Goal: Information Seeking & Learning: Learn about a topic

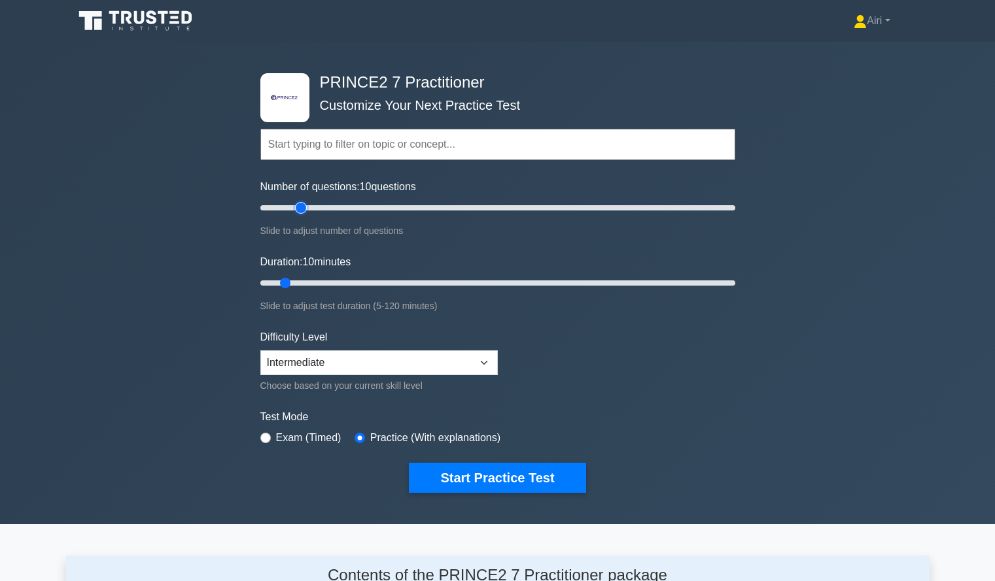
click at [300, 208] on input "Number of questions: 10 questions" at bounding box center [497, 208] width 475 height 16
type input "25"
click at [311, 210] on input "Number of questions: 25 questions" at bounding box center [497, 208] width 475 height 16
type input "70"
click at [519, 281] on input "Duration: 10 minutes" at bounding box center [497, 283] width 475 height 16
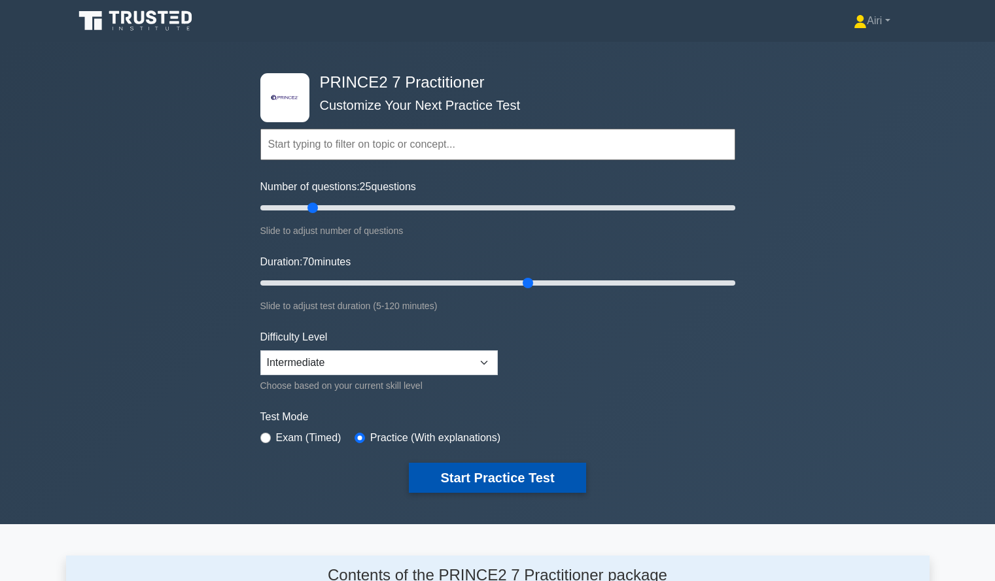
click at [491, 468] on button "Start Practice Test" at bounding box center [497, 478] width 177 height 30
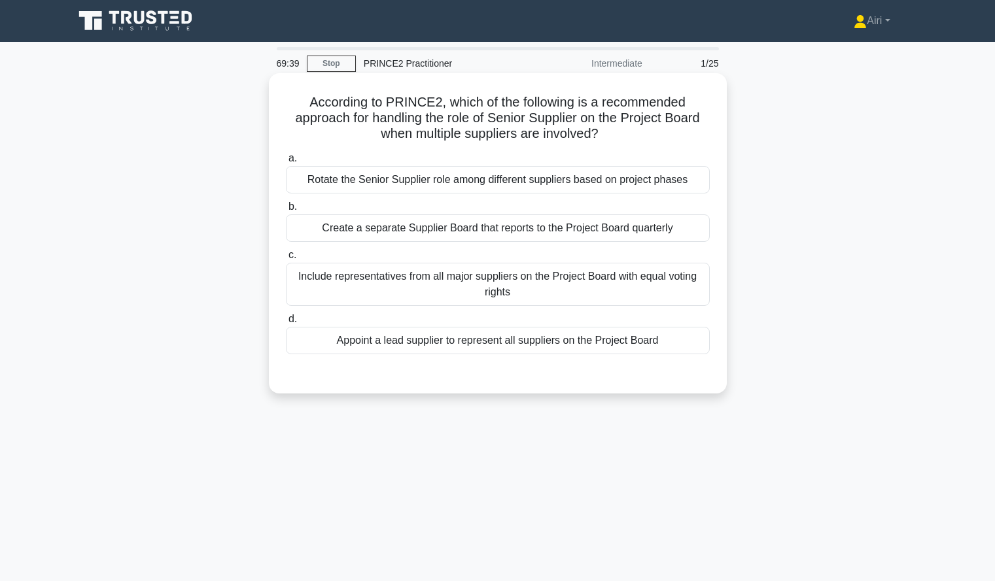
click at [449, 288] on div "Include representatives from all major suppliers on the Project Board with equa…" at bounding box center [498, 284] width 424 height 43
click at [286, 260] on input "c. Include representatives from all major suppliers on the Project Board with e…" at bounding box center [286, 255] width 0 height 9
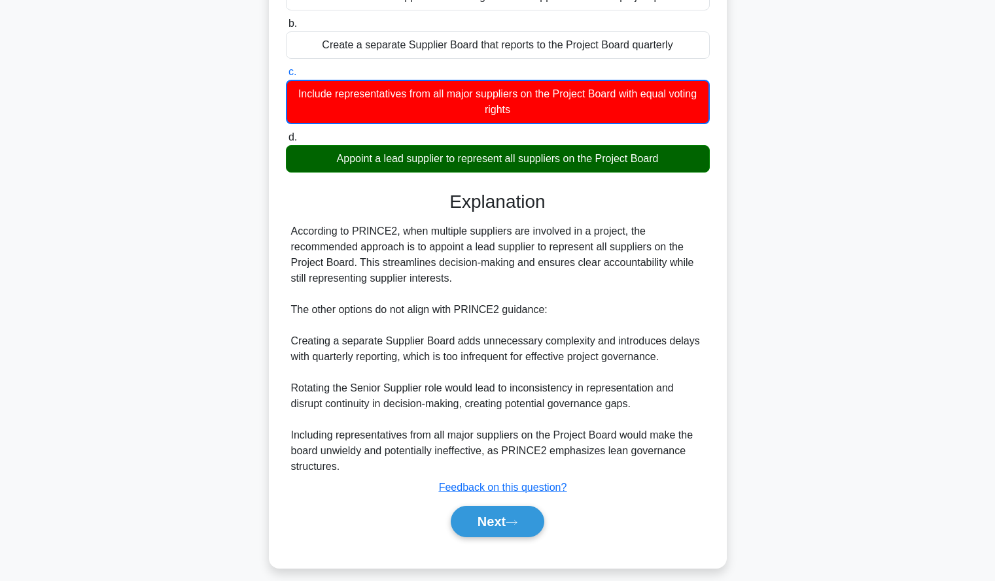
scroll to position [196, 0]
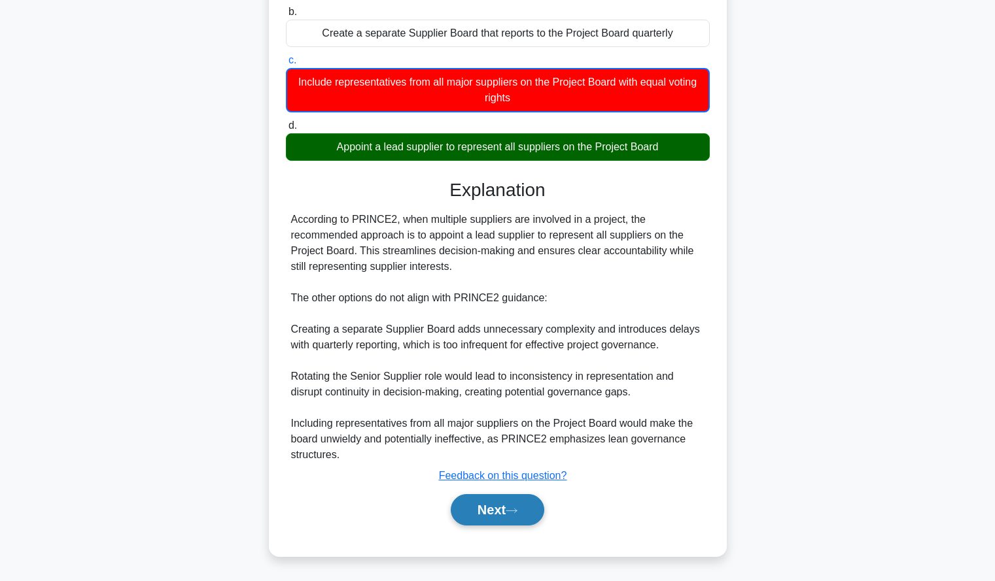
click at [481, 522] on button "Next" at bounding box center [498, 509] width 94 height 31
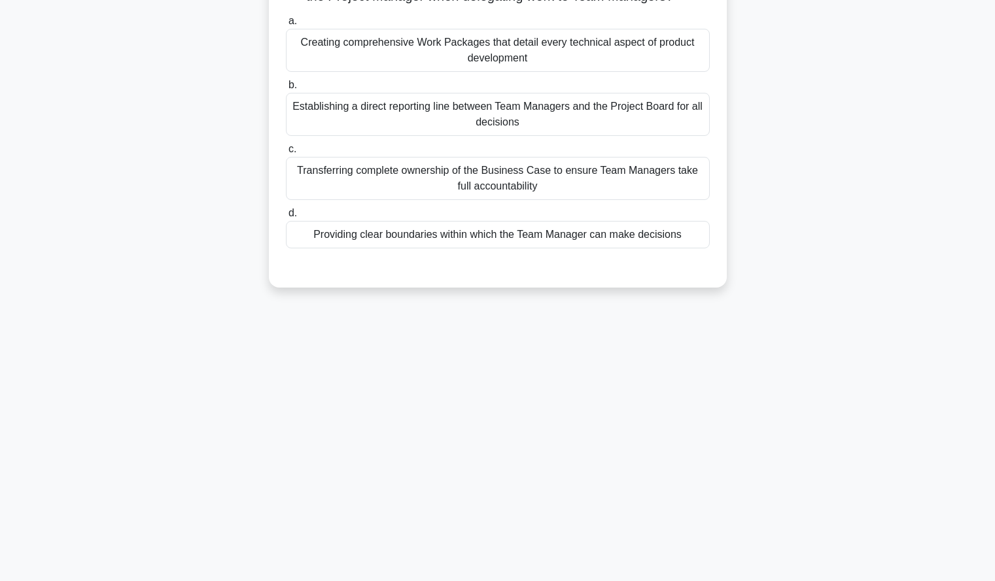
scroll to position [0, 0]
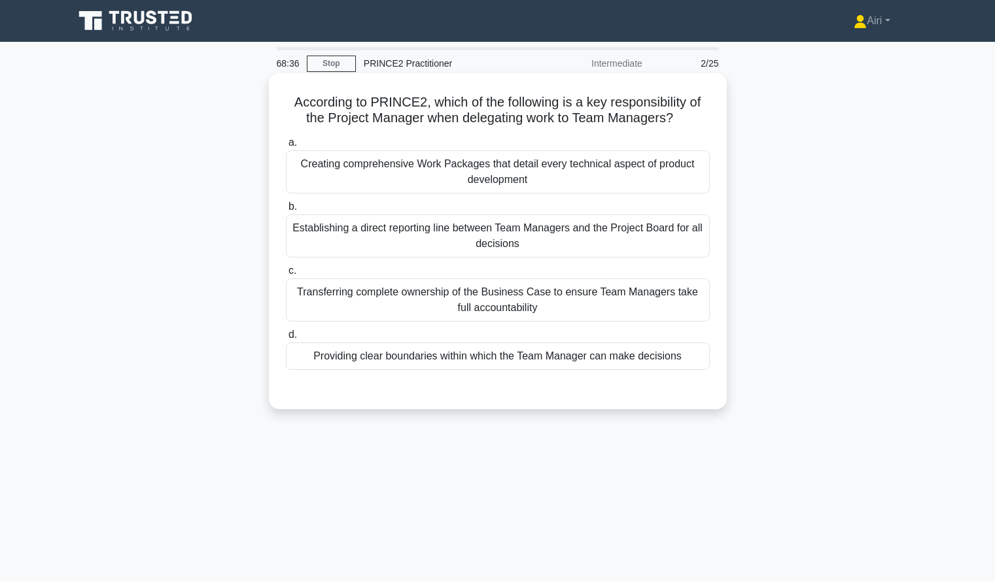
click at [695, 365] on div "Providing clear boundaries within which the Team Manager can make decisions" at bounding box center [498, 356] width 424 height 27
click at [286, 339] on input "d. Providing clear boundaries within which the Team Manager can make decisions" at bounding box center [286, 335] width 0 height 9
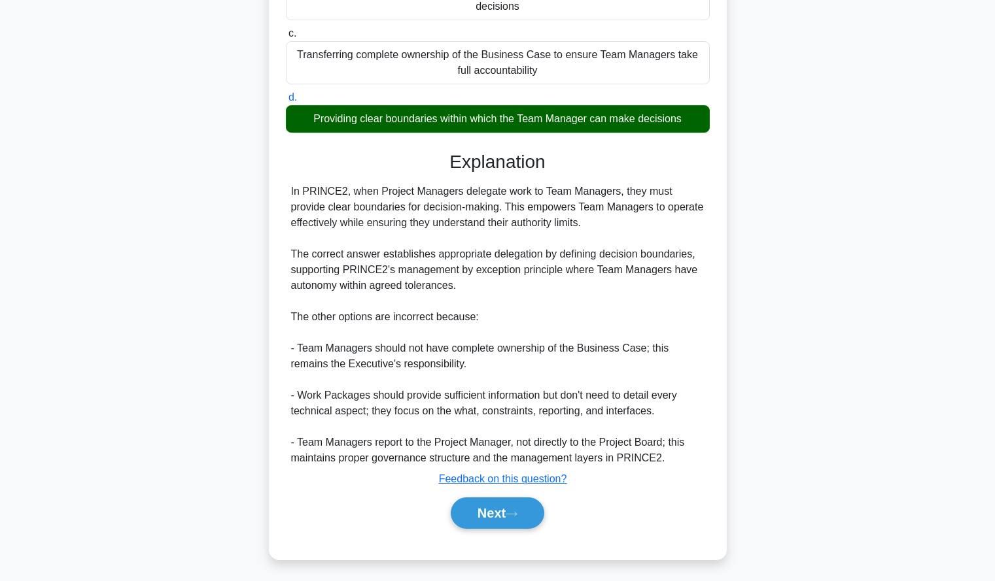
scroll to position [241, 0]
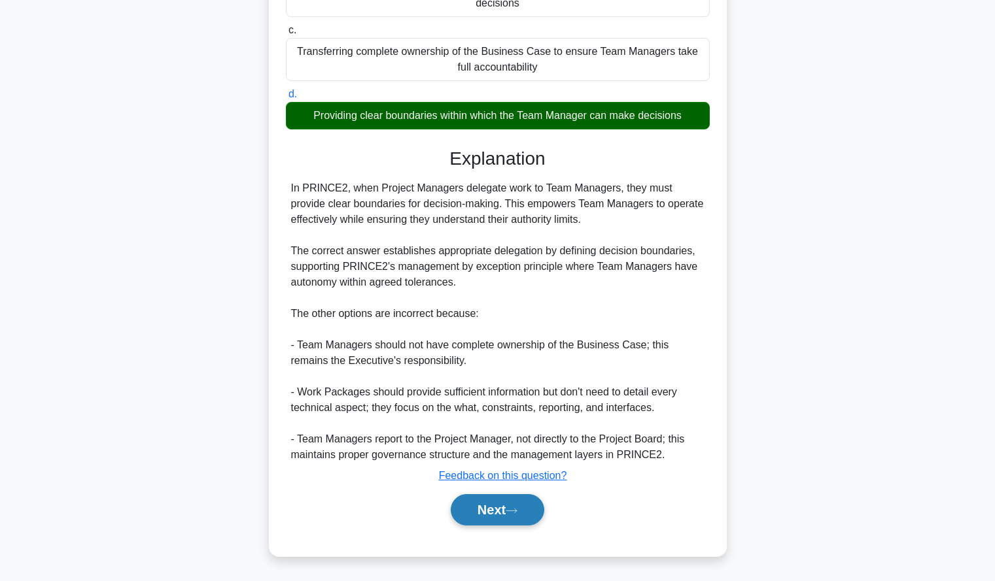
click at [467, 502] on button "Next" at bounding box center [498, 509] width 94 height 31
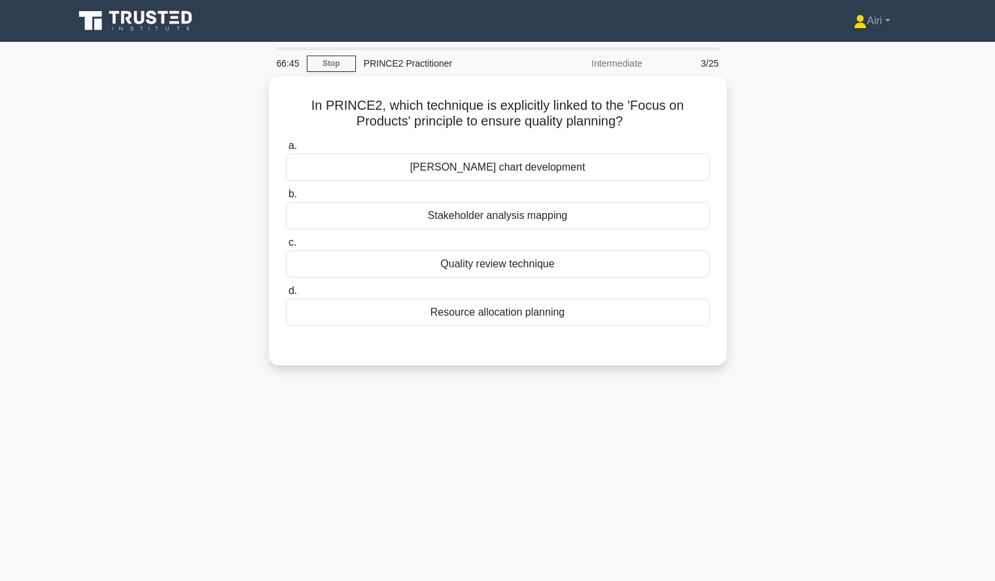
scroll to position [1, 0]
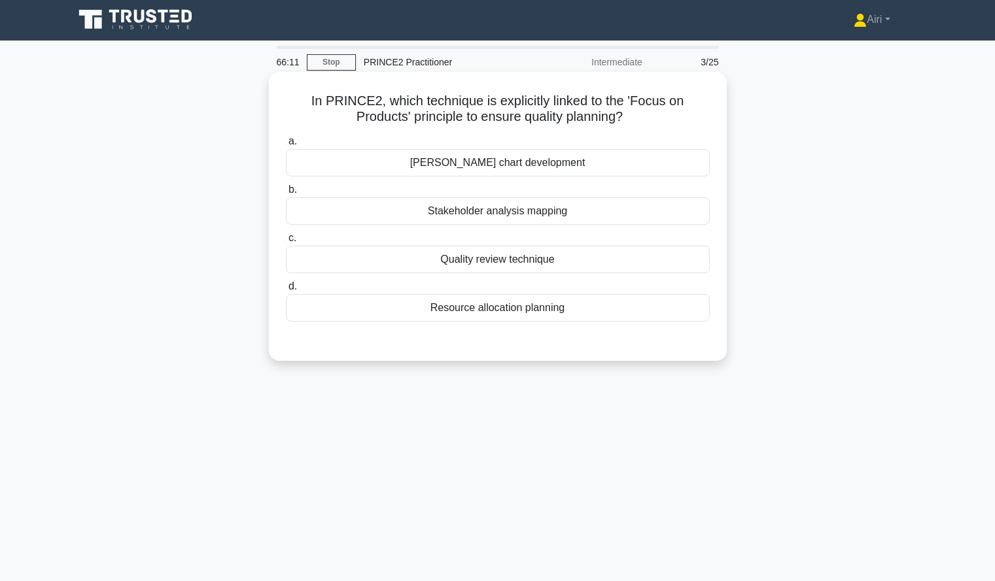
click at [651, 168] on div "[PERSON_NAME] chart development" at bounding box center [498, 162] width 424 height 27
click at [286, 146] on input "[PERSON_NAME] chart development" at bounding box center [286, 141] width 0 height 9
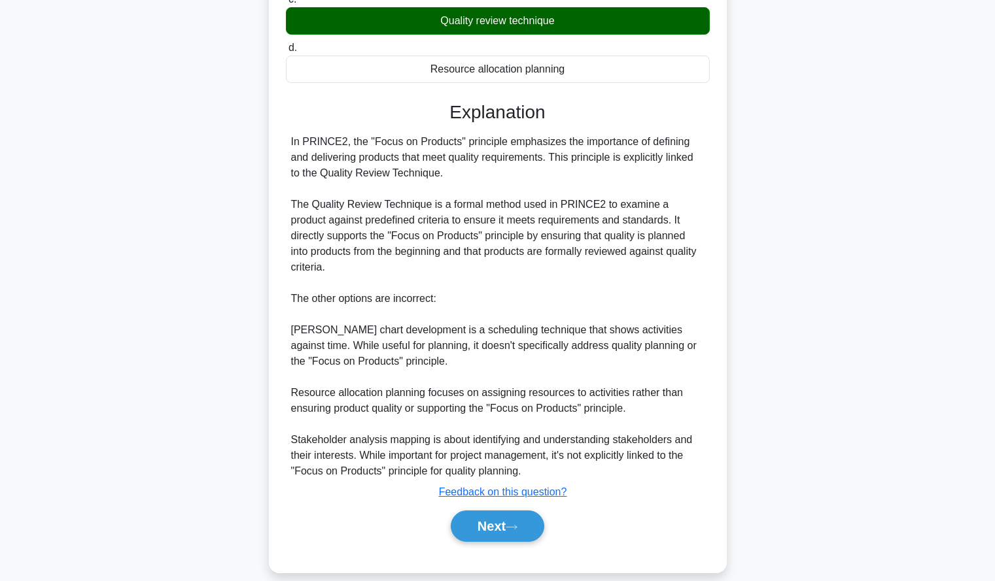
scroll to position [258, 0]
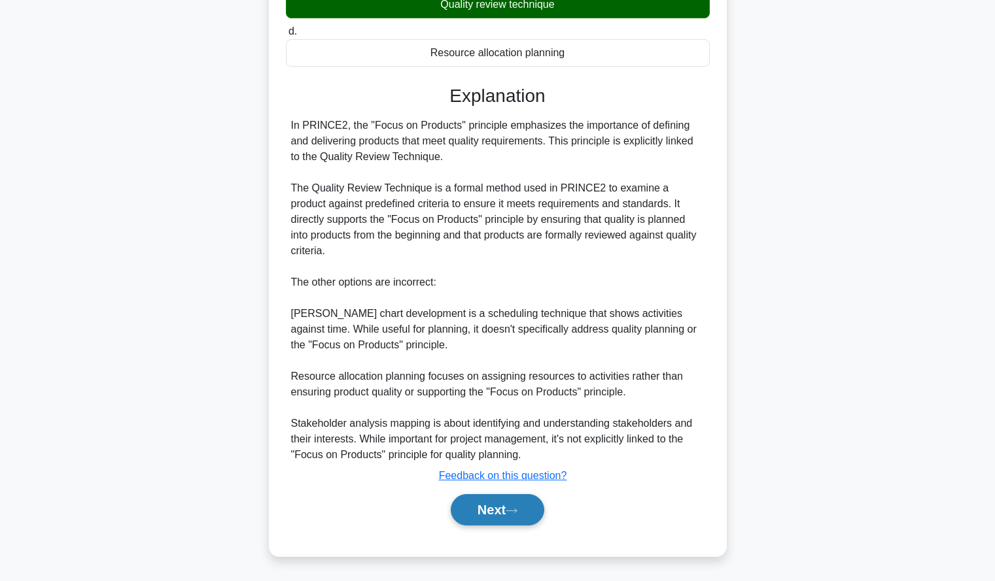
click at [480, 505] on button "Next" at bounding box center [498, 509] width 94 height 31
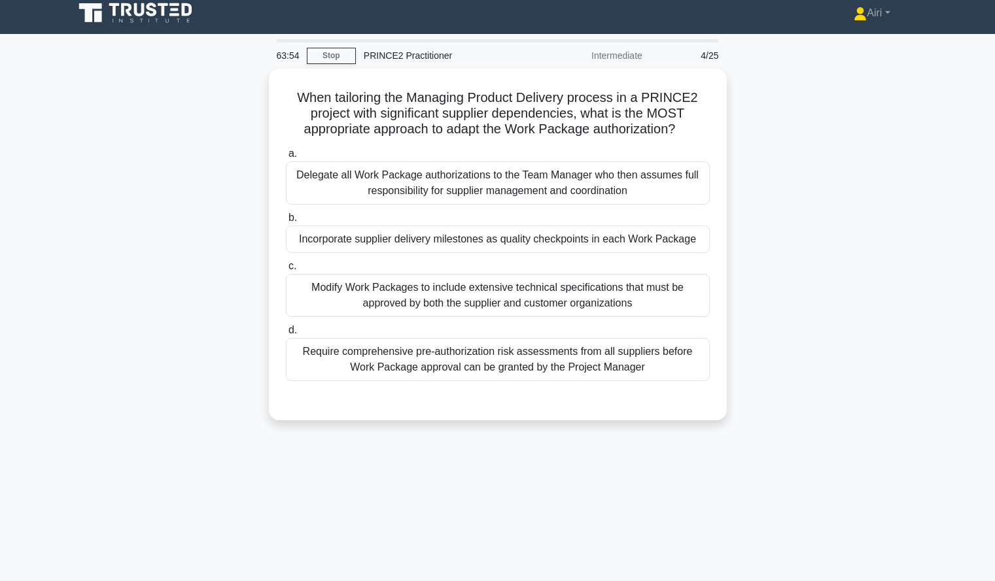
scroll to position [9, 0]
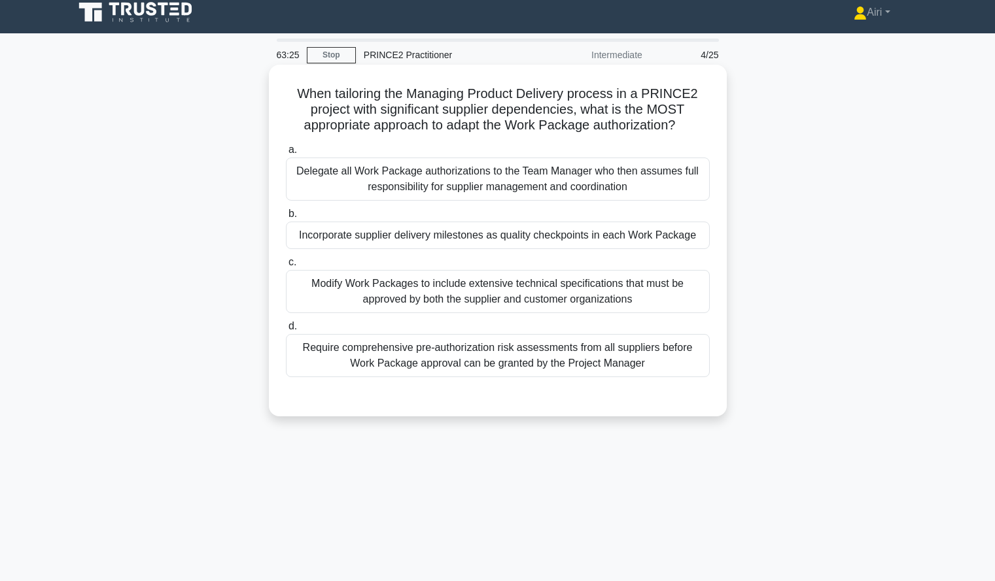
click at [645, 237] on div "Incorporate supplier delivery milestones as quality checkpoints in each Work Pa…" at bounding box center [498, 235] width 424 height 27
click at [286, 218] on input "b. Incorporate supplier delivery milestones as quality checkpoints in each Work…" at bounding box center [286, 214] width 0 height 9
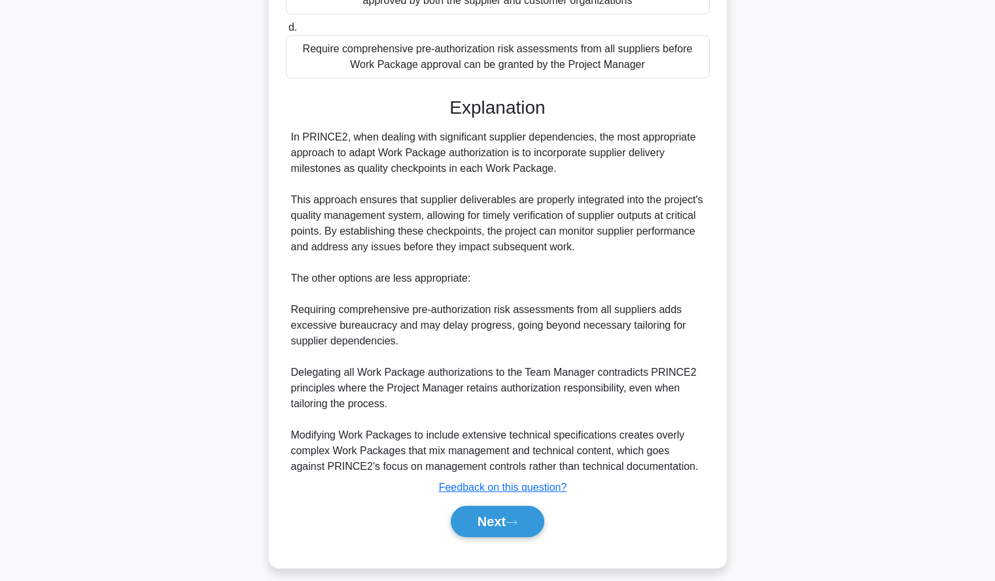
scroll to position [311, 0]
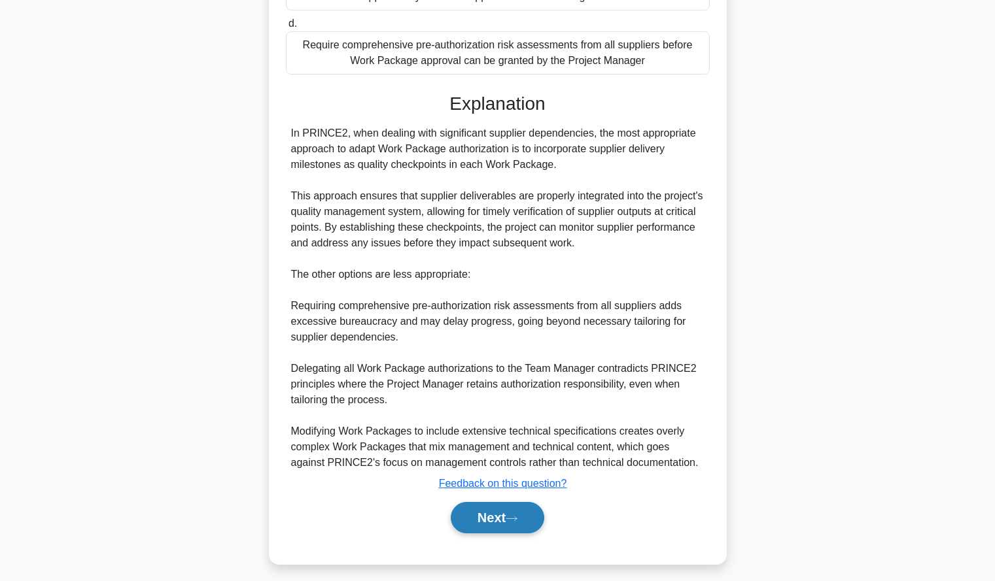
click at [492, 514] on button "Next" at bounding box center [498, 517] width 94 height 31
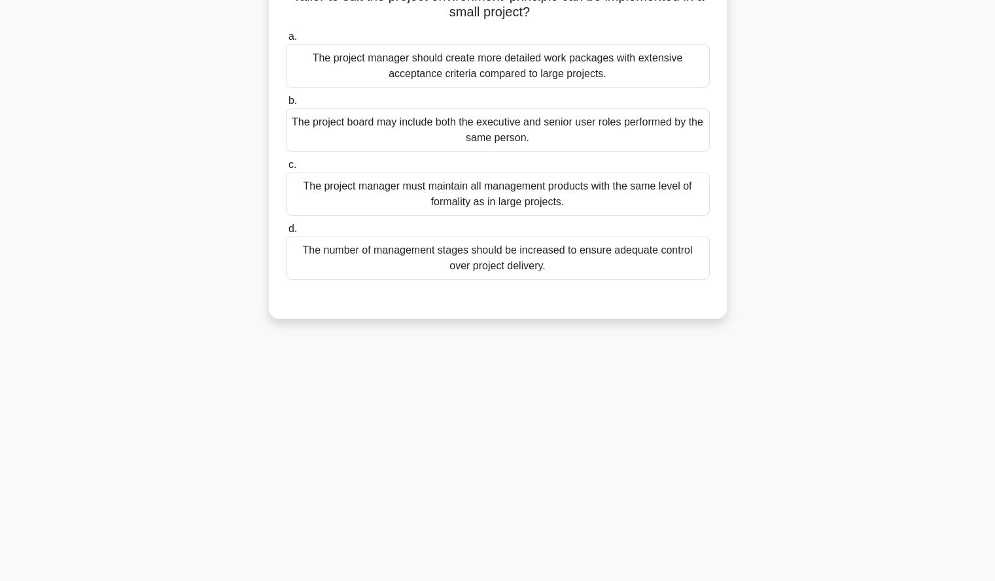
scroll to position [0, 0]
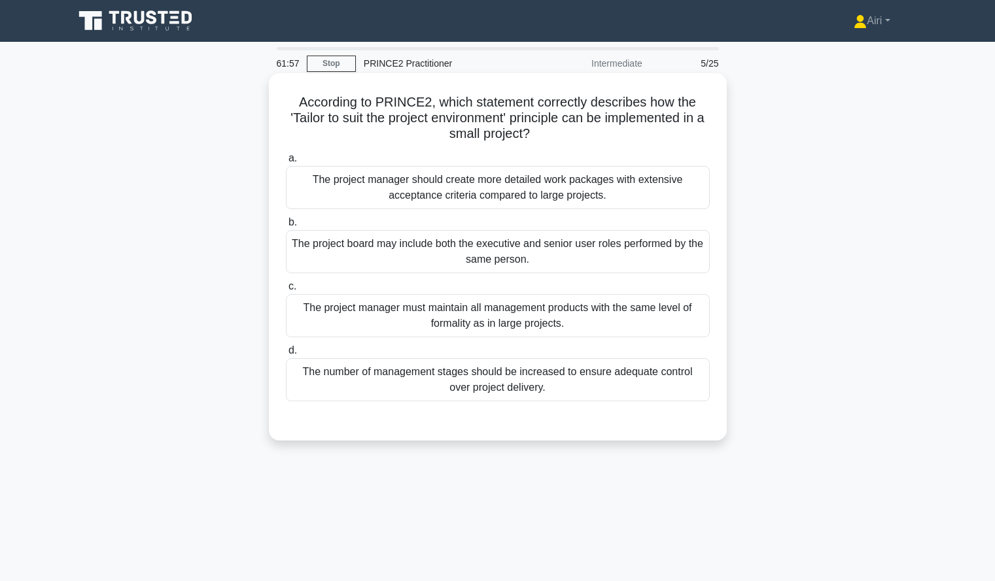
click at [684, 266] on div "The project board may include both the executive and senior user roles performe…" at bounding box center [498, 251] width 424 height 43
click at [286, 227] on input "b. The project board may include both the executive and senior user roles perfo…" at bounding box center [286, 222] width 0 height 9
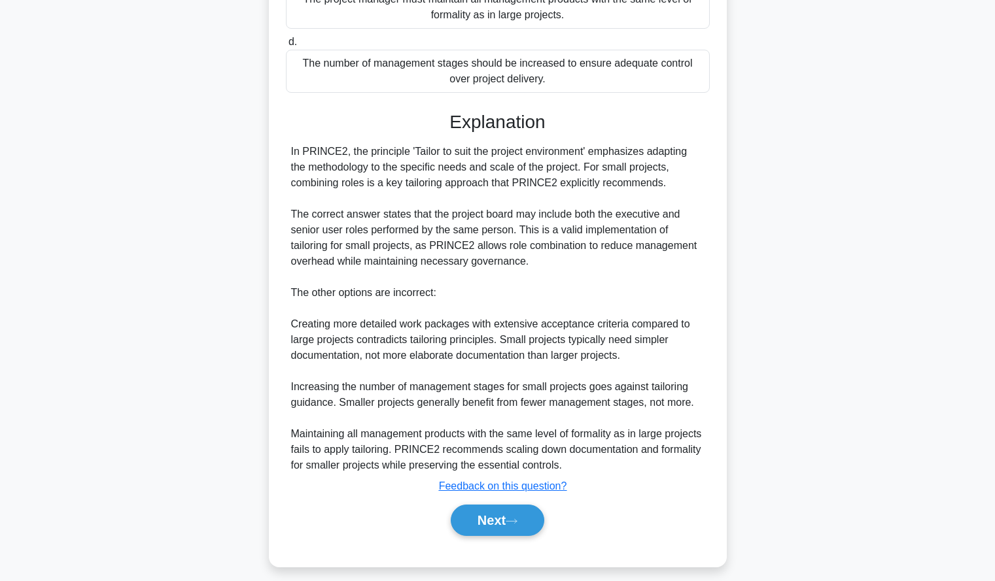
scroll to position [320, 0]
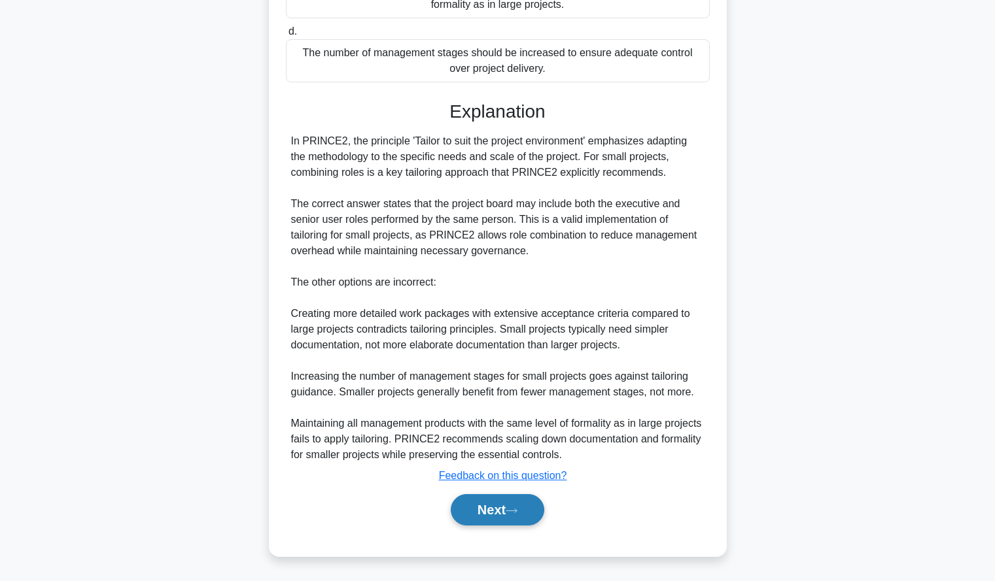
click at [482, 498] on button "Next" at bounding box center [498, 509] width 94 height 31
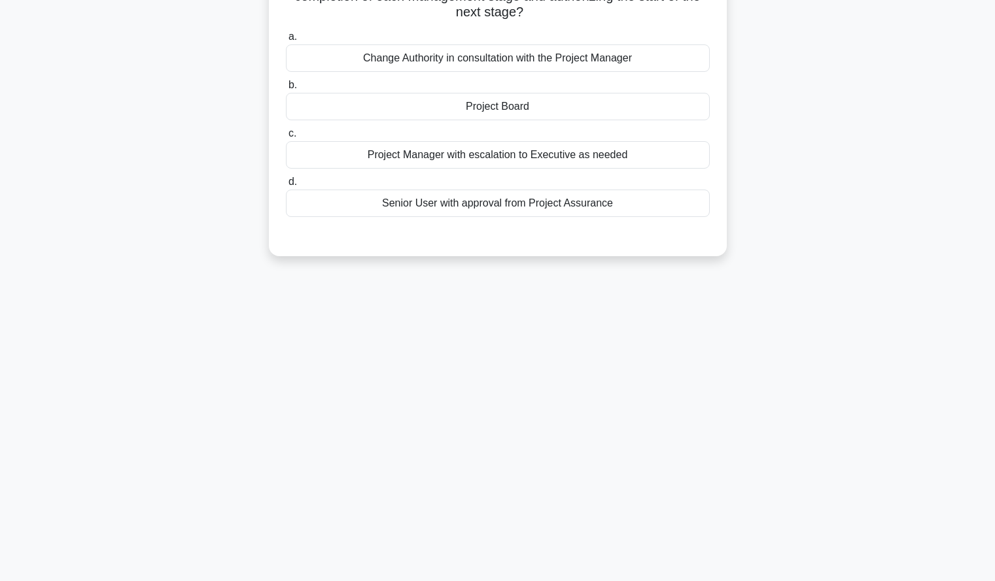
scroll to position [0, 0]
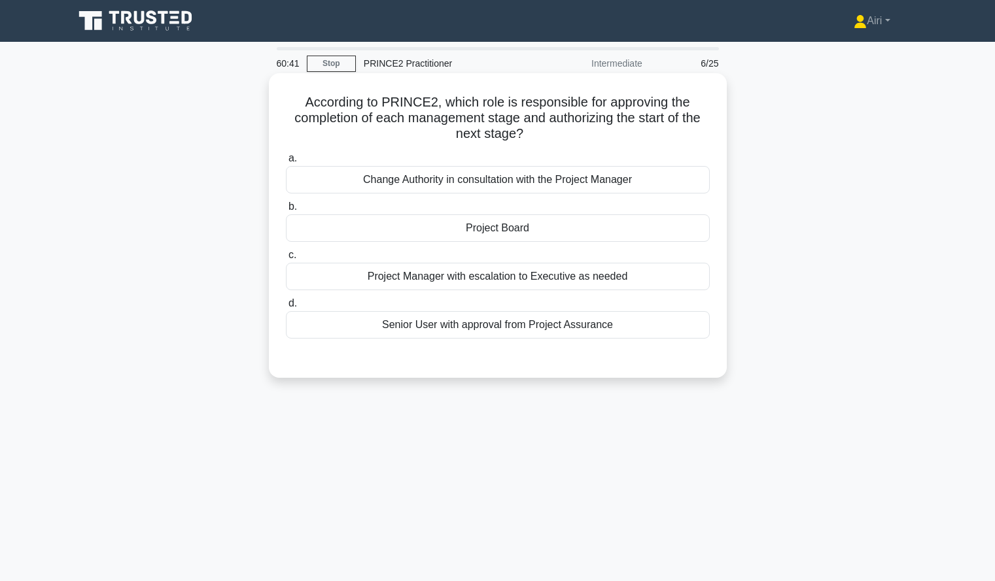
click at [690, 238] on div "Project Board" at bounding box center [498, 228] width 424 height 27
click at [286, 211] on input "b. Project Board" at bounding box center [286, 207] width 0 height 9
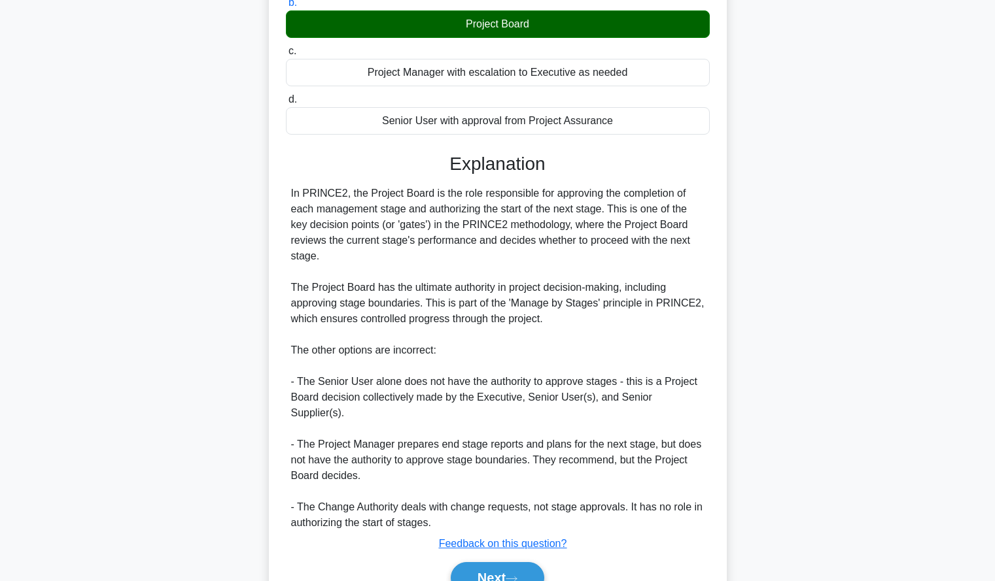
scroll to position [241, 0]
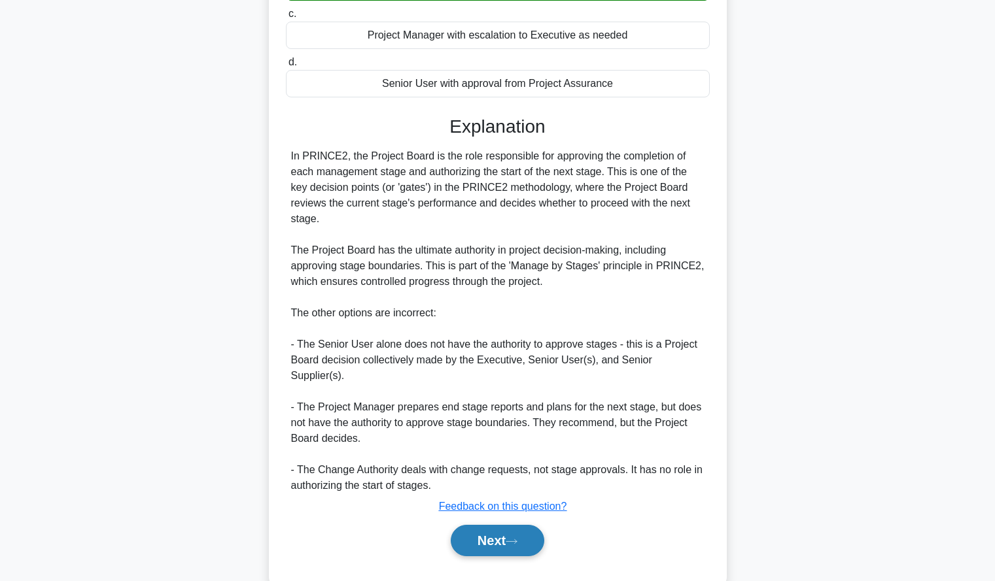
click at [460, 525] on button "Next" at bounding box center [498, 540] width 94 height 31
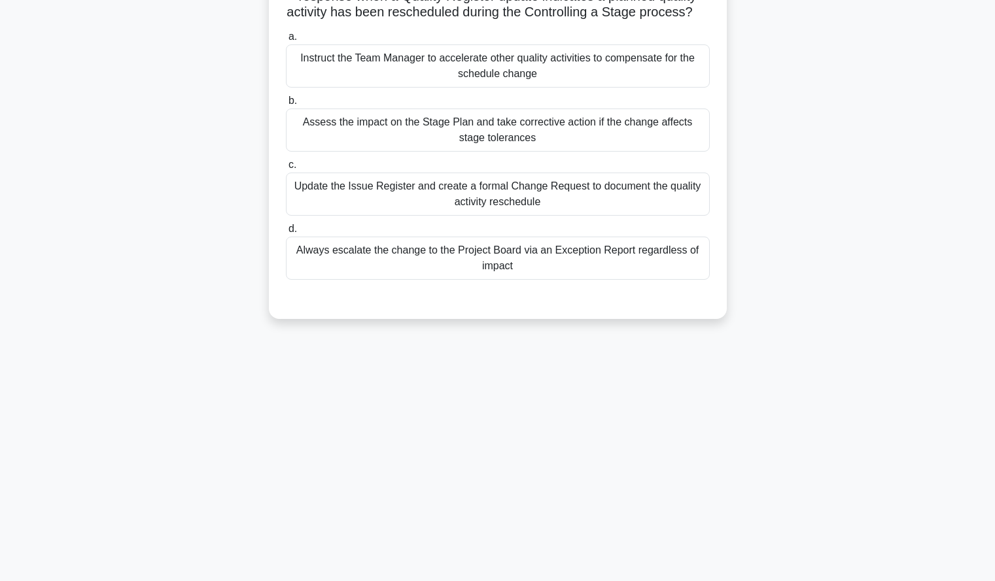
scroll to position [0, 0]
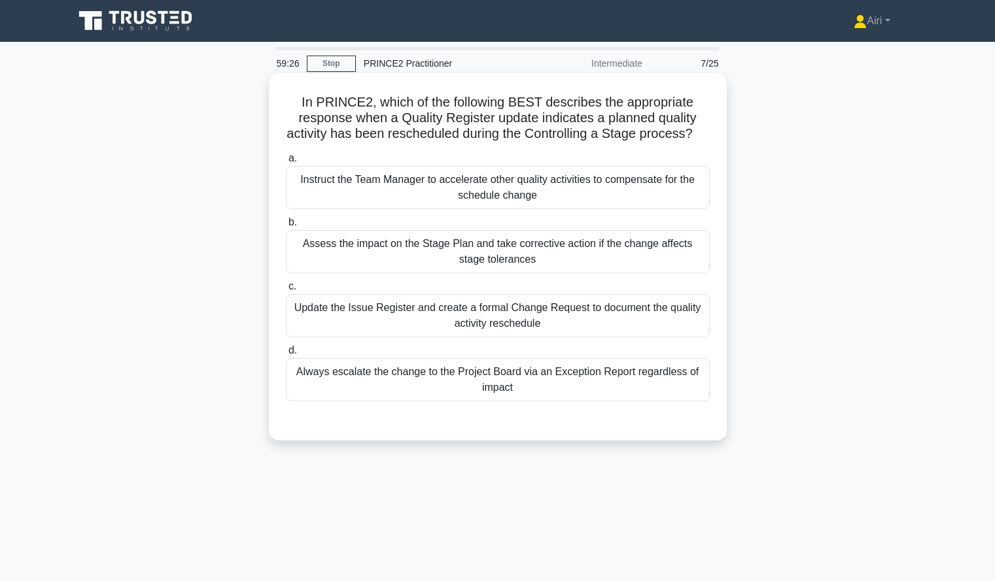
click at [636, 257] on div "Assess the impact on the Stage Plan and take corrective action if the change af…" at bounding box center [498, 251] width 424 height 43
click at [286, 227] on input "b. Assess the impact on the Stage Plan and take corrective action if the change…" at bounding box center [286, 222] width 0 height 9
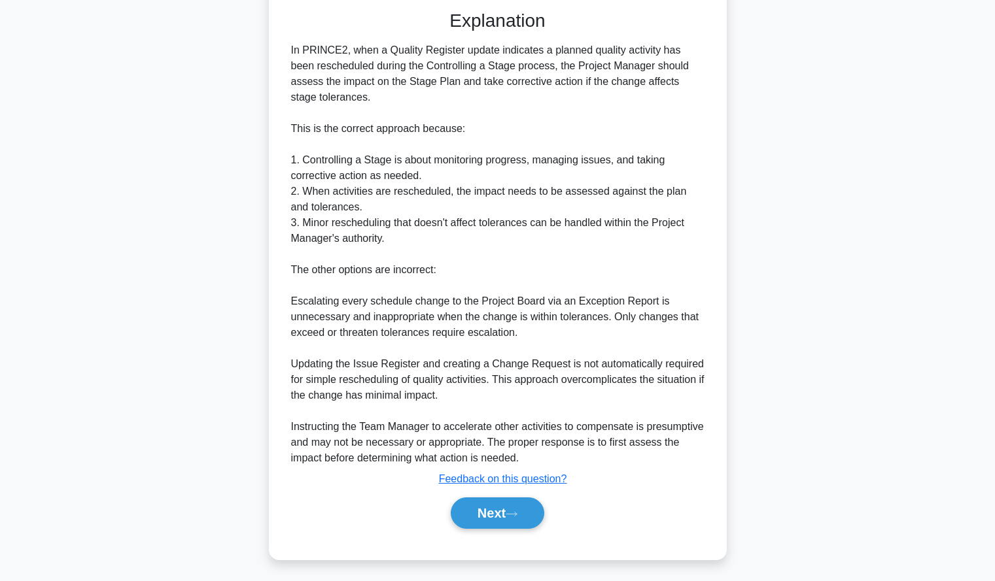
scroll to position [430, 0]
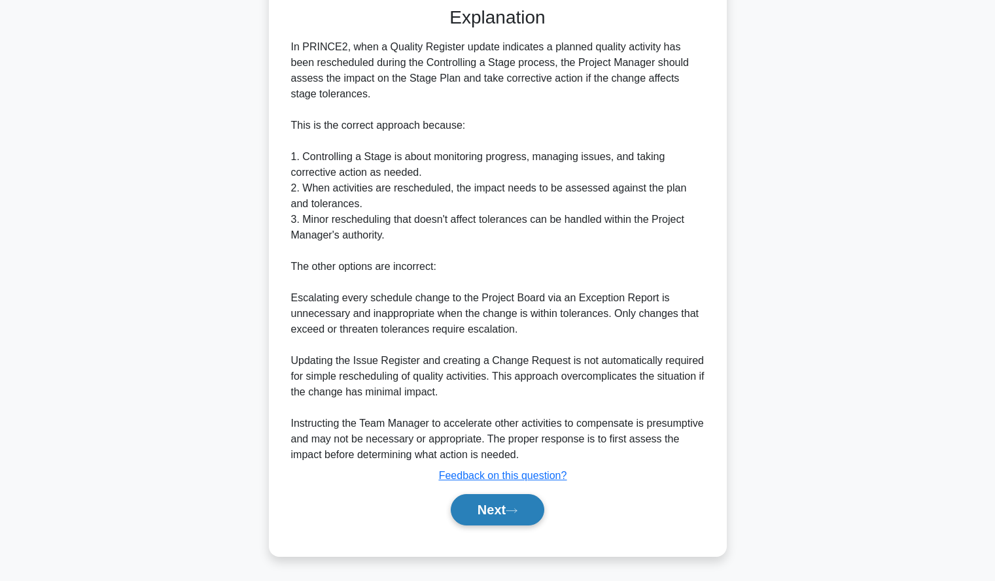
click at [469, 515] on button "Next" at bounding box center [498, 509] width 94 height 31
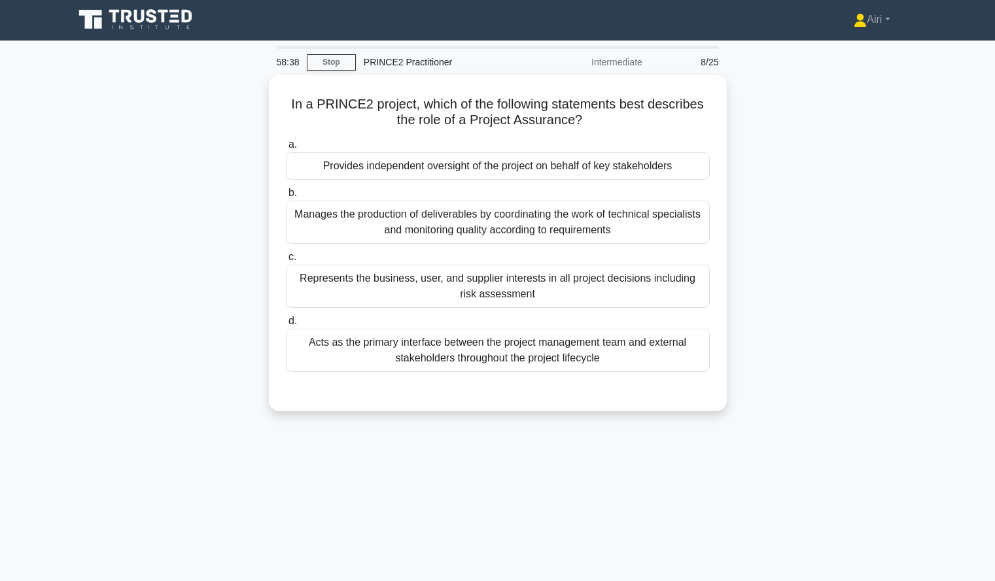
scroll to position [2, 0]
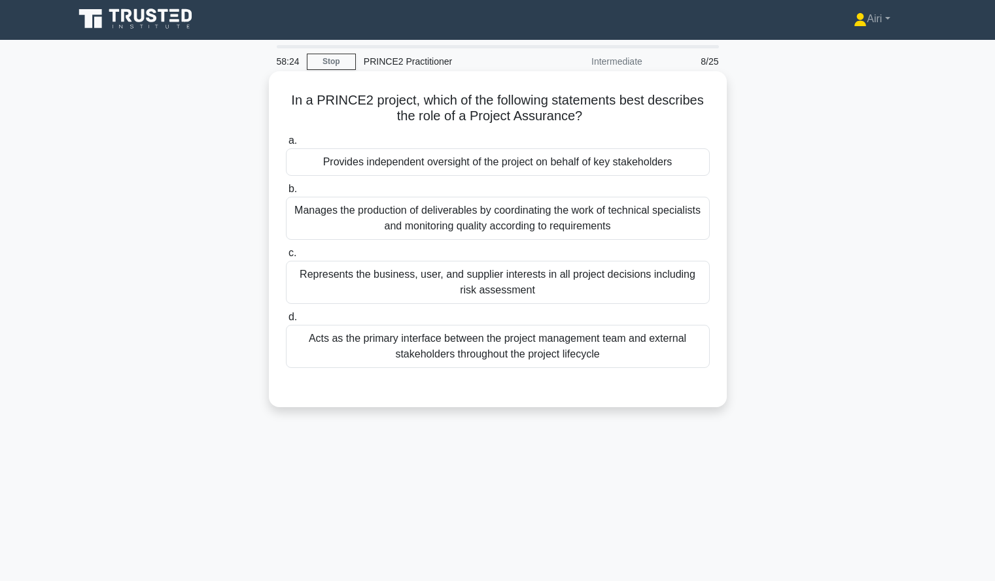
click at [667, 164] on div "Provides independent oversight of the project on behalf of key stakeholders" at bounding box center [498, 161] width 424 height 27
click at [286, 145] on input "a. Provides independent oversight of the project on behalf of key stakeholders" at bounding box center [286, 141] width 0 height 9
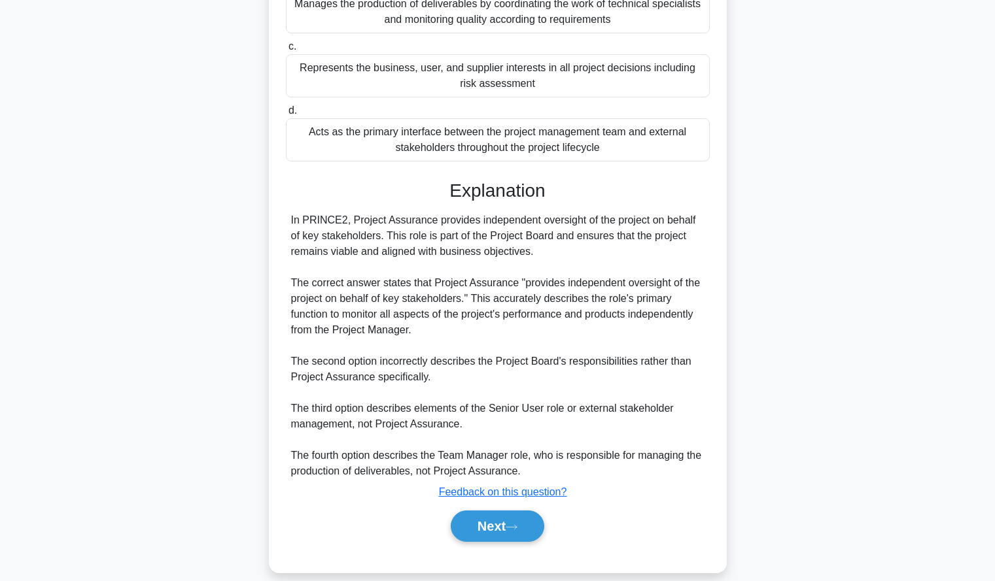
scroll to position [226, 0]
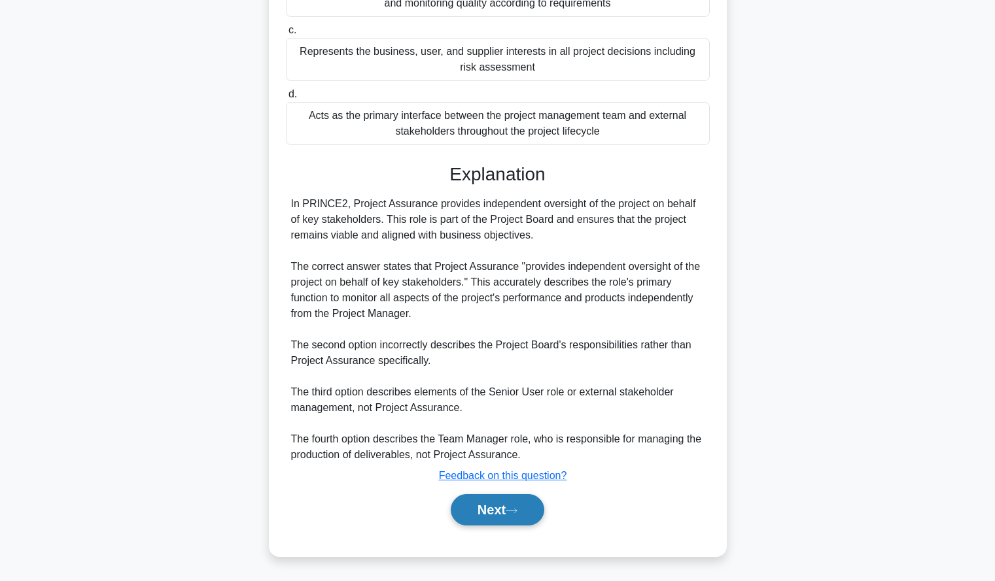
click at [477, 510] on button "Next" at bounding box center [498, 509] width 94 height 31
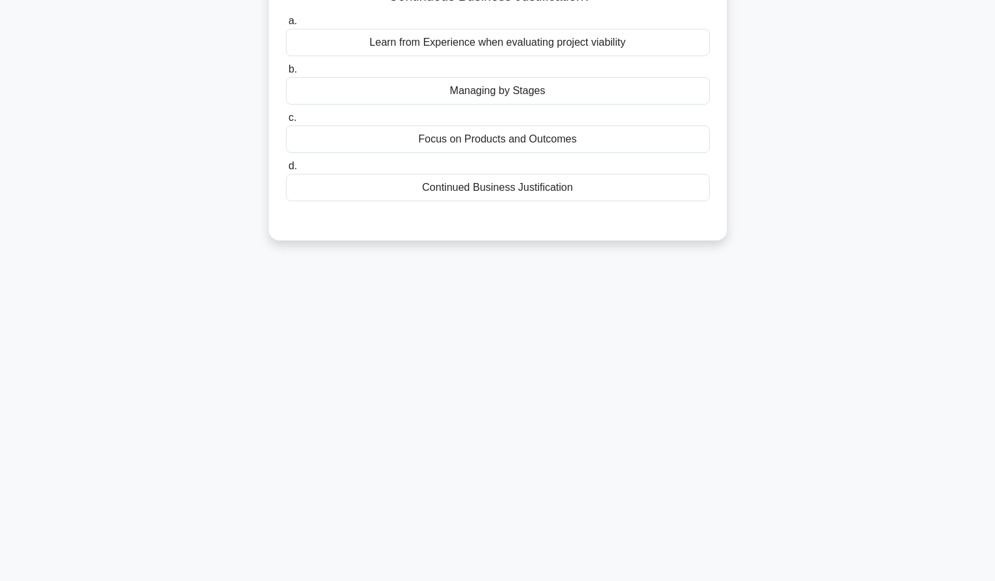
scroll to position [0, 0]
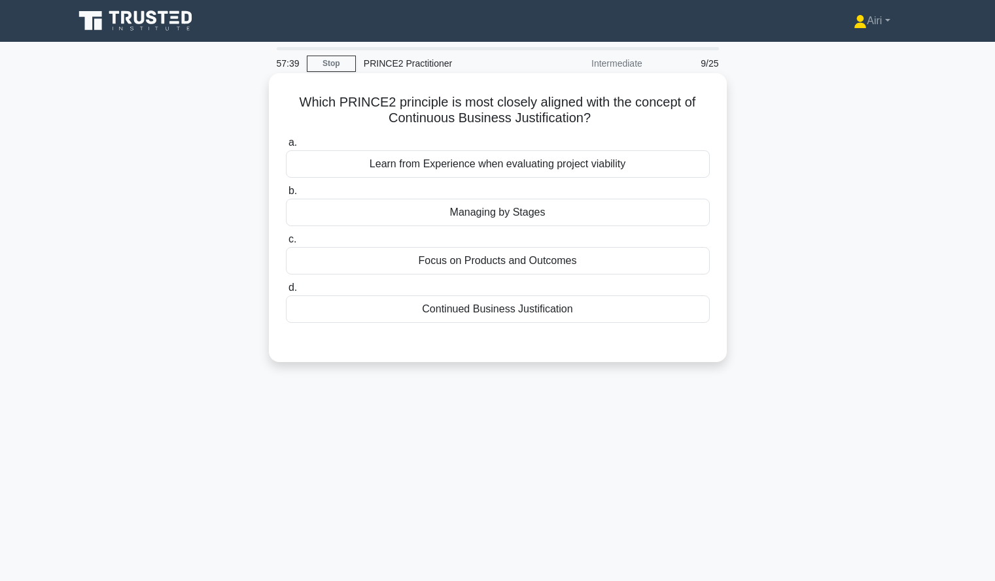
click at [657, 169] on div "Learn from Experience when evaluating project viability" at bounding box center [498, 163] width 424 height 27
click at [286, 147] on input "a. Learn from Experience when evaluating project viability" at bounding box center [286, 143] width 0 height 9
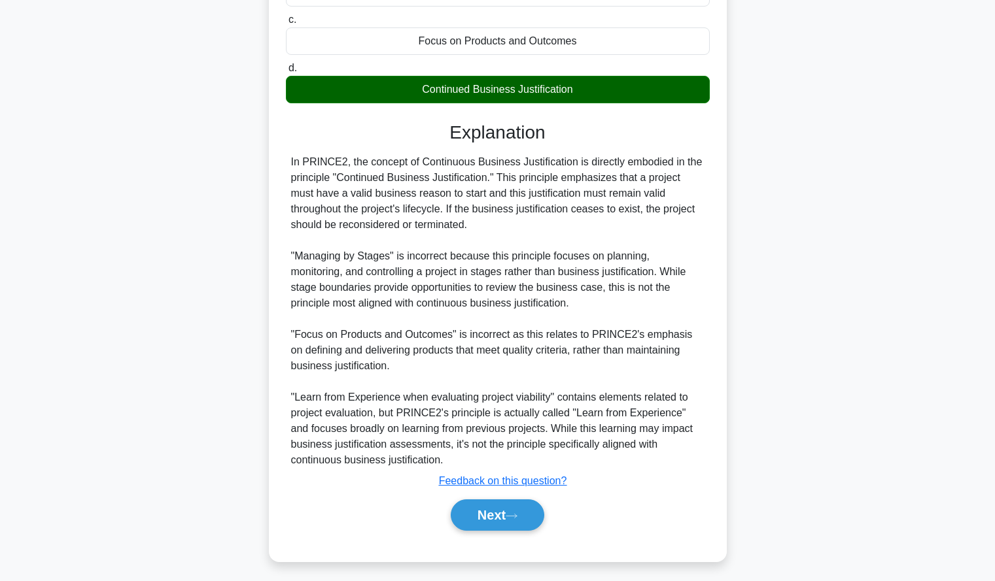
scroll to position [227, 0]
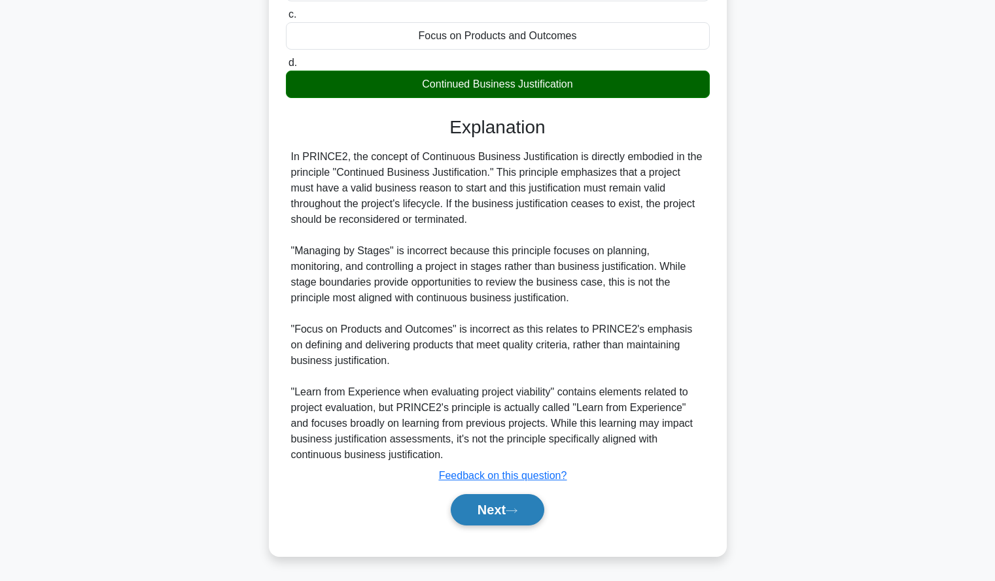
click at [488, 519] on button "Next" at bounding box center [498, 509] width 94 height 31
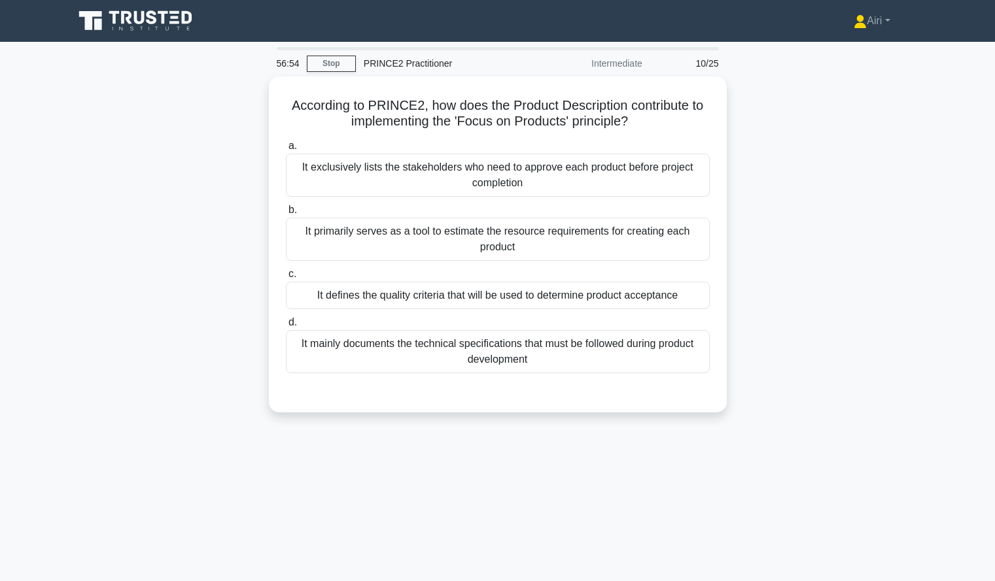
scroll to position [5, 0]
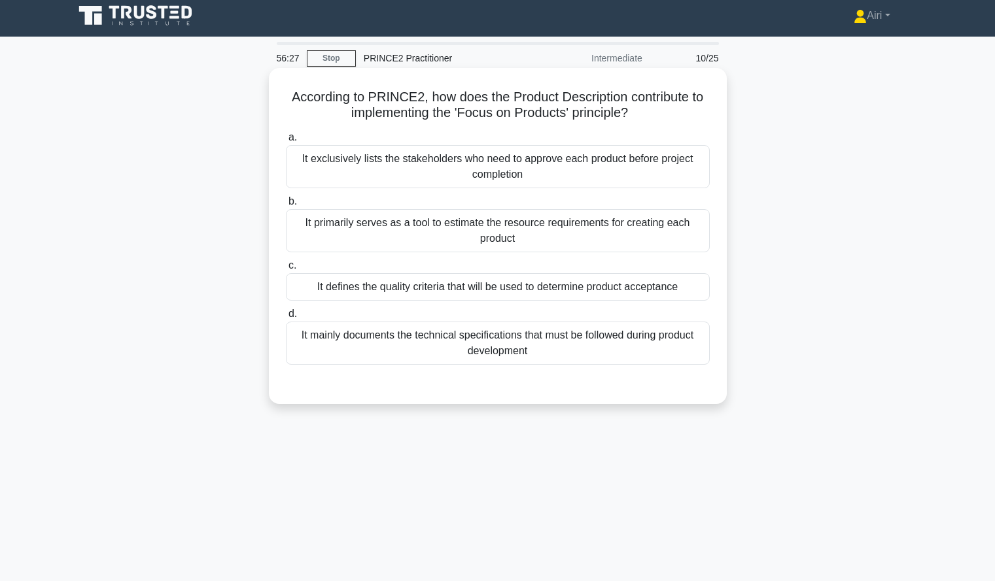
click at [672, 345] on div "It mainly documents the technical specifications that must be followed during p…" at bounding box center [498, 343] width 424 height 43
click at [286, 319] on input "d. It mainly documents the technical specifications that must be followed durin…" at bounding box center [286, 314] width 0 height 9
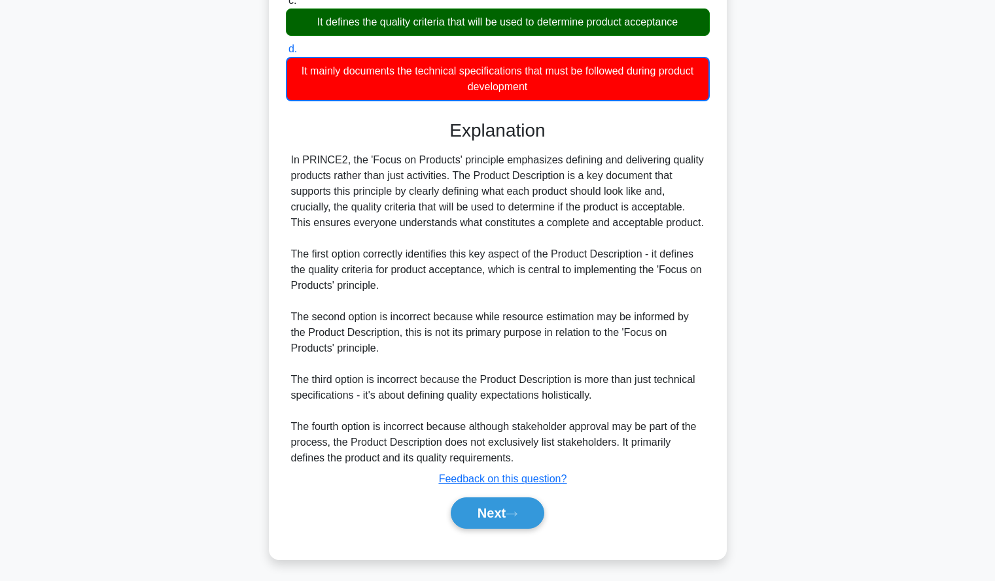
scroll to position [274, 0]
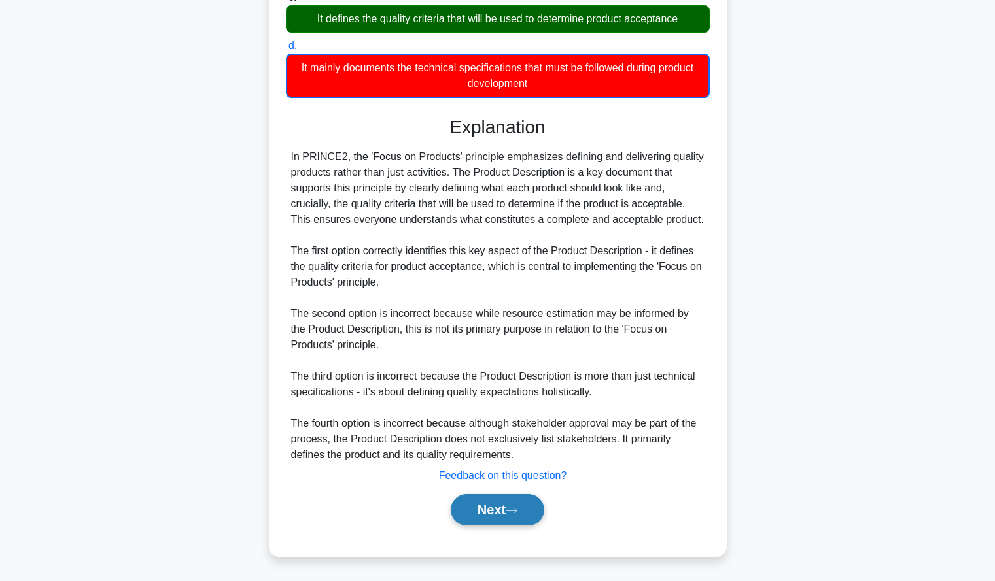
click at [532, 504] on button "Next" at bounding box center [498, 509] width 94 height 31
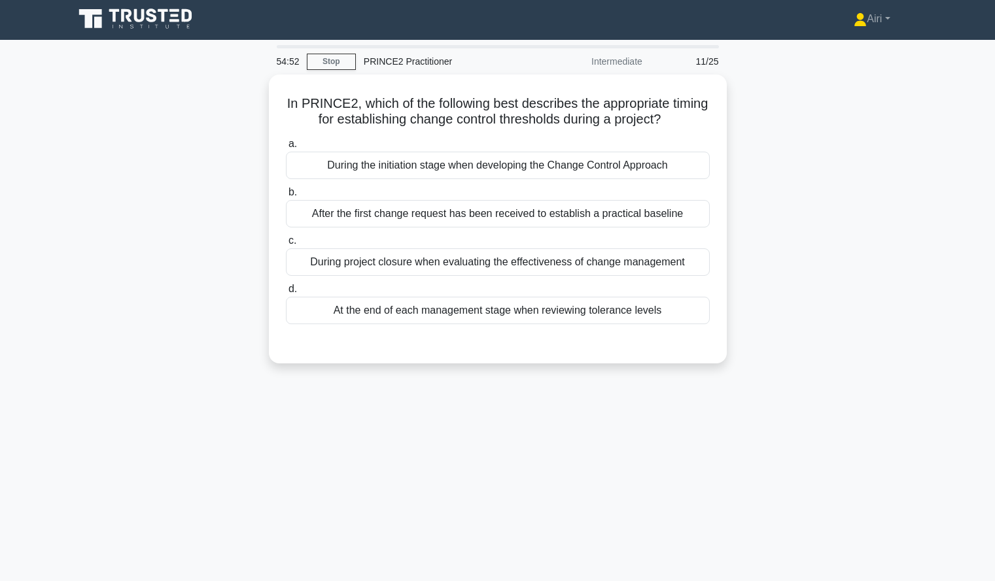
scroll to position [3, 0]
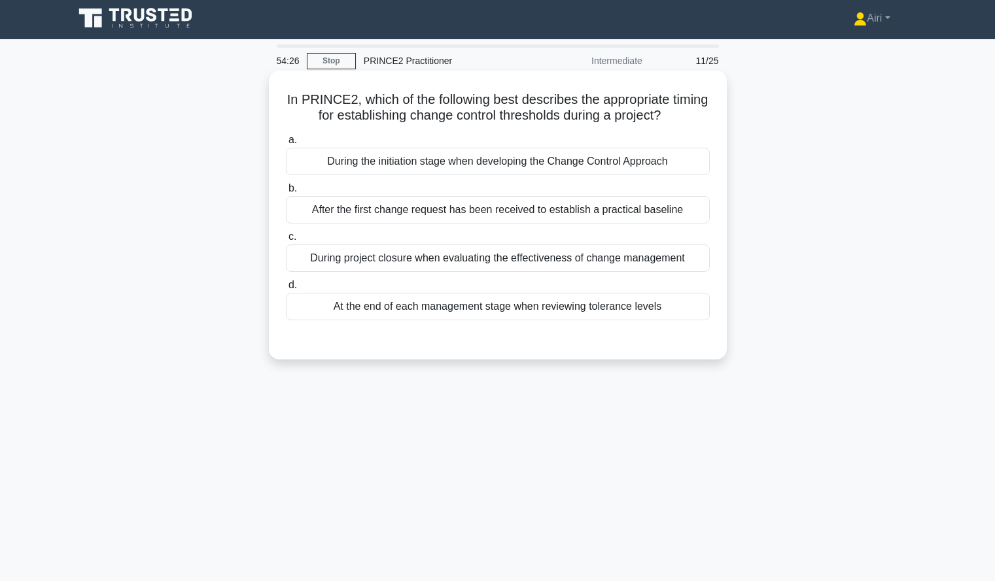
click at [680, 162] on div "During the initiation stage when developing the Change Control Approach" at bounding box center [498, 161] width 424 height 27
click at [286, 145] on input "a. During the initiation stage when developing the Change Control Approach" at bounding box center [286, 140] width 0 height 9
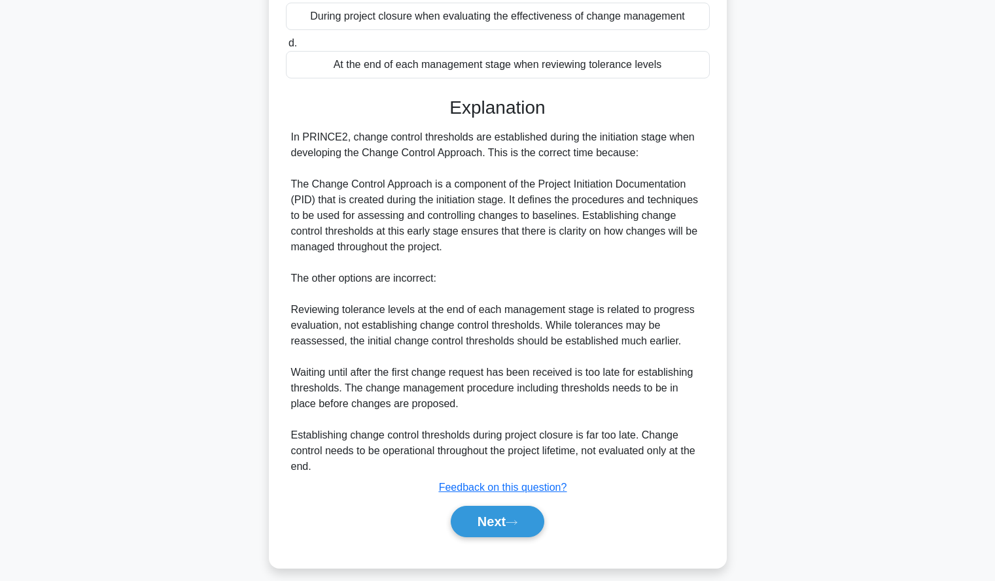
scroll to position [257, 0]
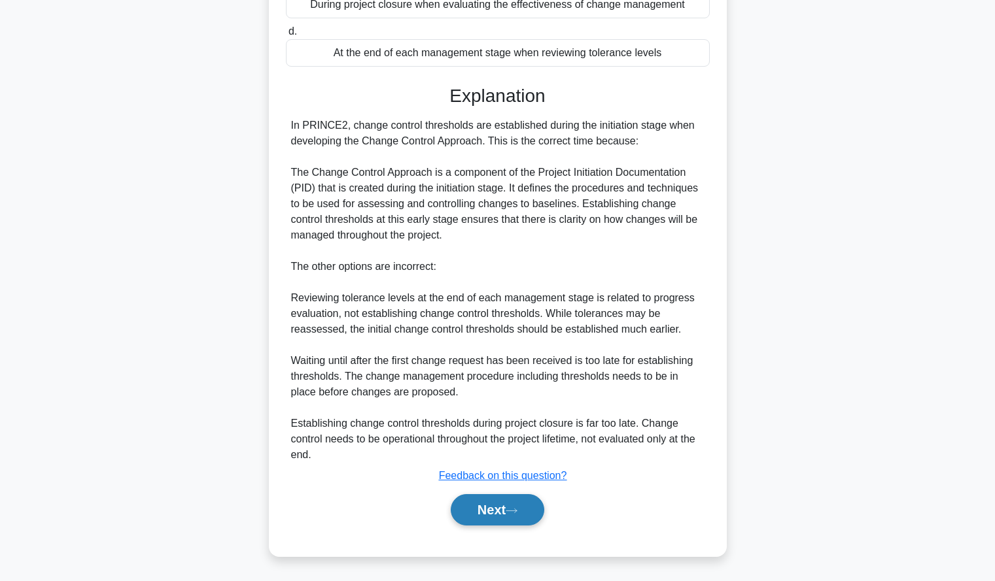
click at [498, 503] on button "Next" at bounding box center [498, 509] width 94 height 31
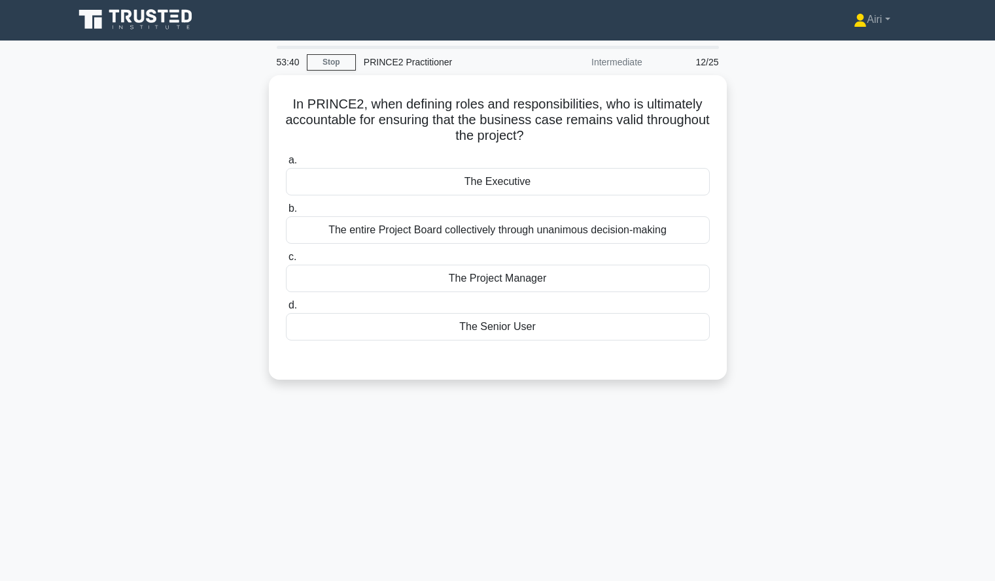
scroll to position [2, 0]
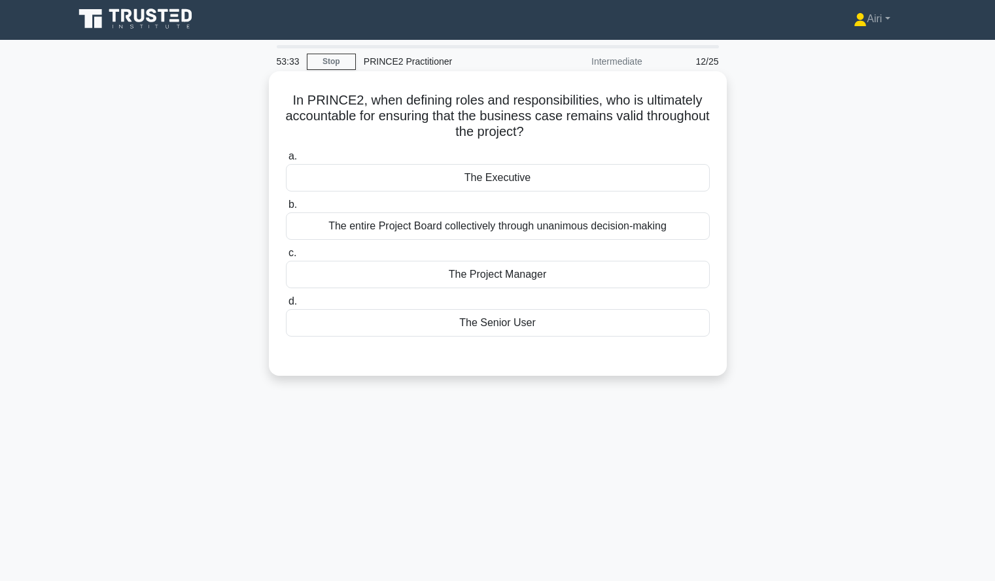
click at [693, 184] on div "The Executive" at bounding box center [498, 177] width 424 height 27
click at [286, 161] on input "a. The Executive" at bounding box center [286, 156] width 0 height 9
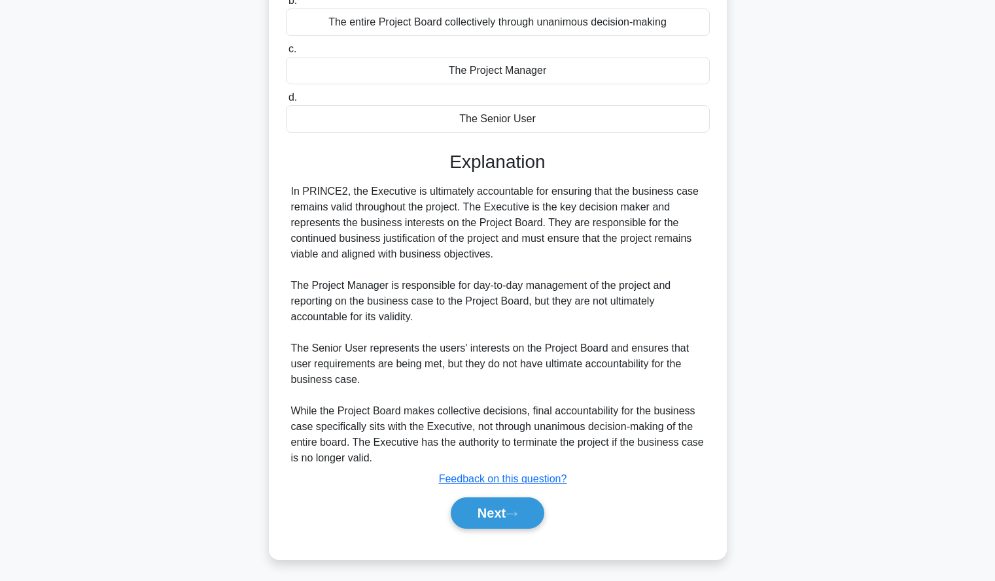
scroll to position [210, 0]
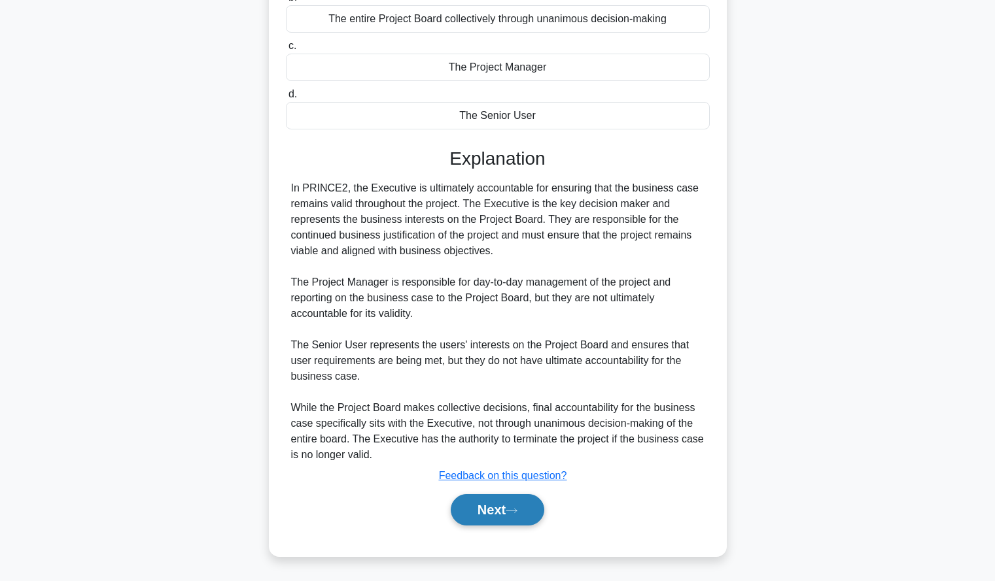
click at [461, 500] on button "Next" at bounding box center [498, 509] width 94 height 31
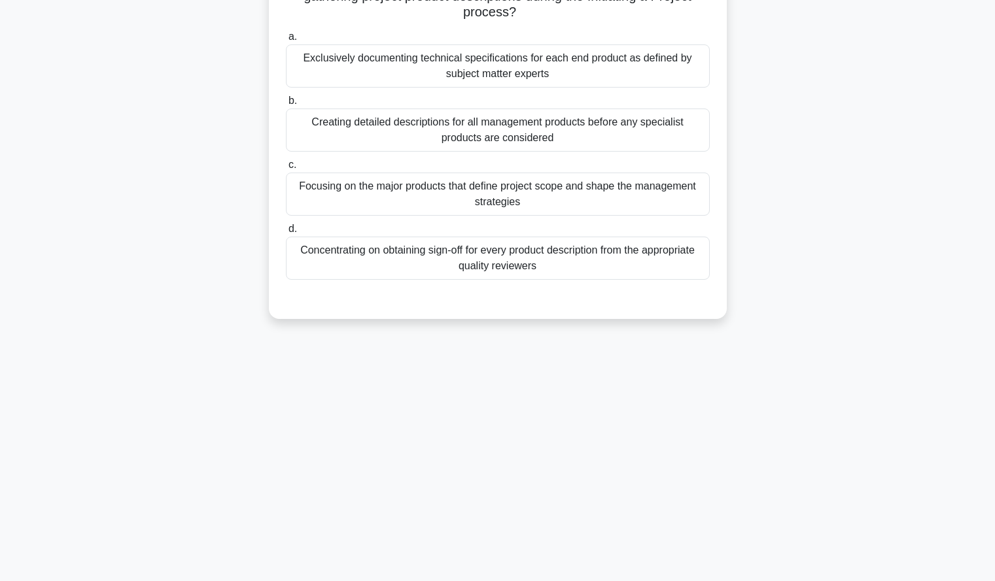
scroll to position [0, 0]
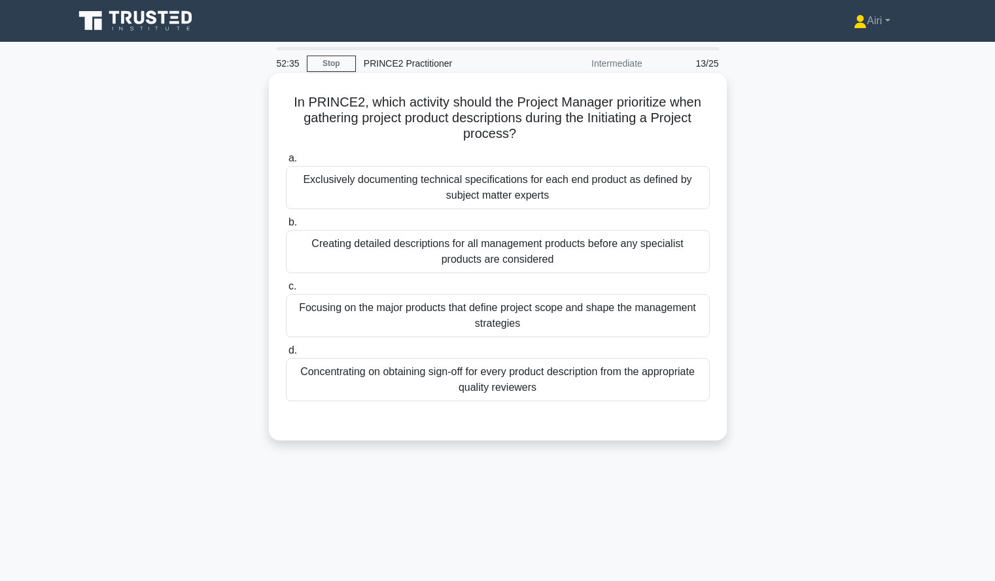
click at [668, 320] on div "Focusing on the major products that define project scope and shape the manageme…" at bounding box center [498, 315] width 424 height 43
click at [286, 291] on input "c. Focusing on the major products that define project scope and shape the manag…" at bounding box center [286, 287] width 0 height 9
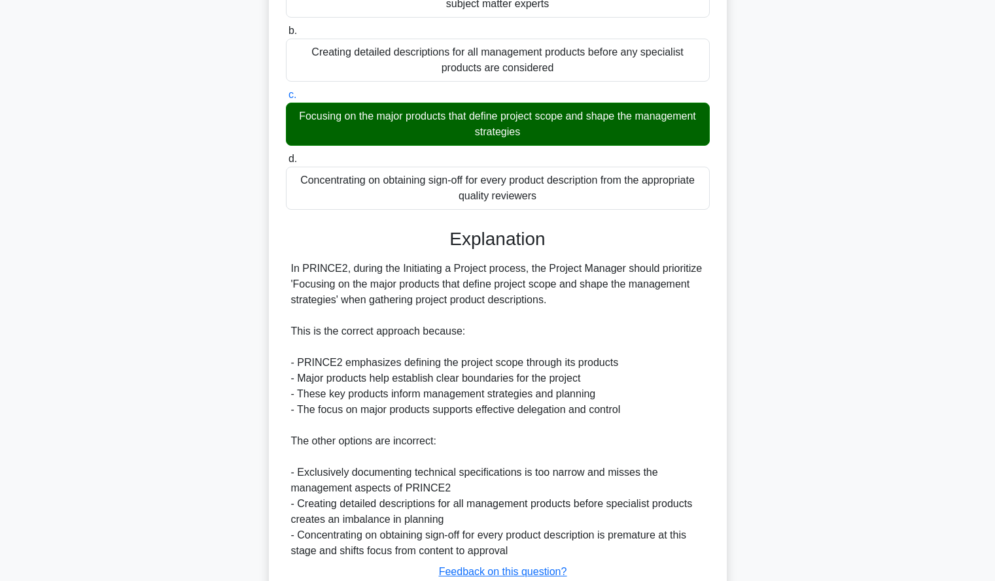
scroll to position [192, 0]
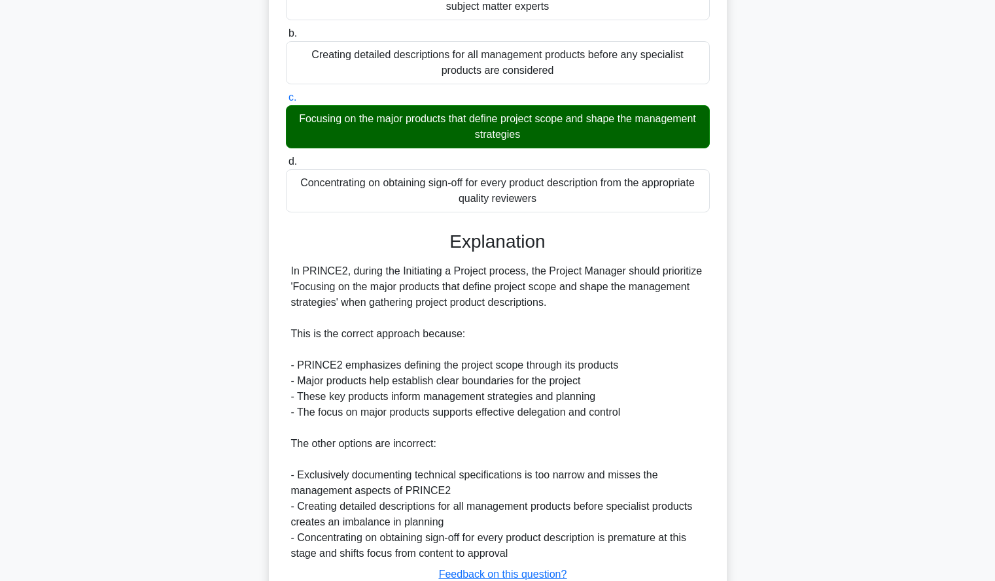
drag, startPoint x: 792, startPoint y: 319, endPoint x: 777, endPoint y: 379, distance: 62.0
click at [777, 379] on div "In PRINCE2, which activity should the Project Manager prioritize when gathering…" at bounding box center [497, 277] width 863 height 787
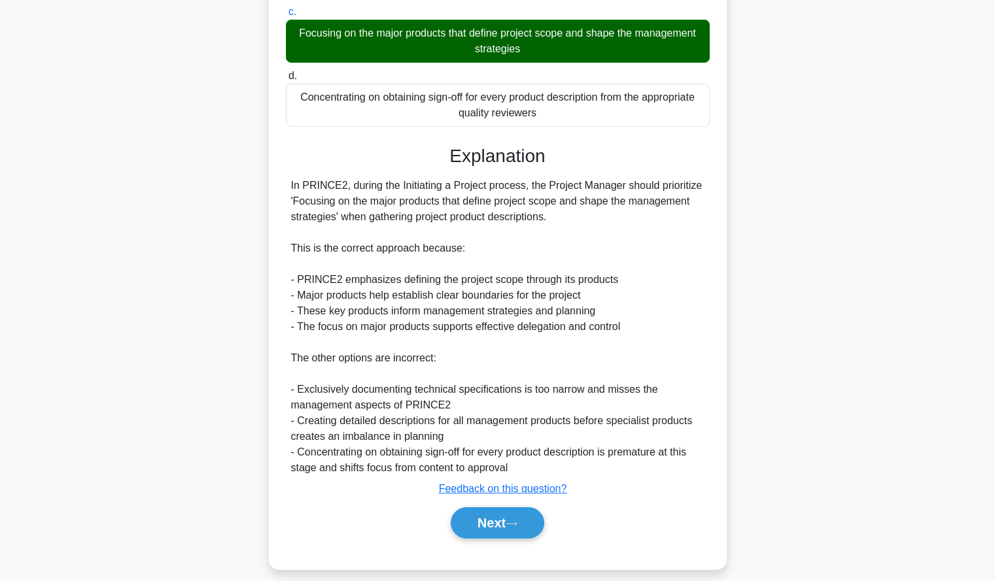
scroll to position [288, 0]
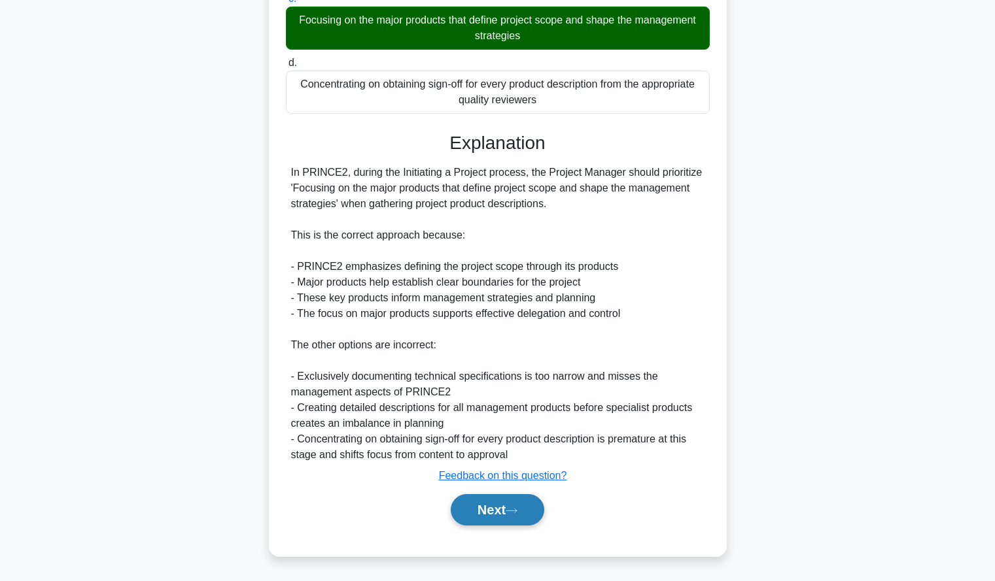
click at [470, 512] on button "Next" at bounding box center [498, 509] width 94 height 31
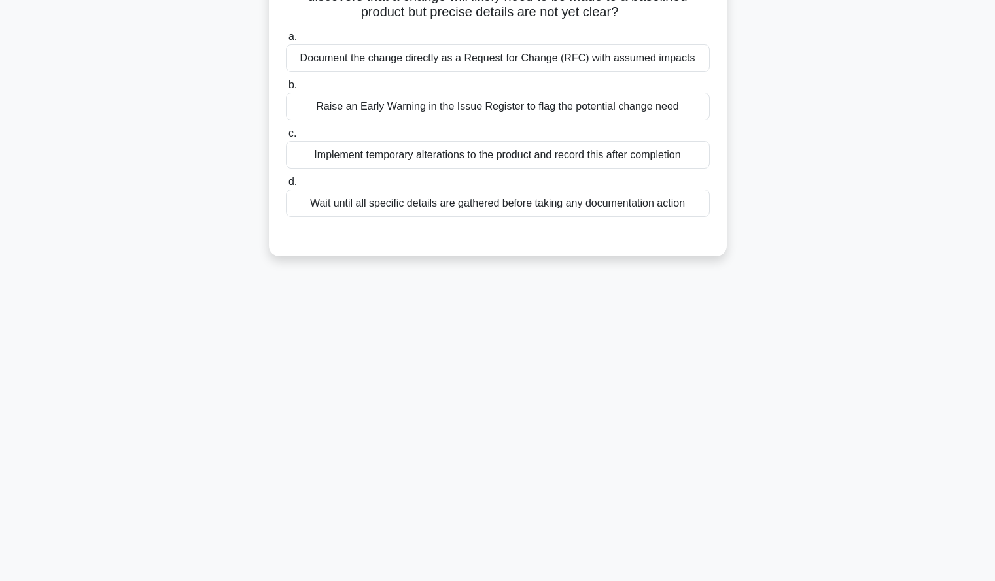
scroll to position [0, 0]
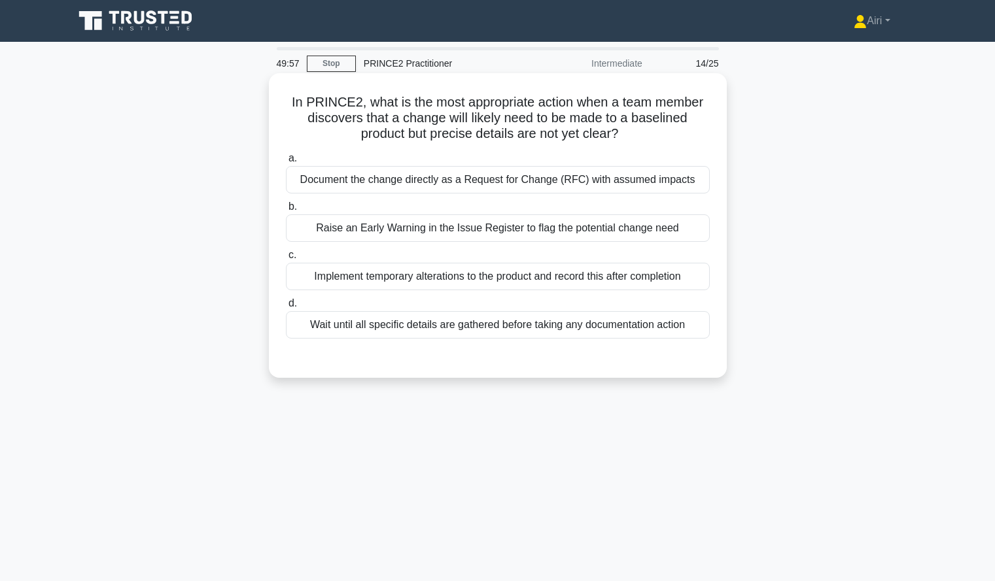
click at [684, 233] on div "Raise an Early Warning in the Issue Register to flag the potential change need" at bounding box center [498, 228] width 424 height 27
click at [286, 211] on input "b. Raise an Early Warning in the Issue Register to flag the potential change ne…" at bounding box center [286, 207] width 0 height 9
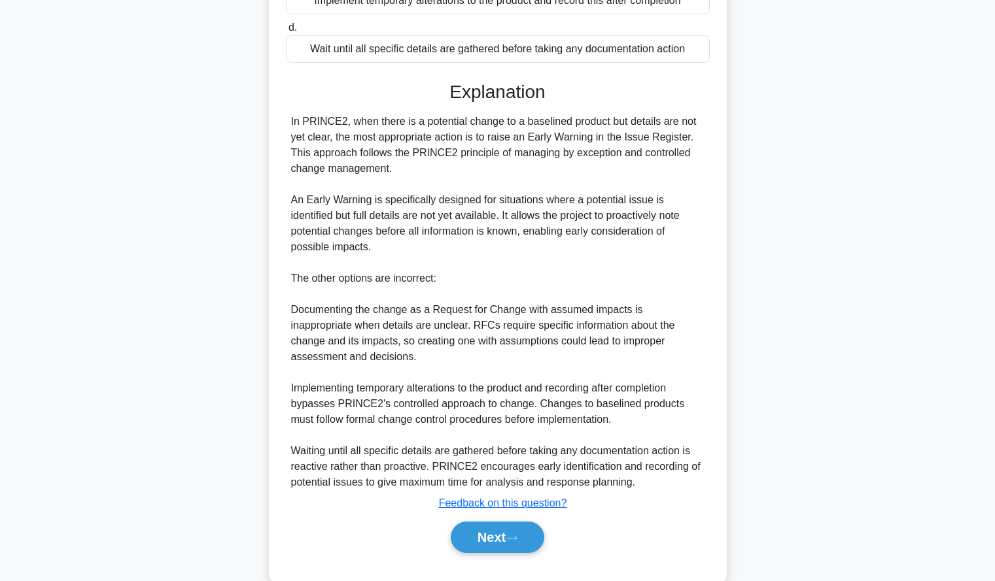
scroll to position [304, 0]
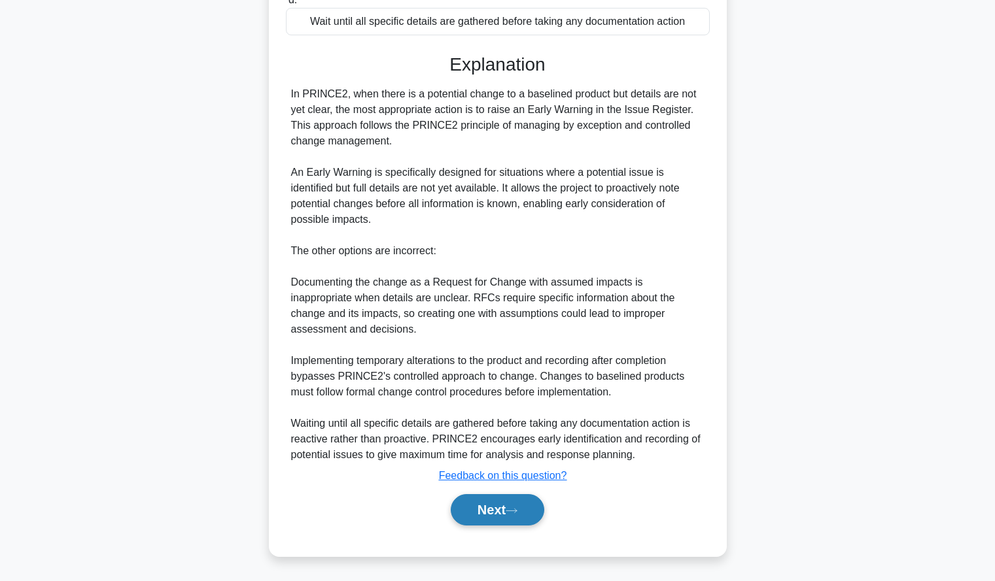
click at [458, 509] on button "Next" at bounding box center [498, 509] width 94 height 31
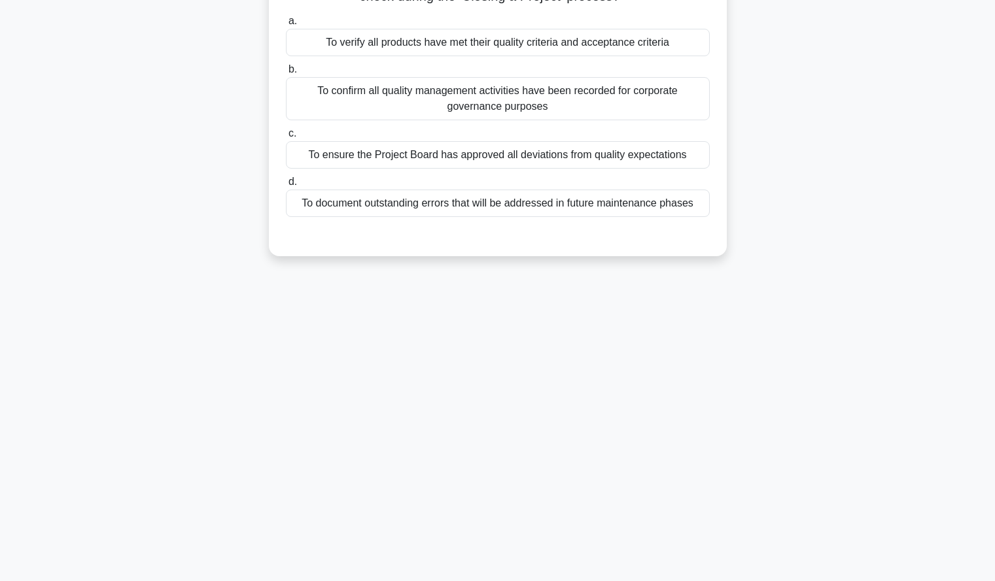
scroll to position [0, 0]
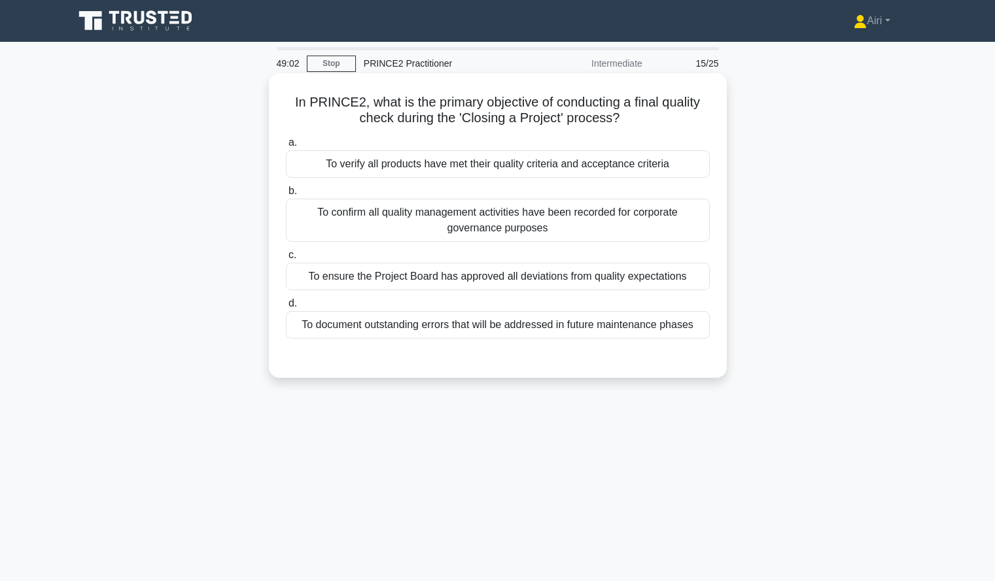
click at [667, 173] on div "To verify all products have met their quality criteria and acceptance criteria" at bounding box center [498, 163] width 424 height 27
click at [286, 147] on input "a. To verify all products have met their quality criteria and acceptance criter…" at bounding box center [286, 143] width 0 height 9
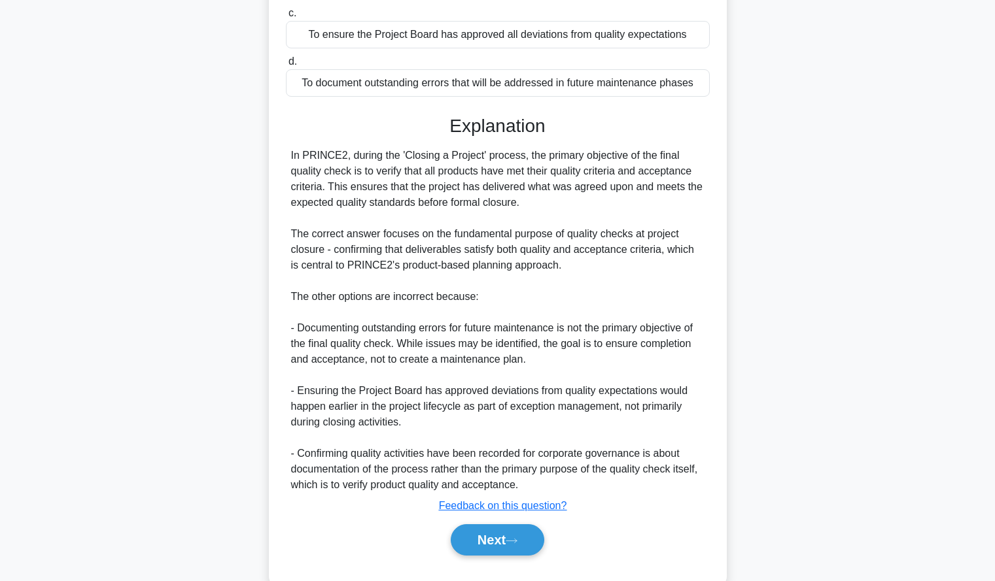
scroll to position [273, 0]
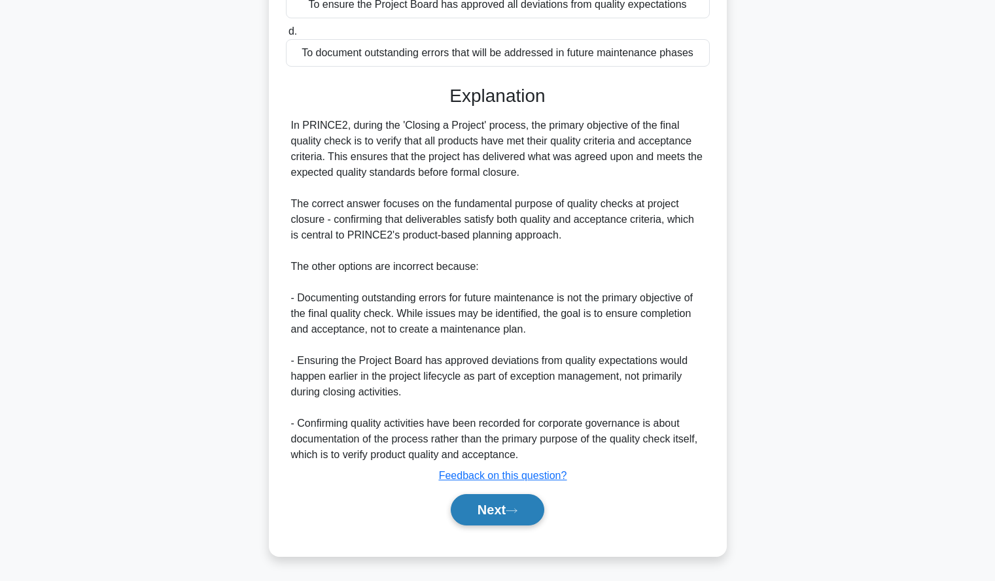
click at [467, 504] on button "Next" at bounding box center [498, 509] width 94 height 31
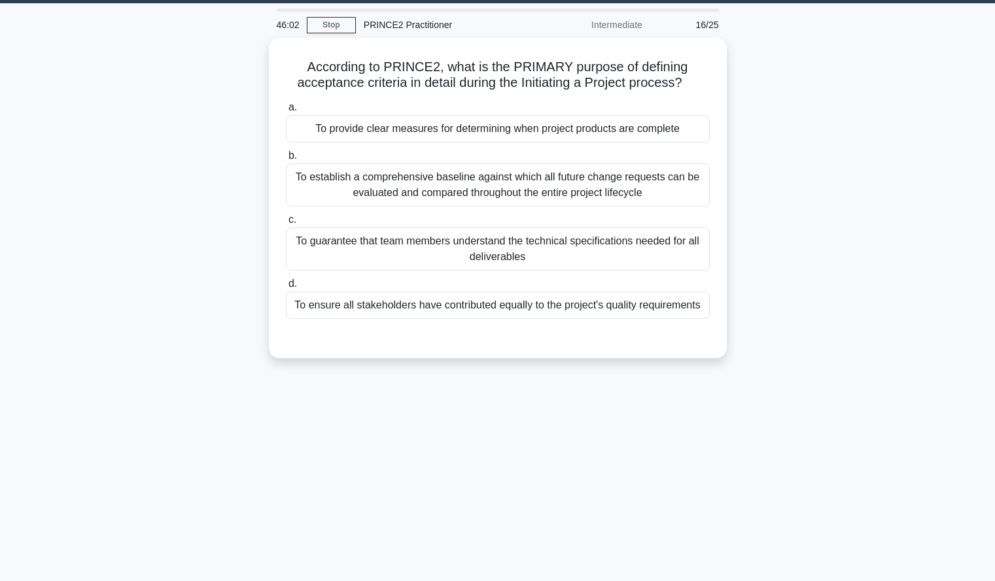
scroll to position [39, 0]
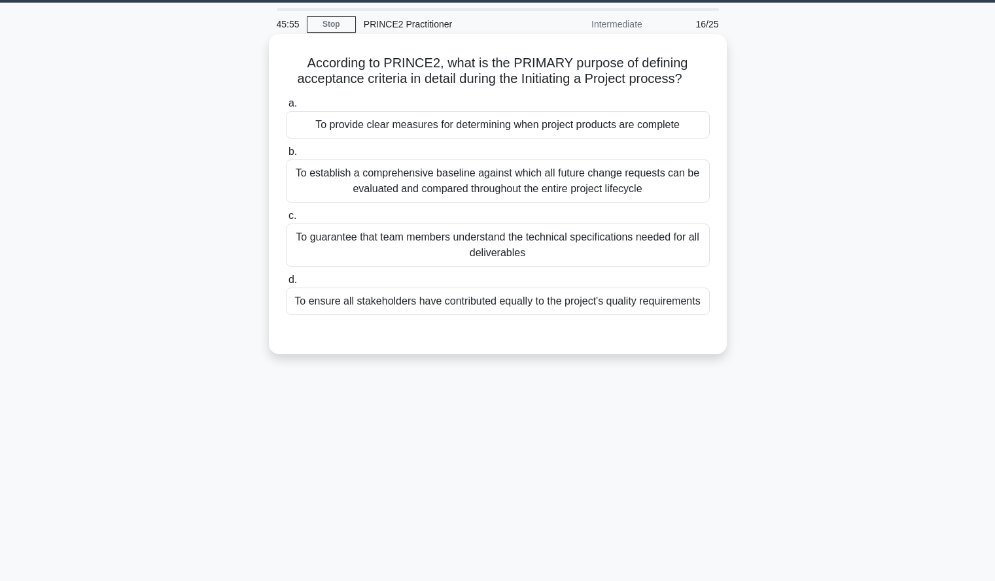
click at [681, 122] on div "To provide clear measures for determining when project products are complete" at bounding box center [498, 124] width 424 height 27
click at [286, 108] on input "a. To provide clear measures for determining when project products are complete" at bounding box center [286, 103] width 0 height 9
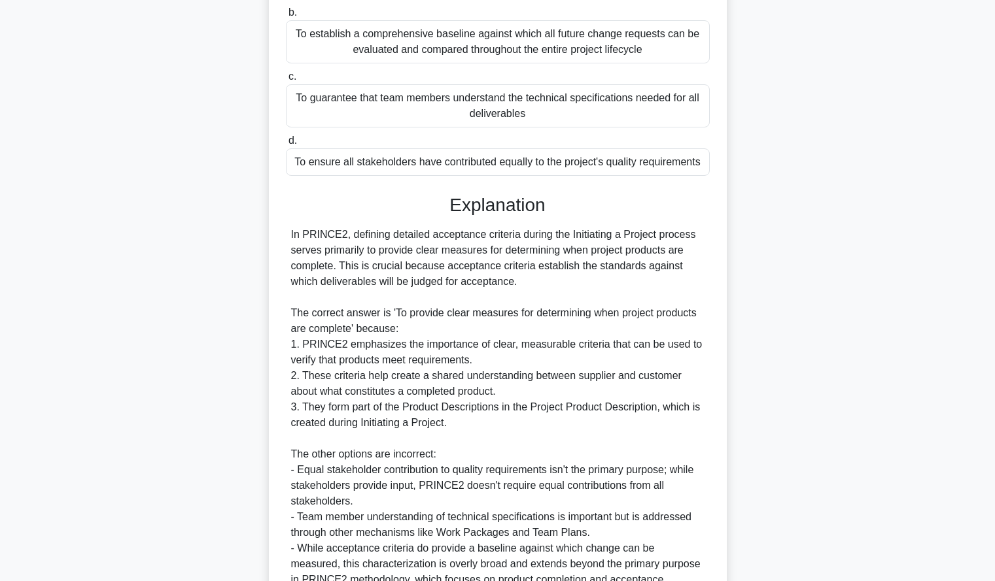
scroll to position [304, 0]
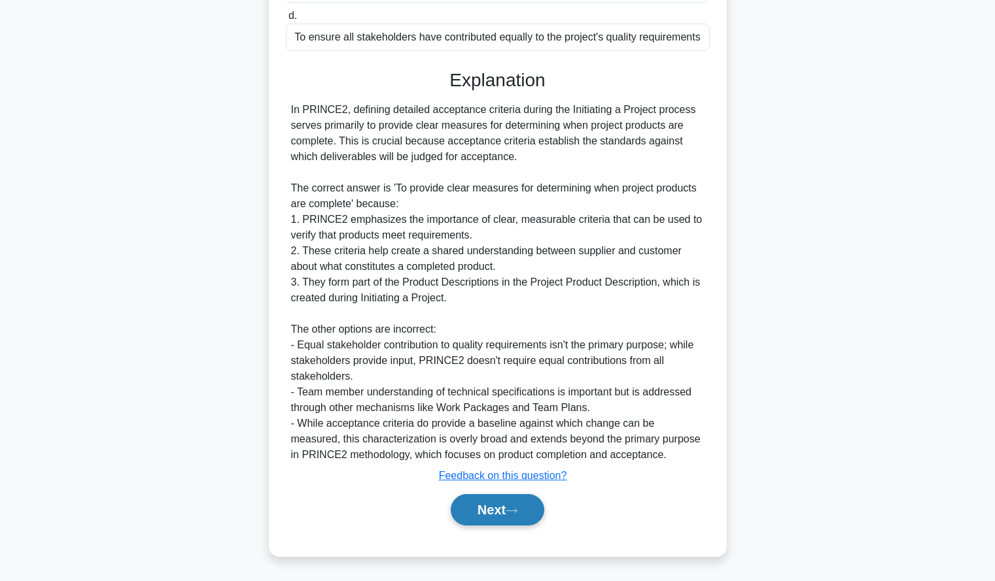
click at [519, 500] on button "Next" at bounding box center [498, 509] width 94 height 31
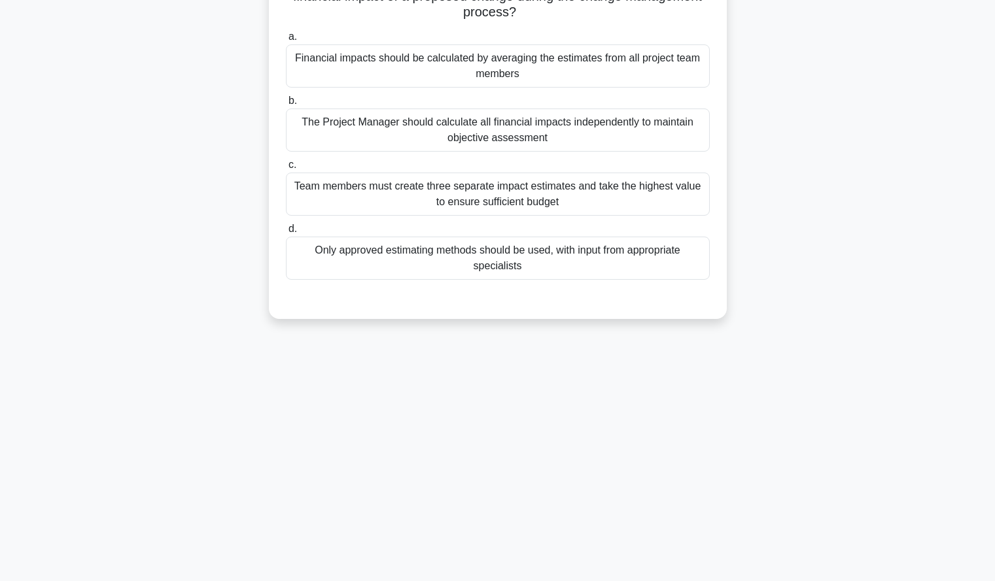
scroll to position [0, 0]
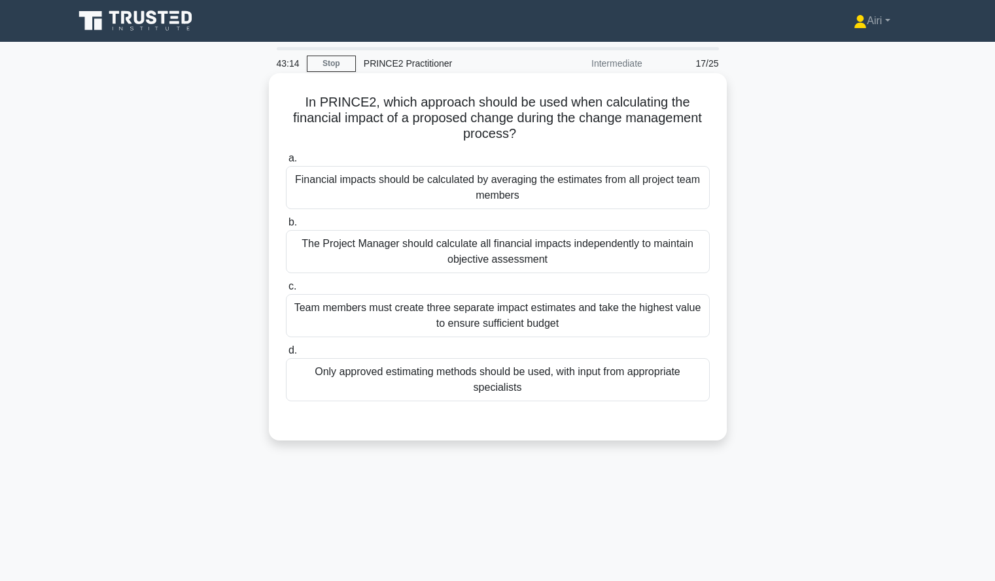
click at [627, 268] on div "The Project Manager should calculate all financial impacts independently to mai…" at bounding box center [498, 251] width 424 height 43
click at [286, 227] on input "b. The Project Manager should calculate all financial impacts independently to …" at bounding box center [286, 222] width 0 height 9
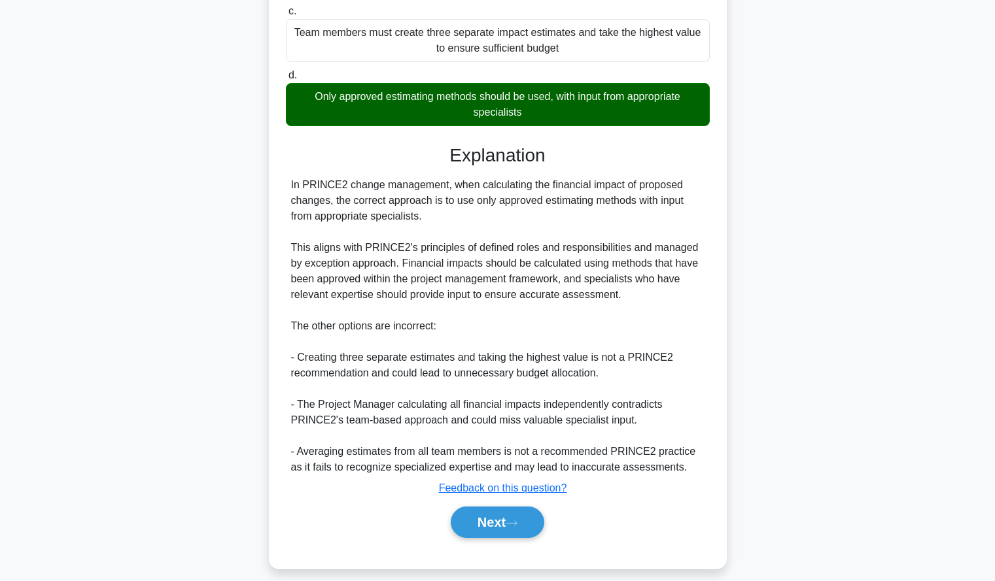
scroll to position [290, 0]
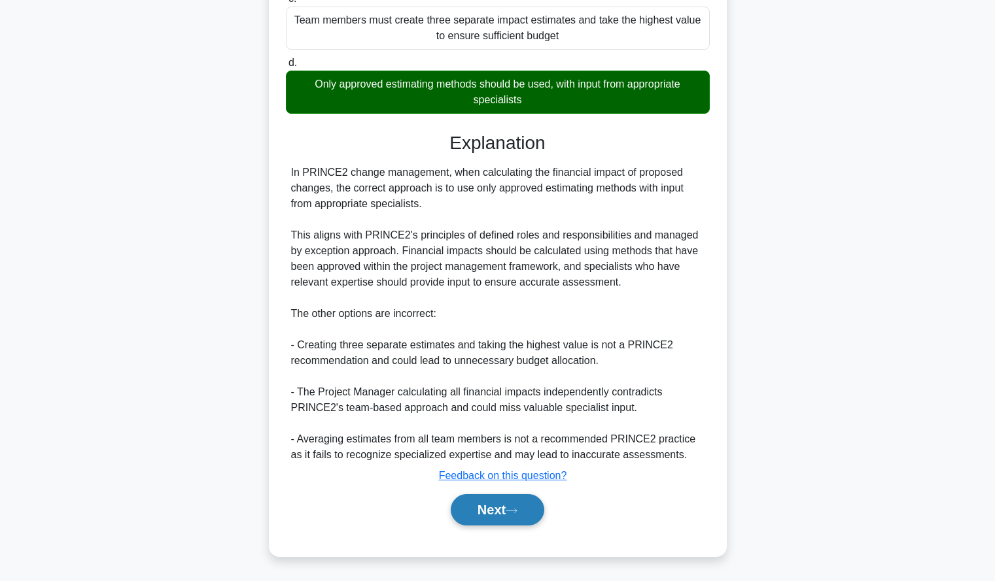
click at [528, 522] on button "Next" at bounding box center [498, 509] width 94 height 31
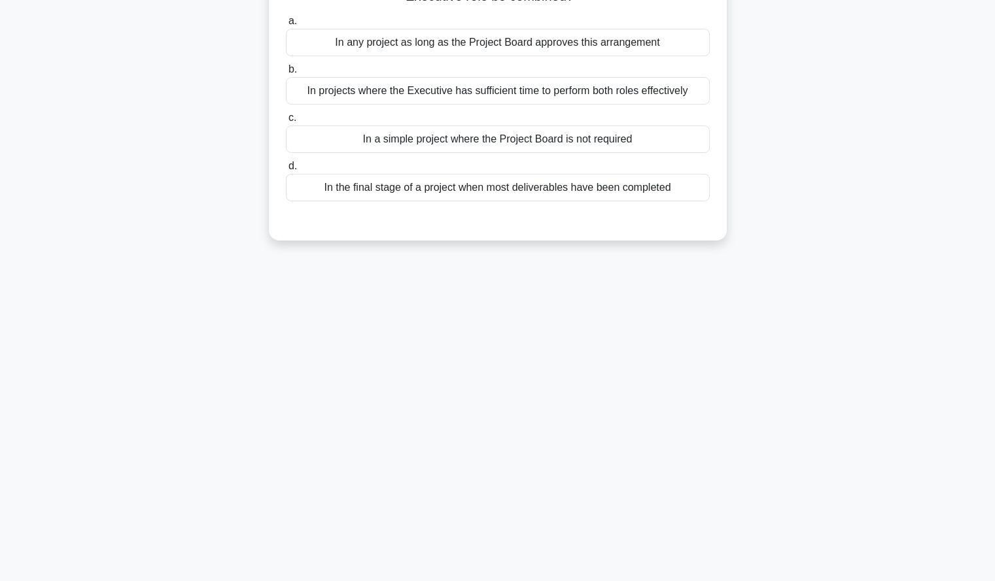
scroll to position [0, 0]
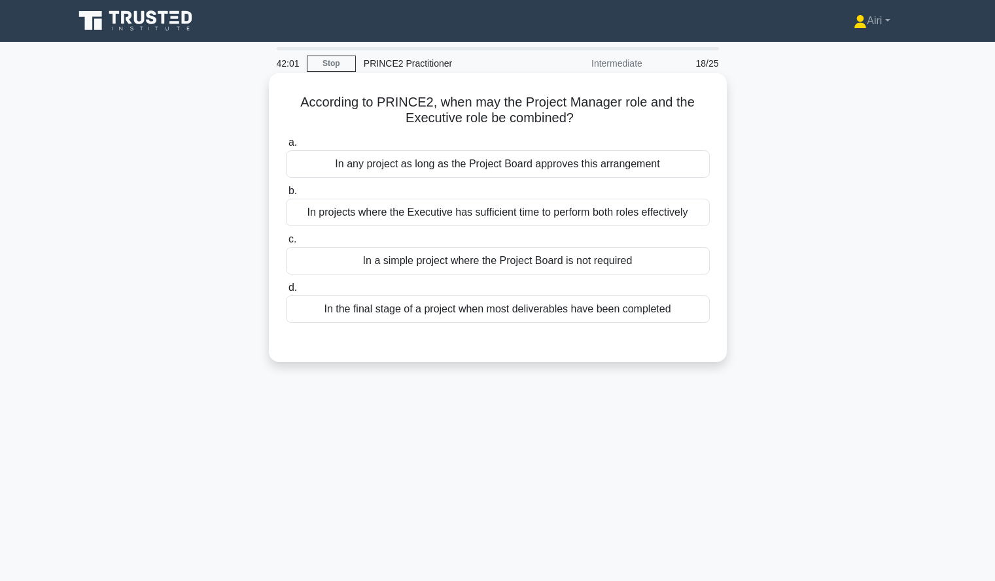
click at [680, 258] on div "In a simple project where the Project Board is not required" at bounding box center [498, 260] width 424 height 27
click at [286, 244] on input "c. In a simple project where the Project Board is not required" at bounding box center [286, 239] width 0 height 9
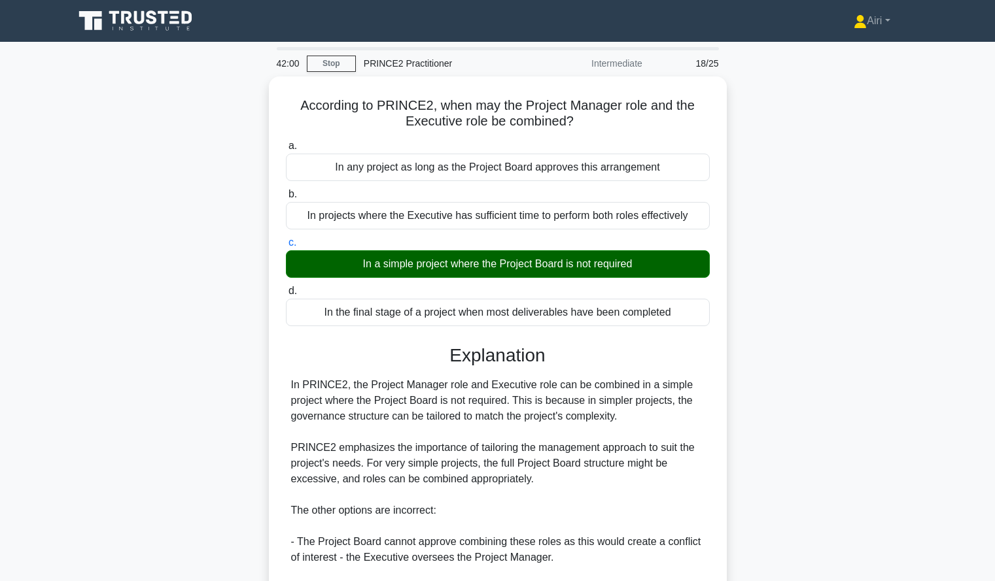
scroll to position [194, 0]
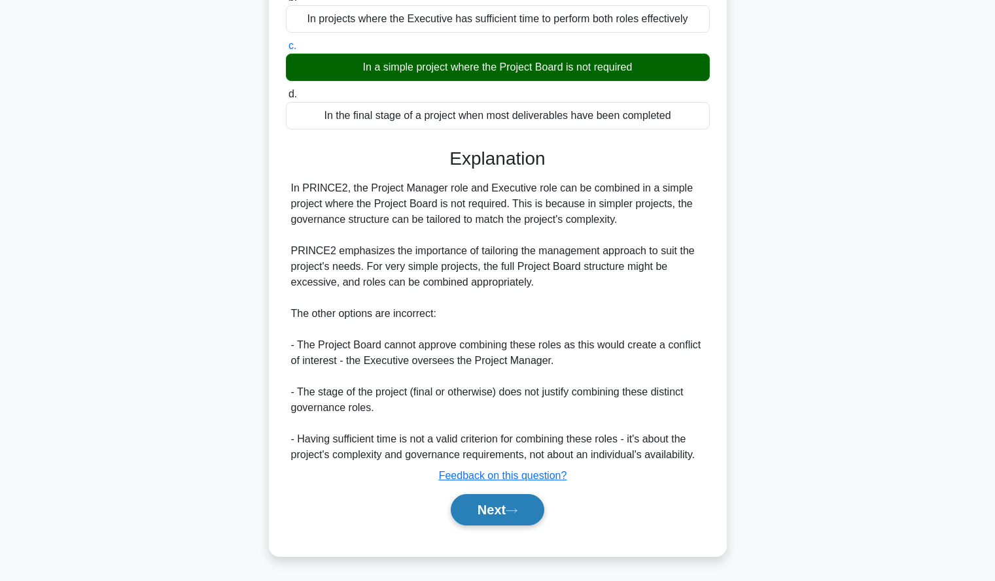
click at [515, 500] on button "Next" at bounding box center [498, 509] width 94 height 31
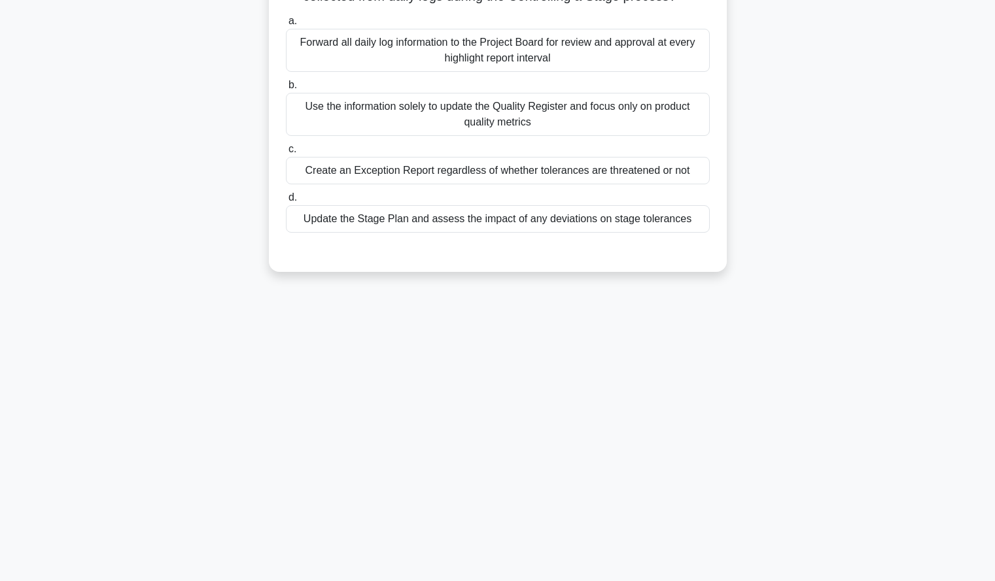
scroll to position [0, 0]
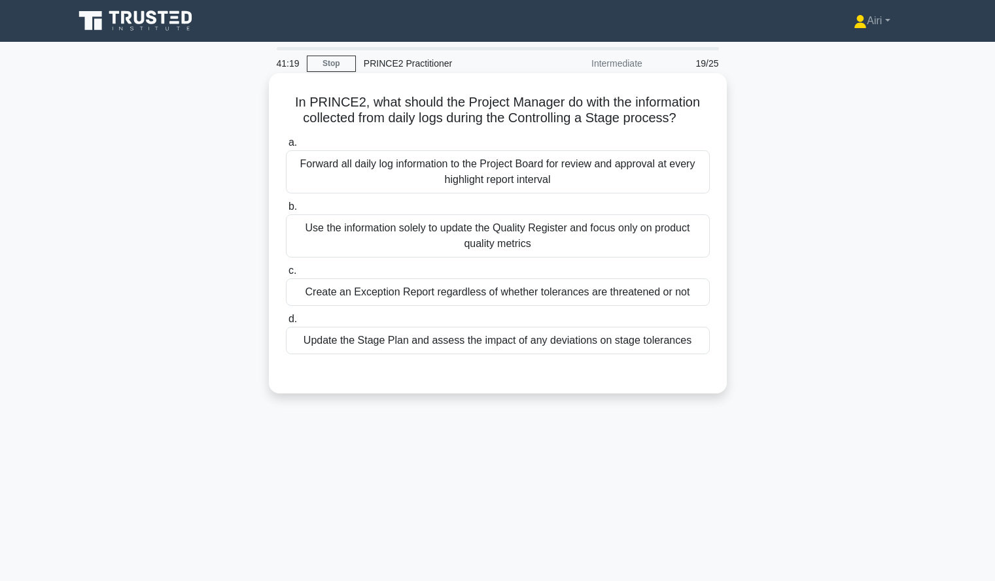
click at [634, 350] on div "Update the Stage Plan and assess the impact of any deviations on stage toleranc…" at bounding box center [498, 340] width 424 height 27
click at [286, 324] on input "d. Update the Stage Plan and assess the impact of any deviations on stage toler…" at bounding box center [286, 319] width 0 height 9
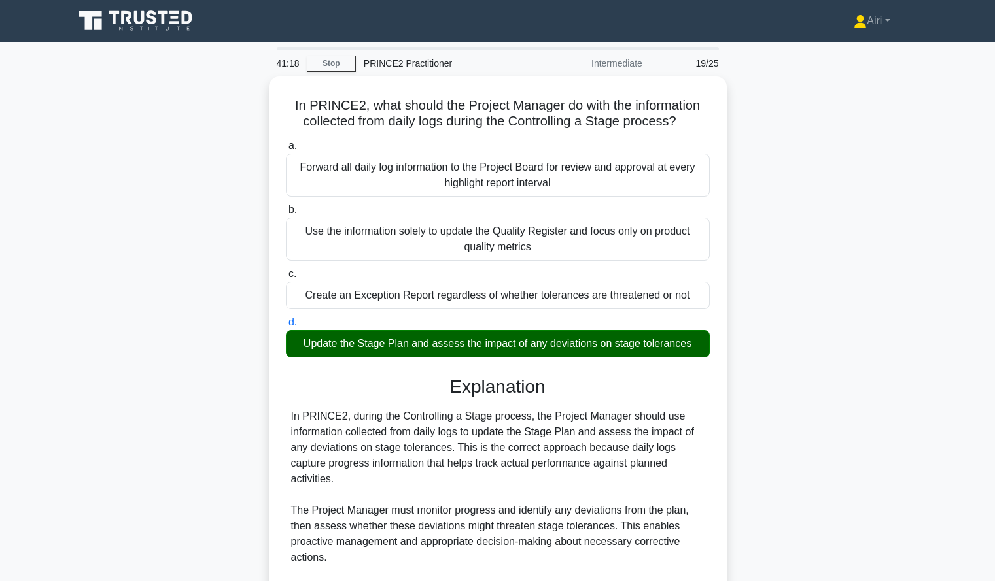
scroll to position [320, 0]
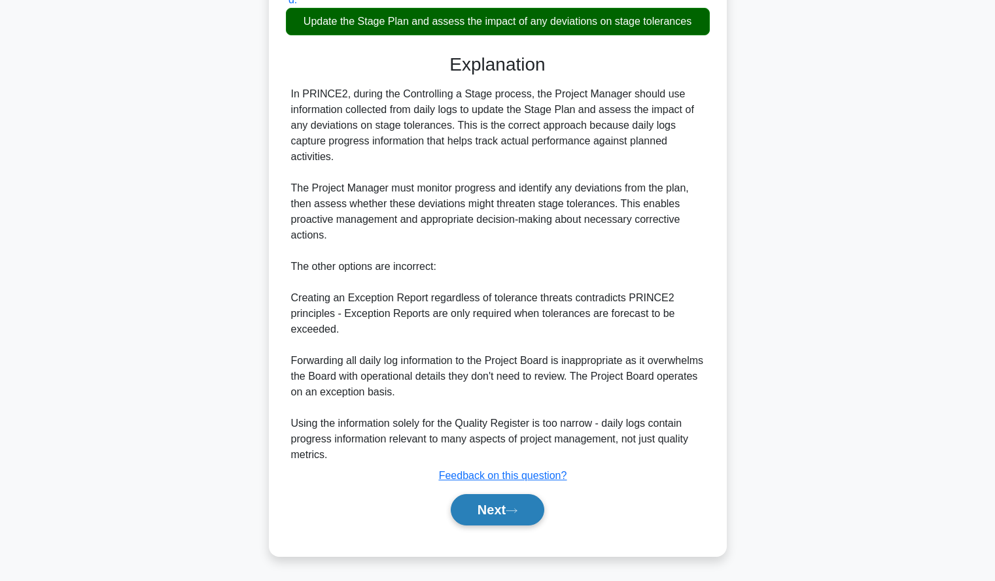
click at [489, 511] on button "Next" at bounding box center [498, 509] width 94 height 31
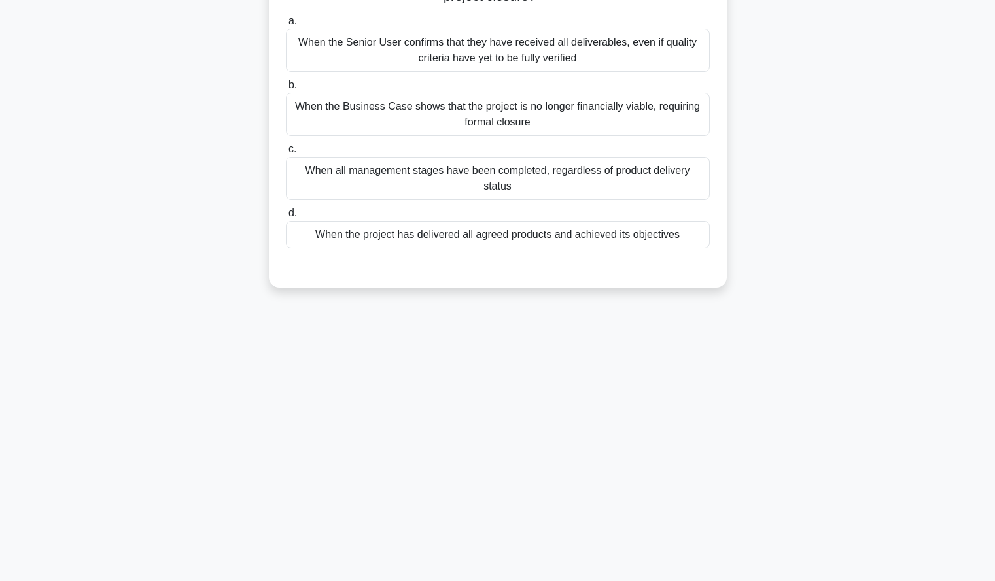
scroll to position [0, 0]
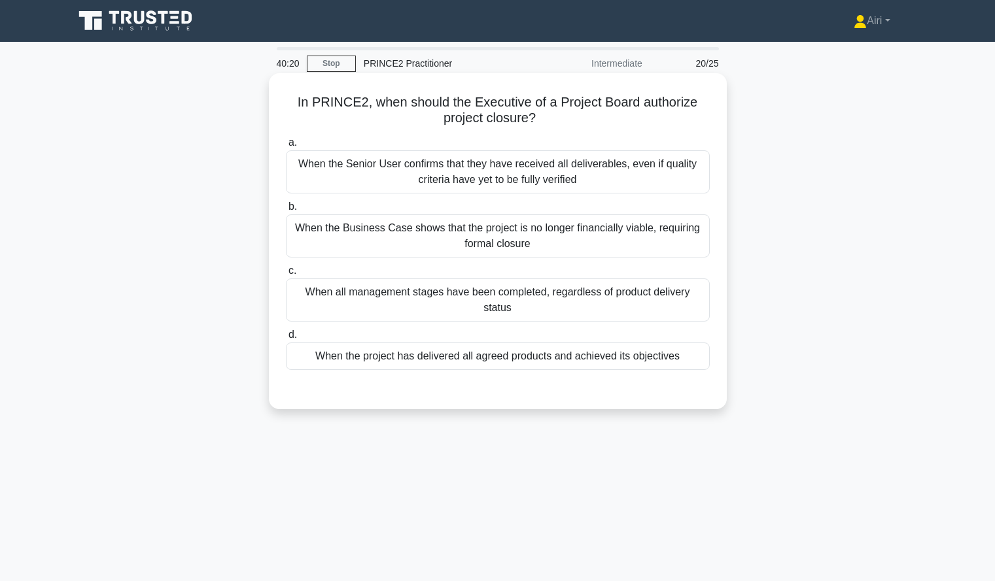
click at [568, 353] on div "When the project has delivered all agreed products and achieved its objectives" at bounding box center [498, 356] width 424 height 27
click at [286, 339] on input "d. When the project has delivered all agreed products and achieved its objectiv…" at bounding box center [286, 335] width 0 height 9
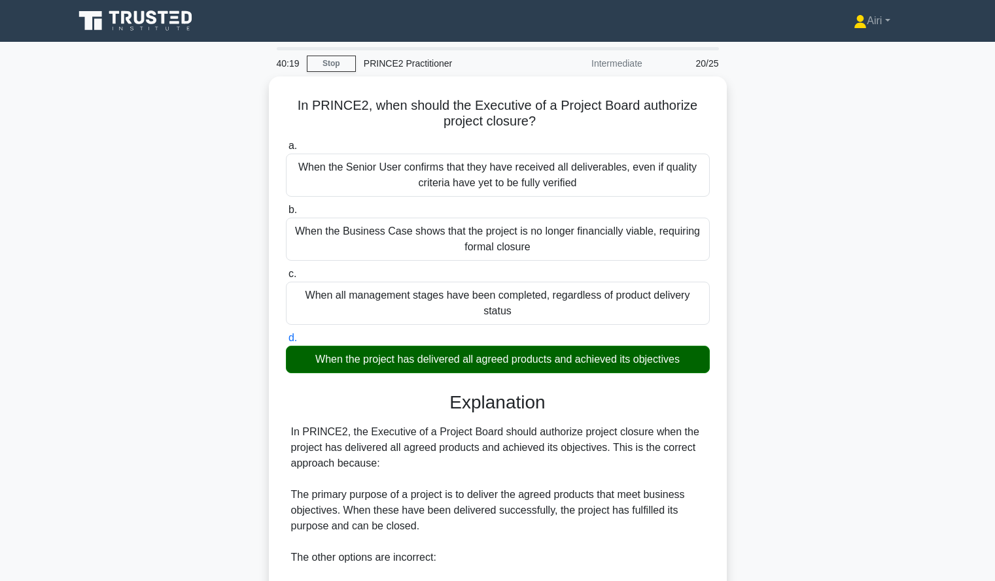
scroll to position [288, 0]
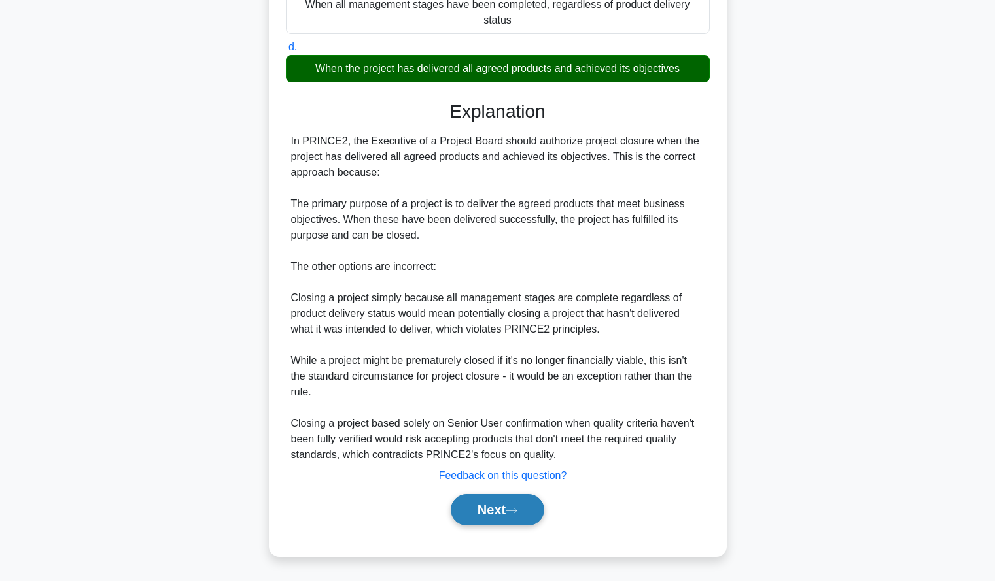
click at [513, 512] on icon at bounding box center [512, 511] width 12 height 7
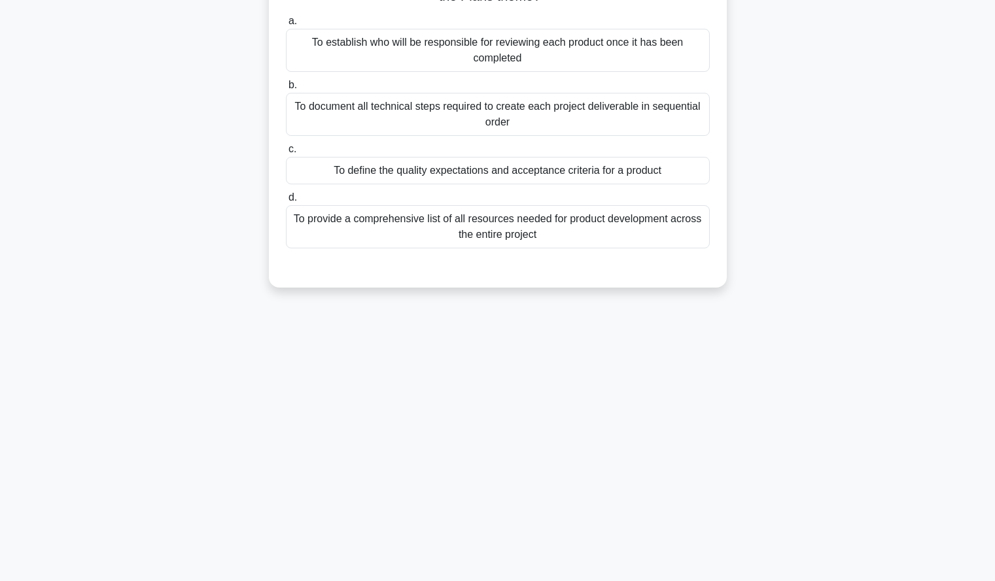
scroll to position [0, 0]
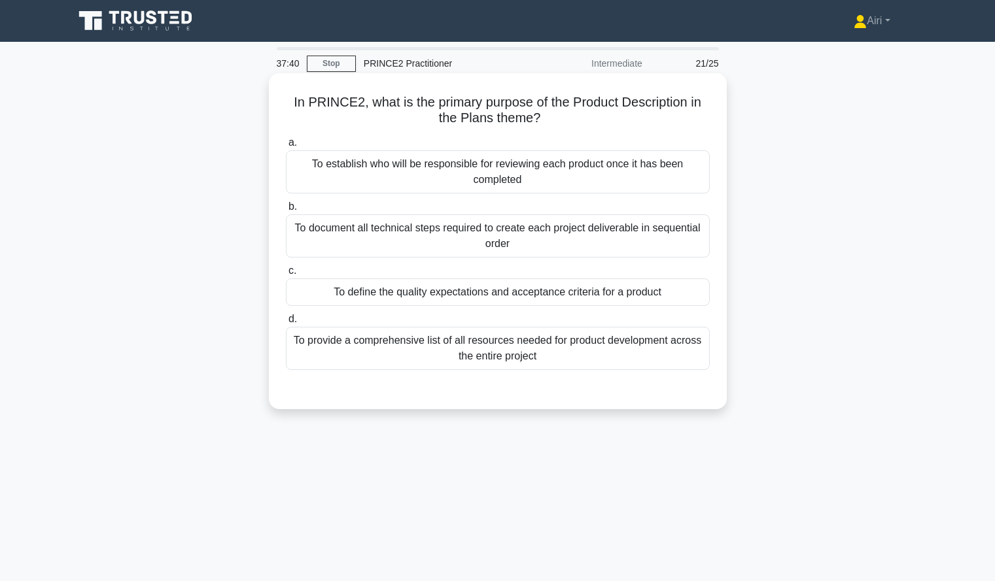
click at [664, 293] on div "To define the quality expectations and acceptance criteria for a product" at bounding box center [498, 292] width 424 height 27
click at [286, 275] on input "c. To define the quality expectations and acceptance criteria for a product" at bounding box center [286, 271] width 0 height 9
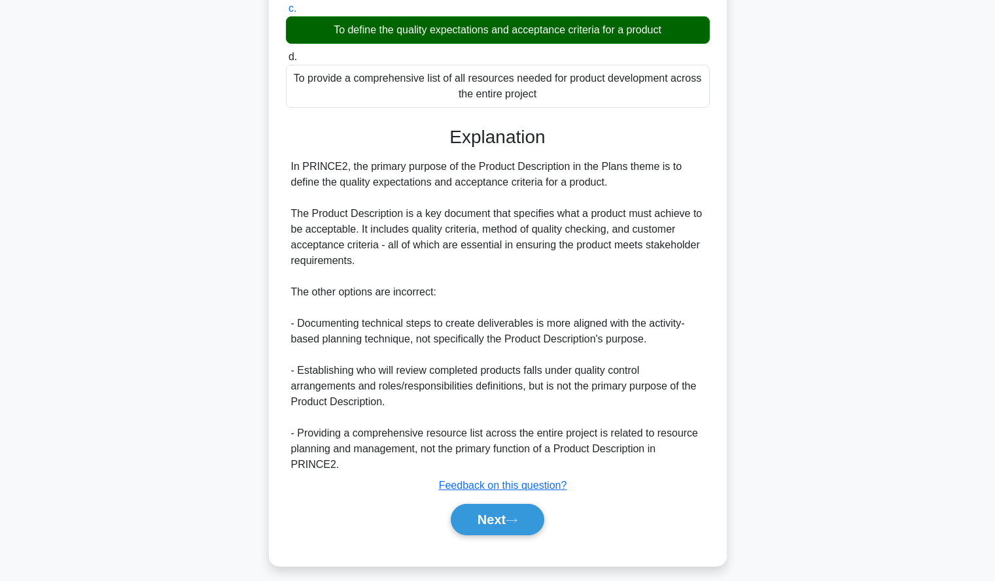
scroll to position [273, 0]
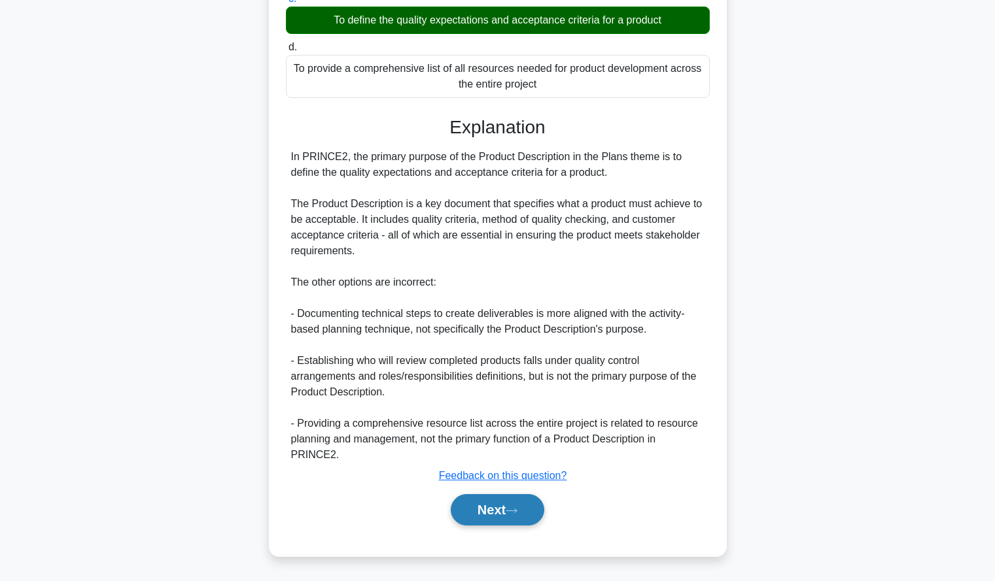
click at [467, 516] on button "Next" at bounding box center [498, 509] width 94 height 31
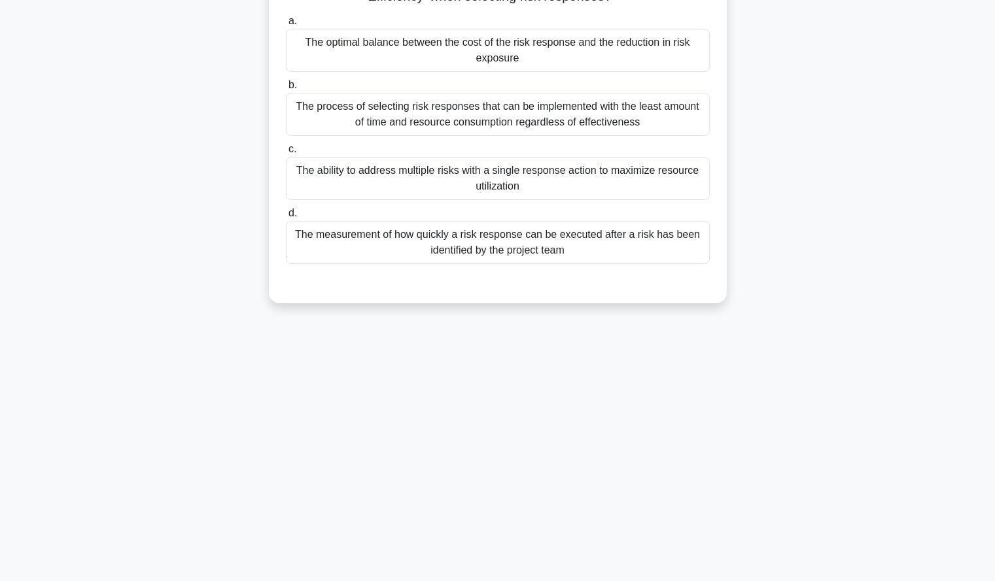
scroll to position [0, 0]
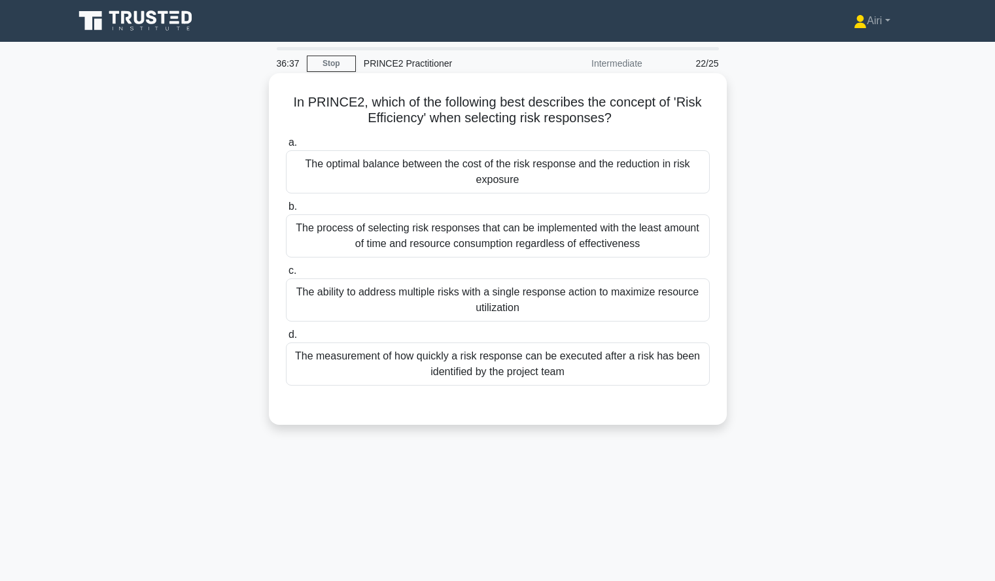
click at [668, 167] on div "The optimal balance between the cost of the risk response and the reduction in …" at bounding box center [498, 171] width 424 height 43
click at [286, 147] on input "a. The optimal balance between the cost of the risk response and the reduction …" at bounding box center [286, 143] width 0 height 9
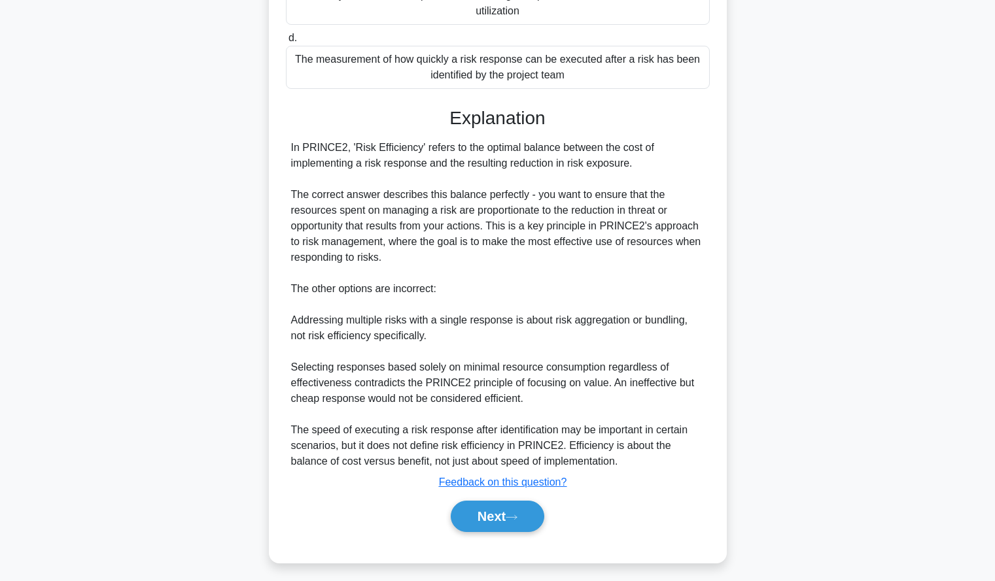
scroll to position [304, 0]
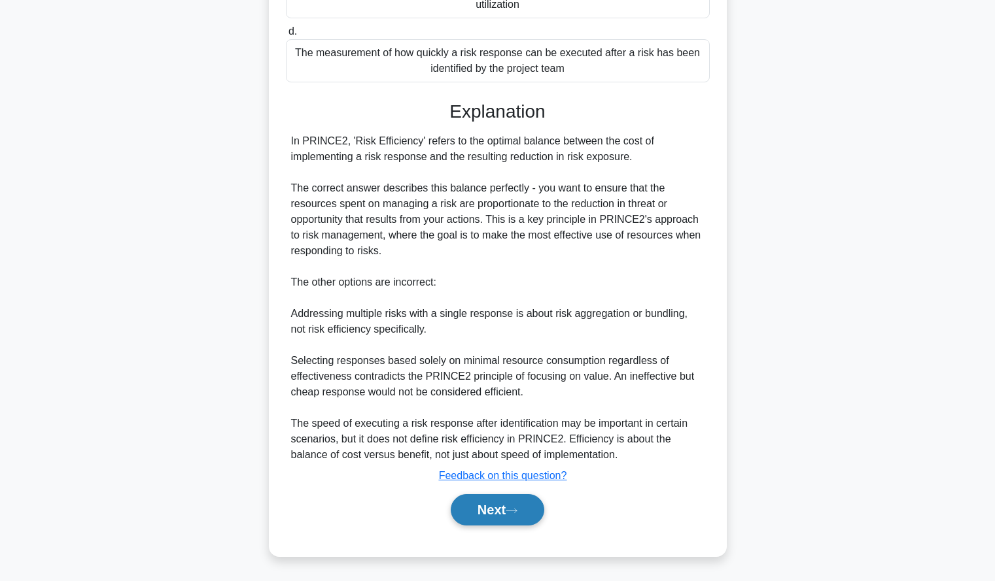
click at [483, 508] on button "Next" at bounding box center [498, 509] width 94 height 31
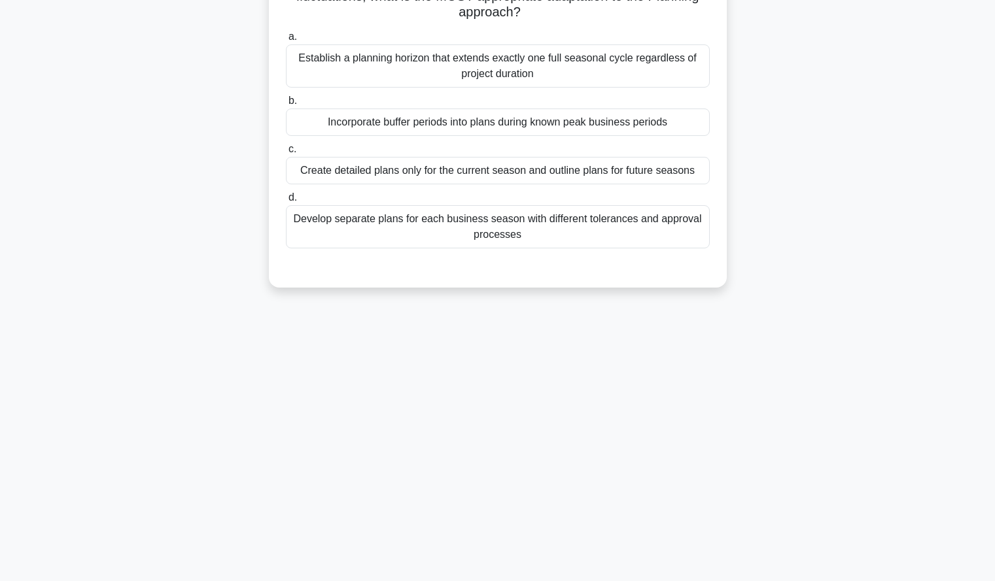
scroll to position [0, 0]
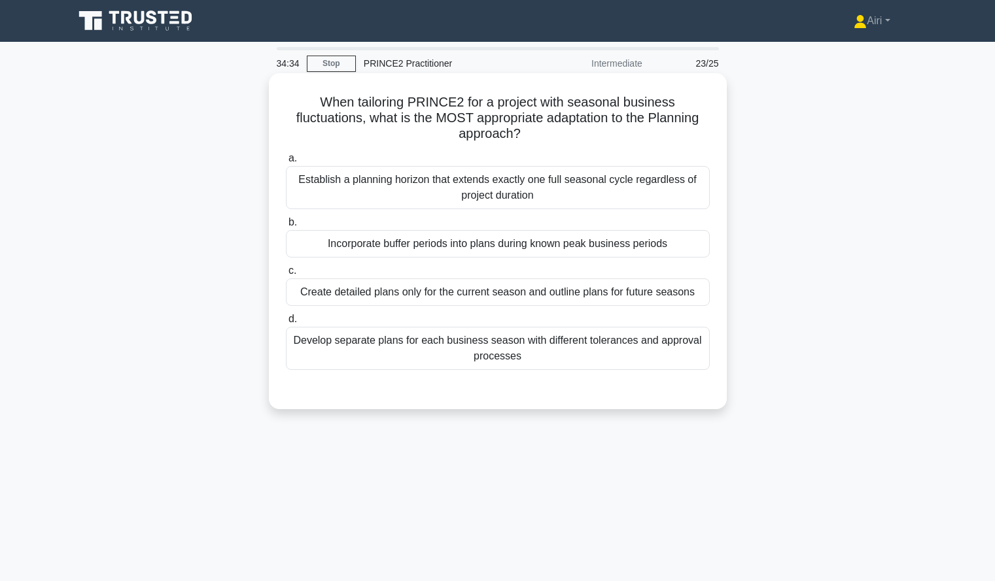
click at [665, 288] on div "Create detailed plans only for the current season and outline plans for future …" at bounding box center [498, 292] width 424 height 27
click at [286, 275] on input "c. Create detailed plans only for the current season and outline plans for futu…" at bounding box center [286, 271] width 0 height 9
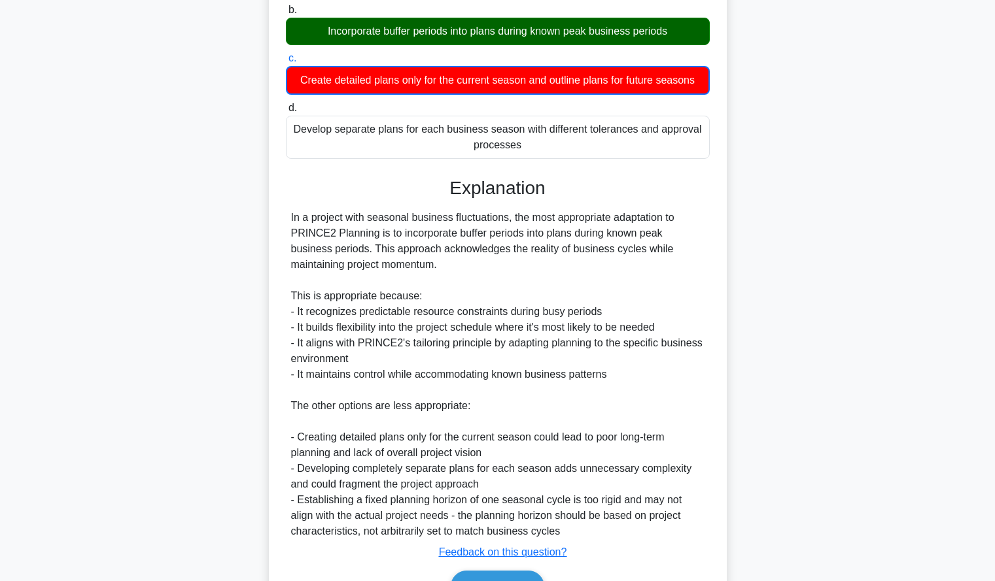
scroll to position [290, 0]
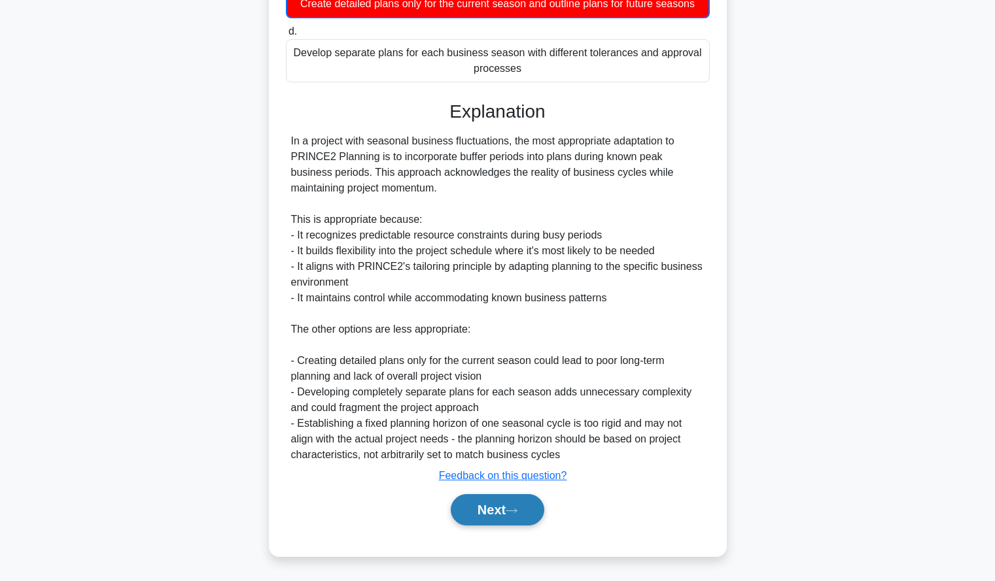
click at [474, 513] on button "Next" at bounding box center [498, 509] width 94 height 31
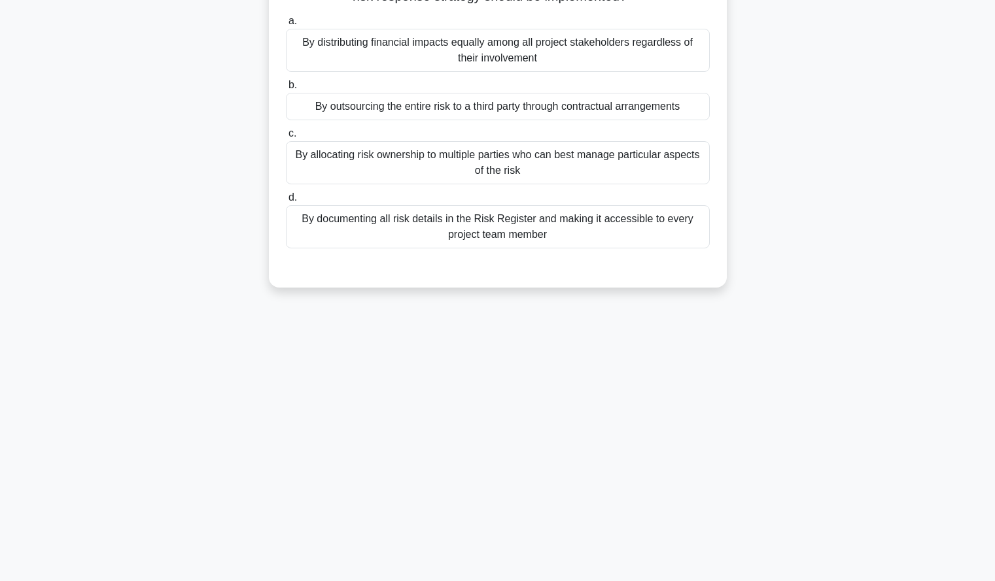
scroll to position [125, 0]
click at [768, 440] on div "32:58 Stop PRINCE2 Practitioner Intermediate 24/25 In PRINCE2, which of the fol…" at bounding box center [497, 249] width 863 height 654
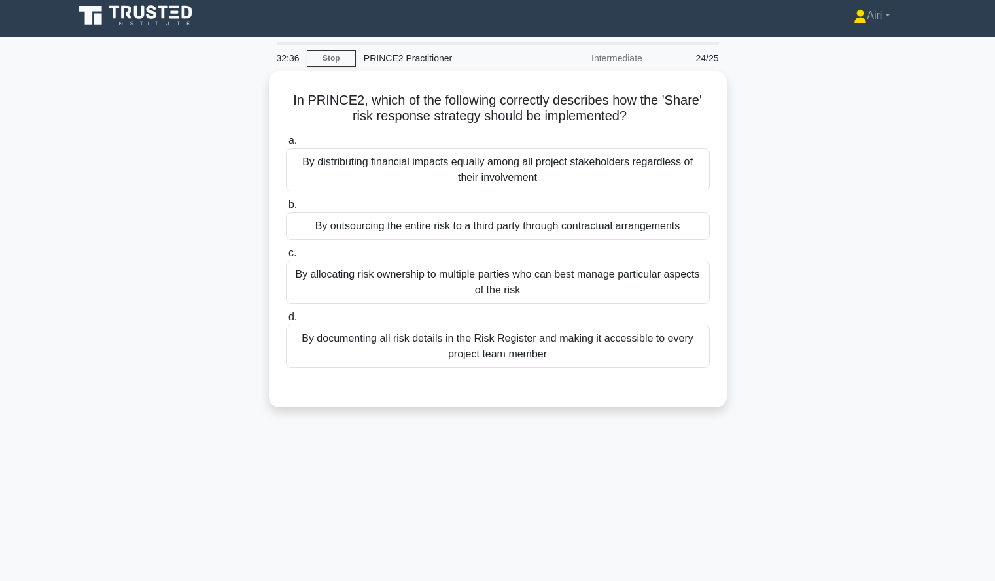
scroll to position [6, 0]
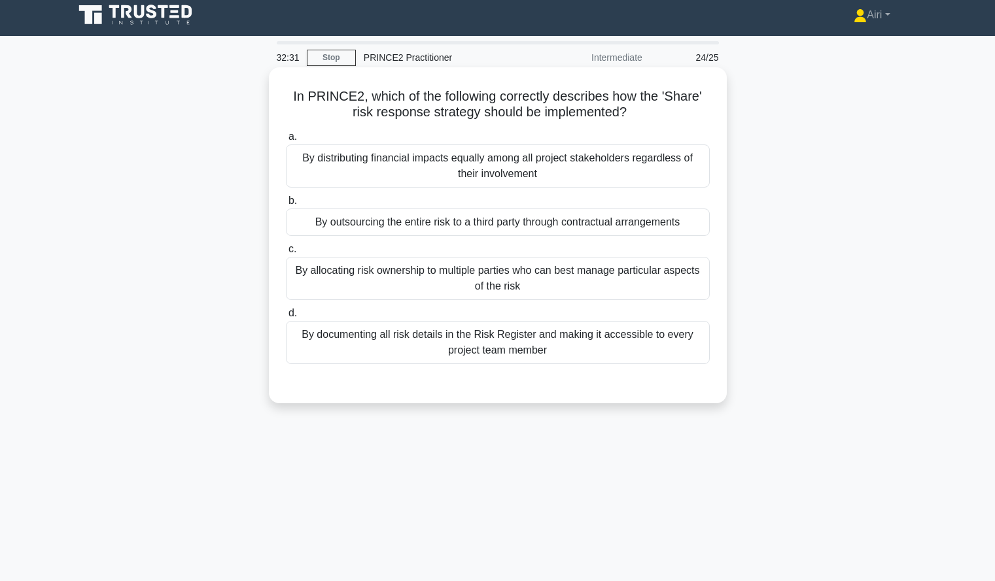
click at [682, 283] on div "By allocating risk ownership to multiple parties who can best manage particular…" at bounding box center [498, 278] width 424 height 43
click at [286, 254] on input "c. By allocating risk ownership to multiple parties who can best manage particu…" at bounding box center [286, 249] width 0 height 9
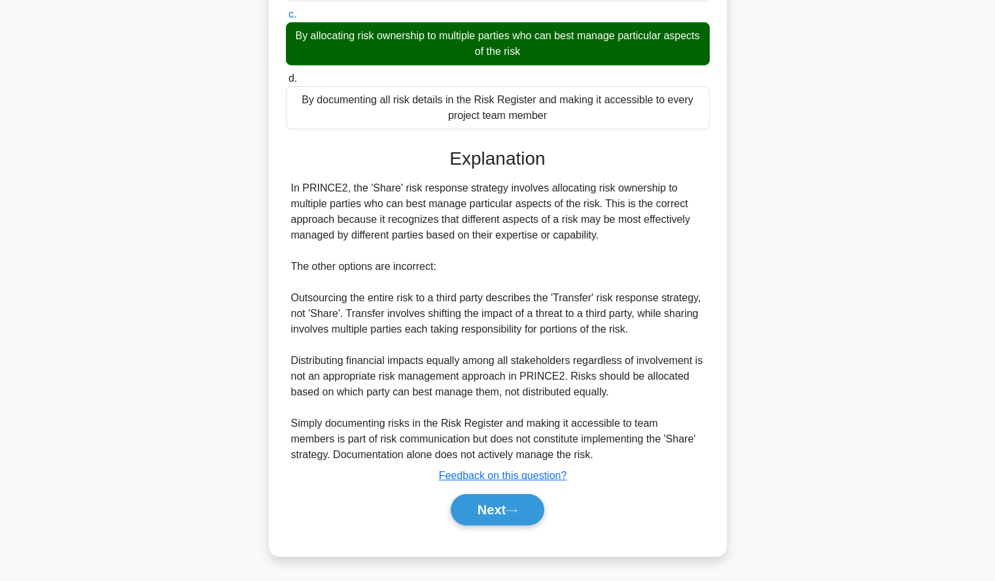
scroll to position [240, 0]
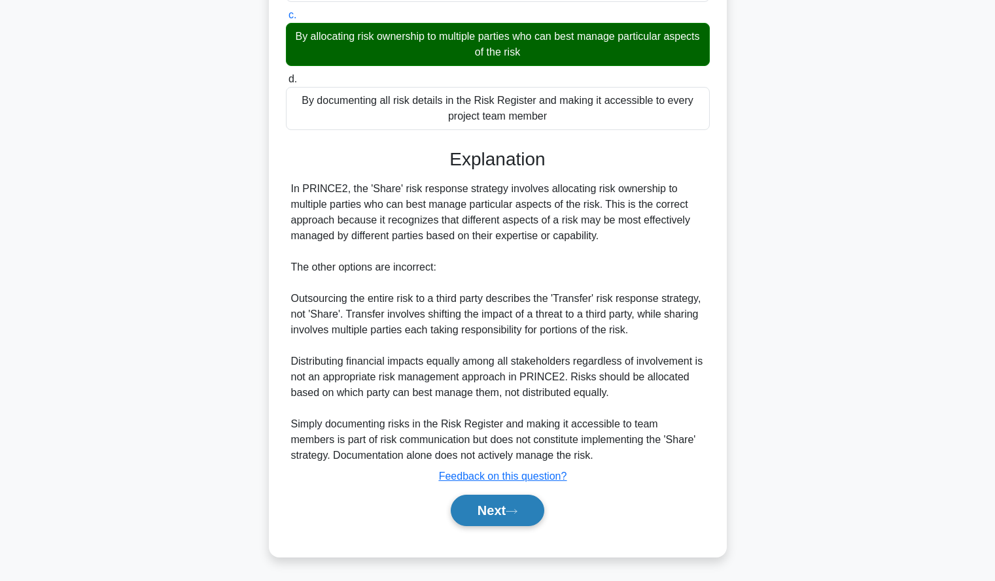
click at [456, 514] on button "Next" at bounding box center [498, 510] width 94 height 31
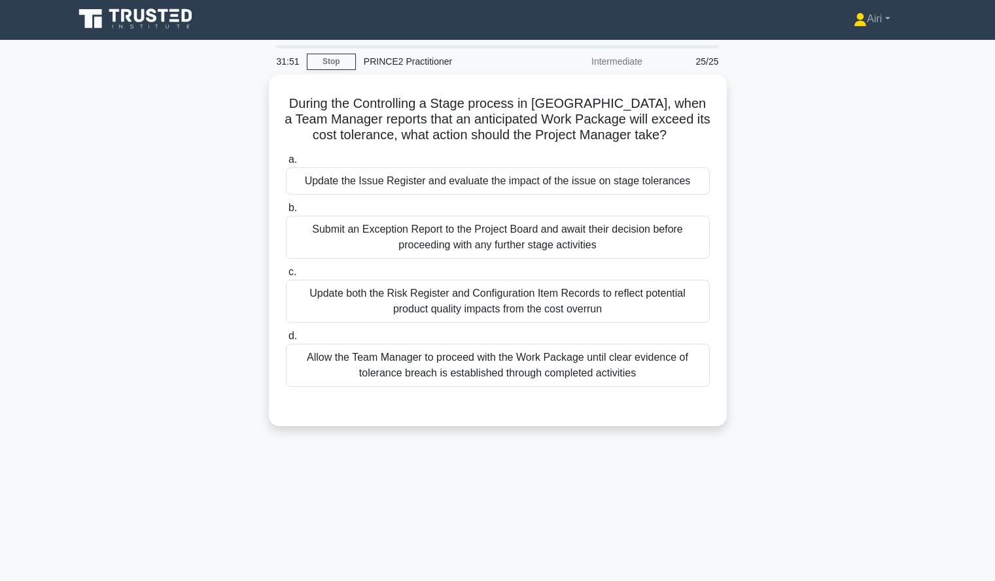
scroll to position [3, 0]
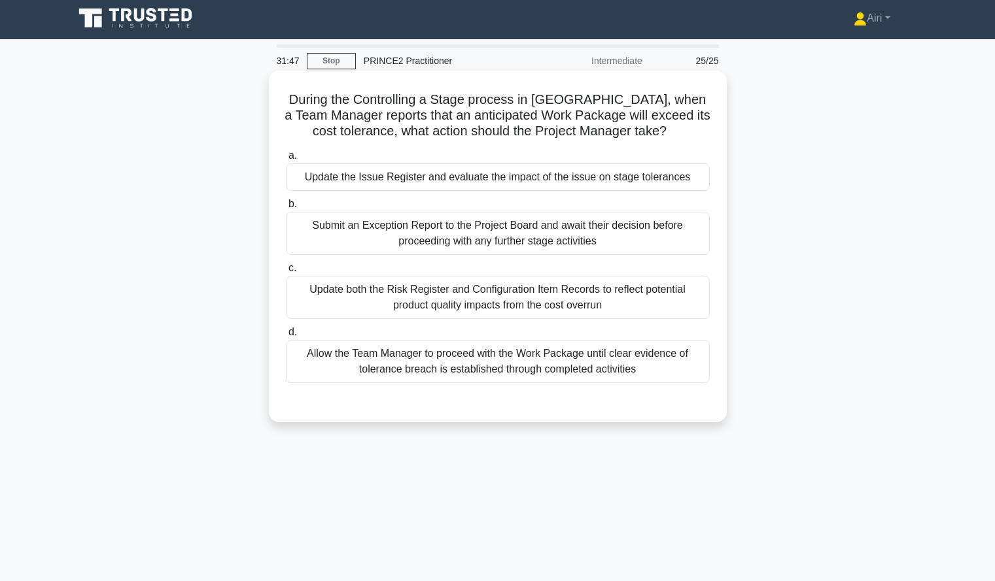
click at [666, 175] on div "Update the Issue Register and evaluate the impact of the issue on stage toleran…" at bounding box center [498, 177] width 424 height 27
click at [286, 160] on input "a. Update the Issue Register and evaluate the impact of the issue on stage tole…" at bounding box center [286, 156] width 0 height 9
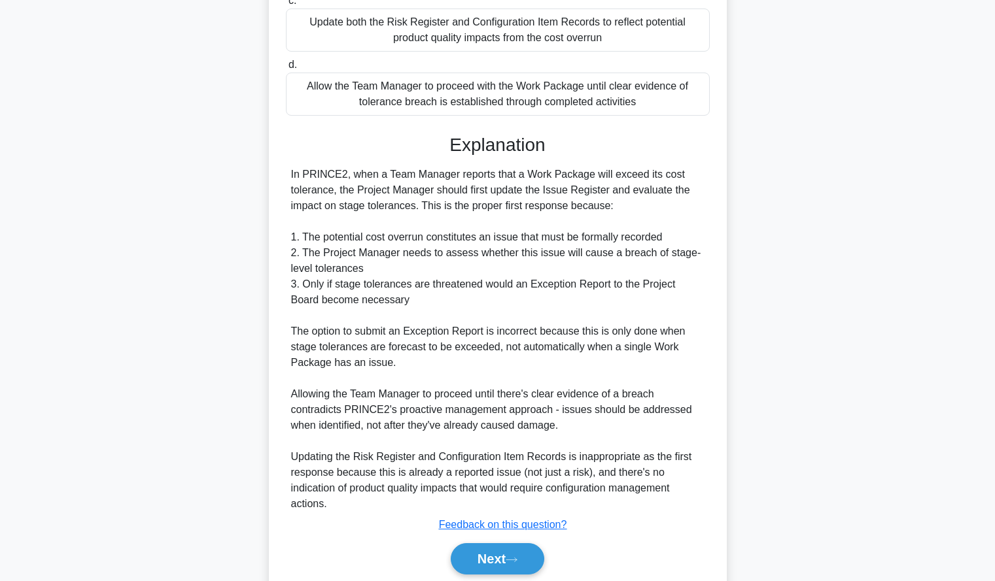
scroll to position [320, 0]
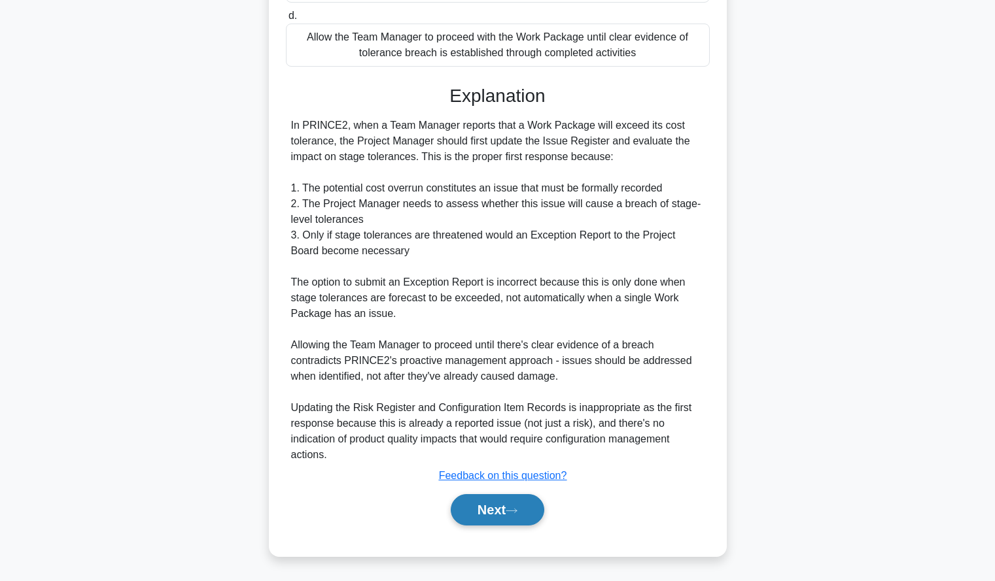
click at [476, 512] on button "Next" at bounding box center [498, 509] width 94 height 31
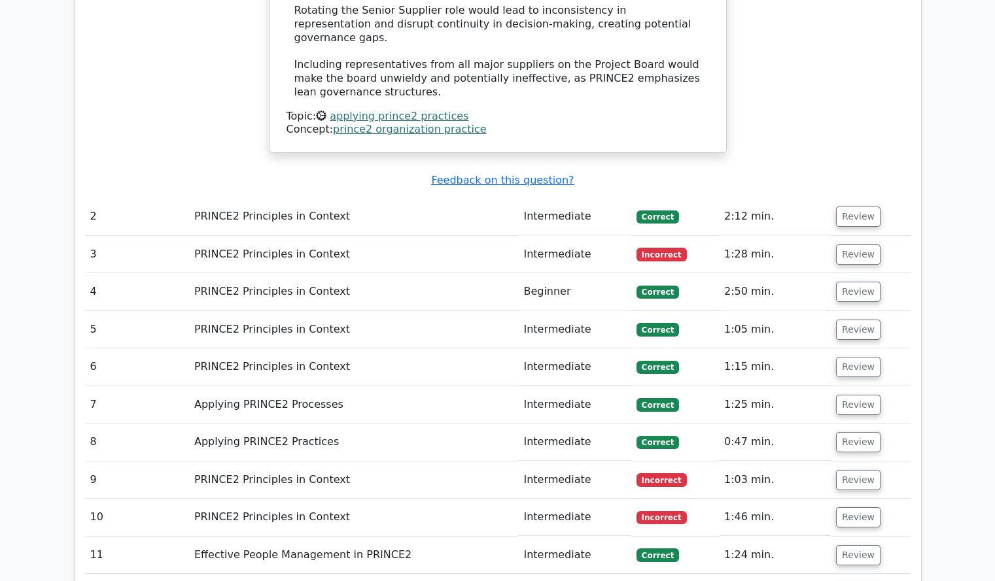
scroll to position [1179, 0]
click at [844, 244] on button "Review" at bounding box center [858, 254] width 44 height 20
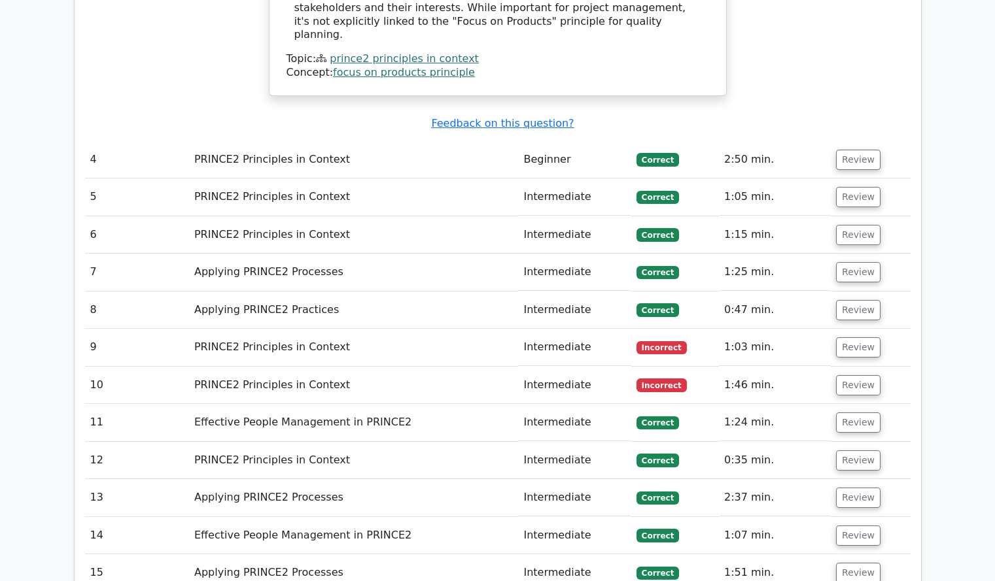
scroll to position [2025, 0]
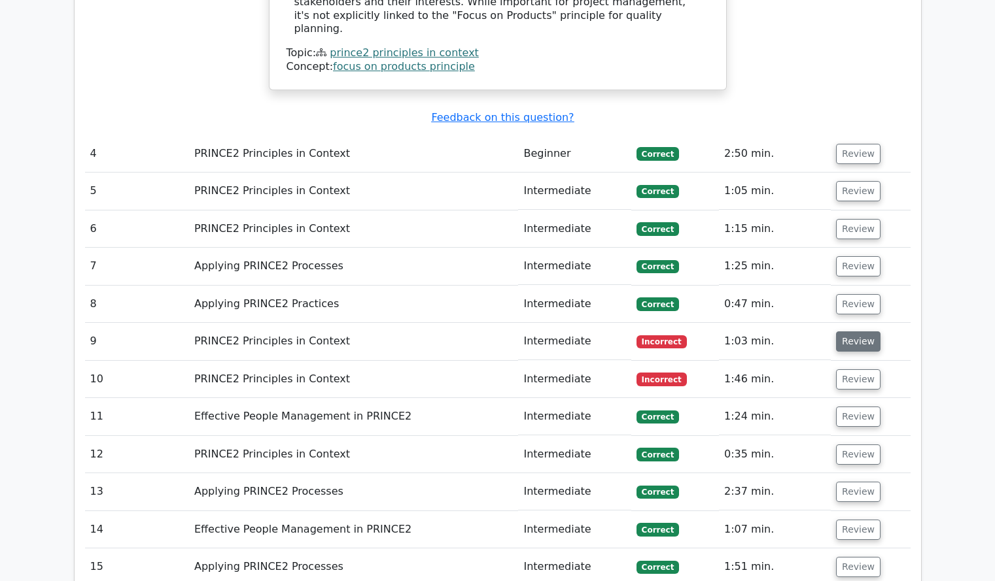
click at [863, 332] on button "Review" at bounding box center [858, 342] width 44 height 20
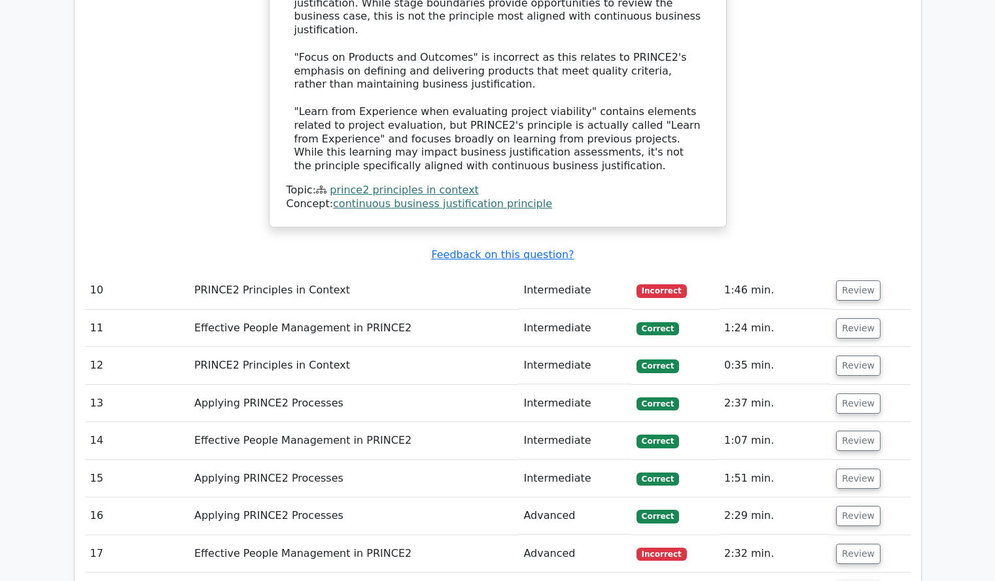
scroll to position [2795, 0]
click at [855, 280] on button "Review" at bounding box center [858, 290] width 44 height 20
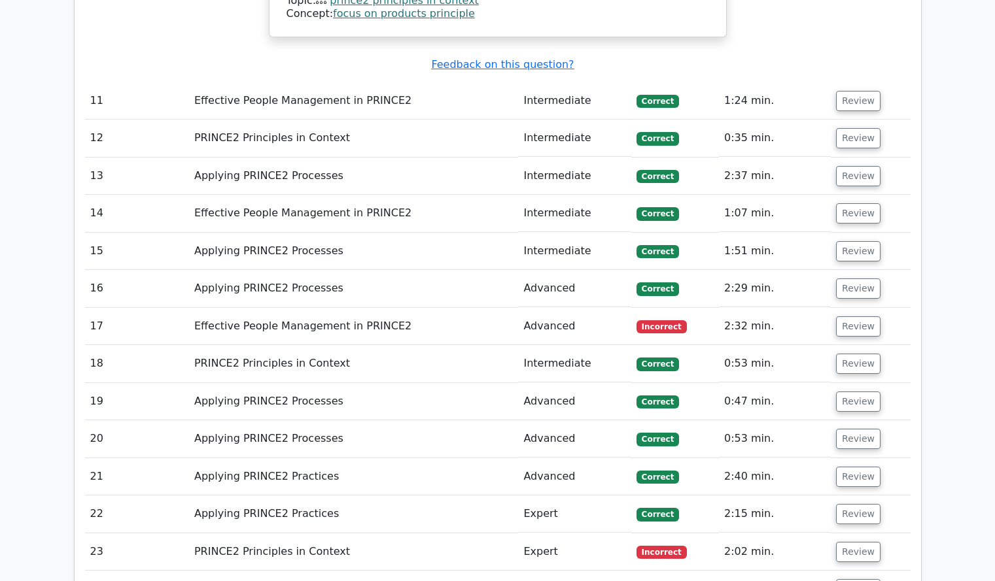
scroll to position [3762, 0]
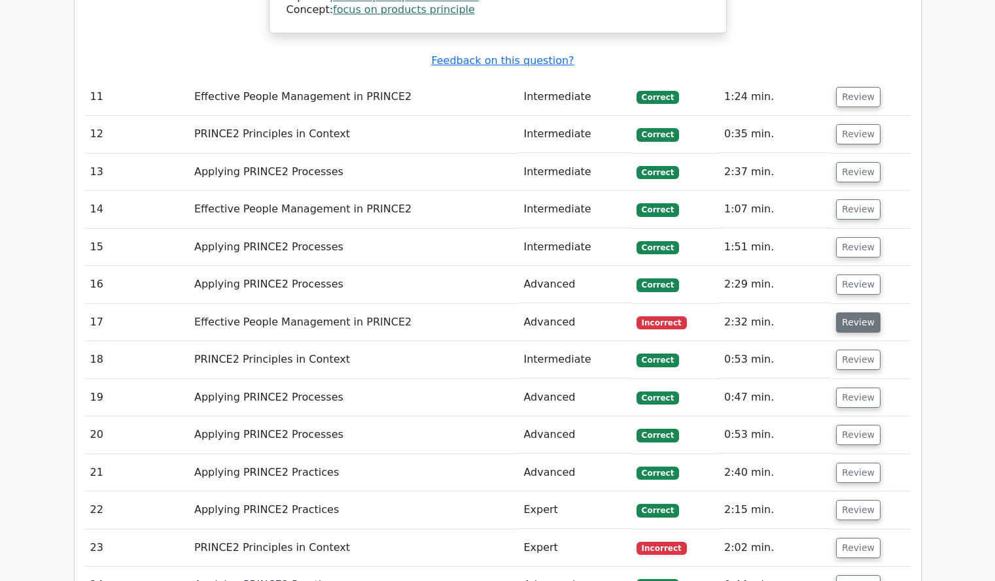
click at [851, 313] on button "Review" at bounding box center [858, 323] width 44 height 20
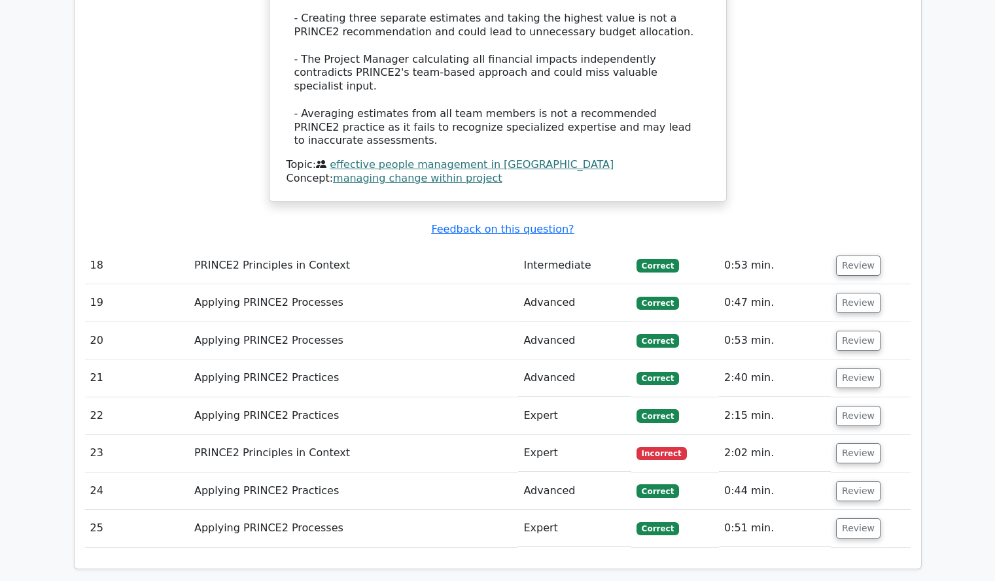
scroll to position [4615, 0]
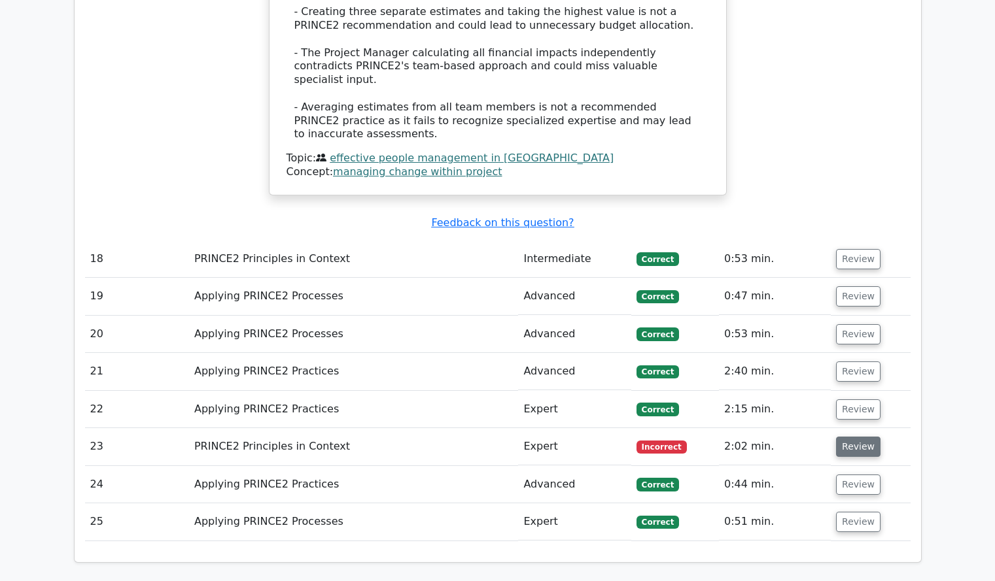
click at [855, 437] on button "Review" at bounding box center [858, 447] width 44 height 20
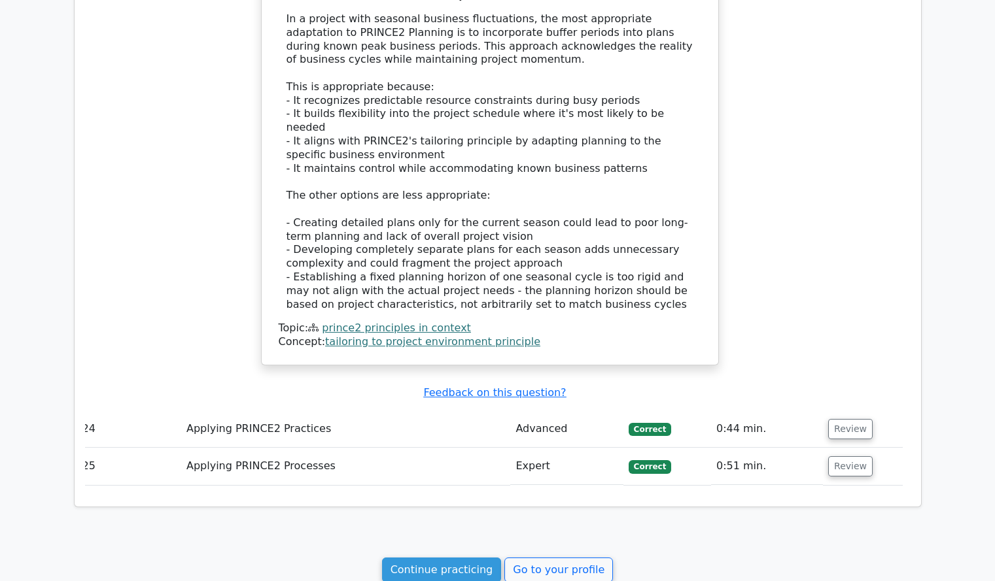
scroll to position [5413, 0]
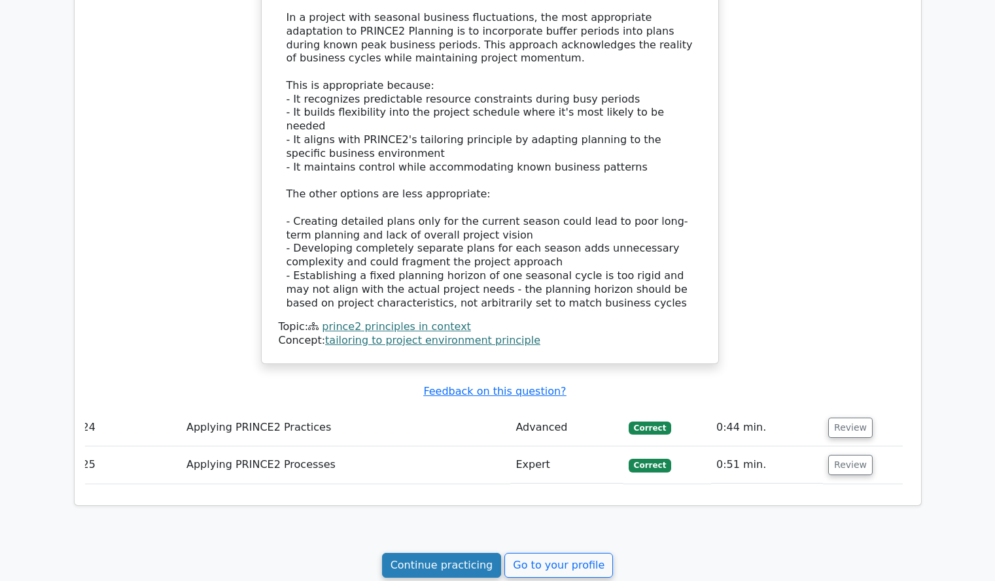
click at [443, 553] on link "Continue practicing" at bounding box center [442, 565] width 120 height 25
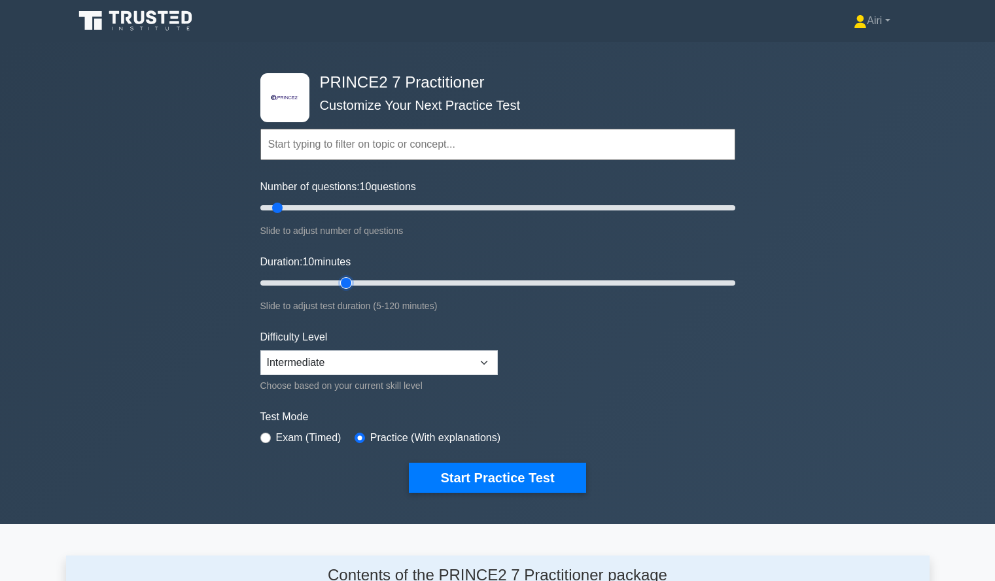
click at [341, 286] on input "Duration: 10 minutes" at bounding box center [497, 283] width 475 height 16
type input "20"
click at [318, 282] on input "Duration: 20 minutes" at bounding box center [497, 283] width 475 height 16
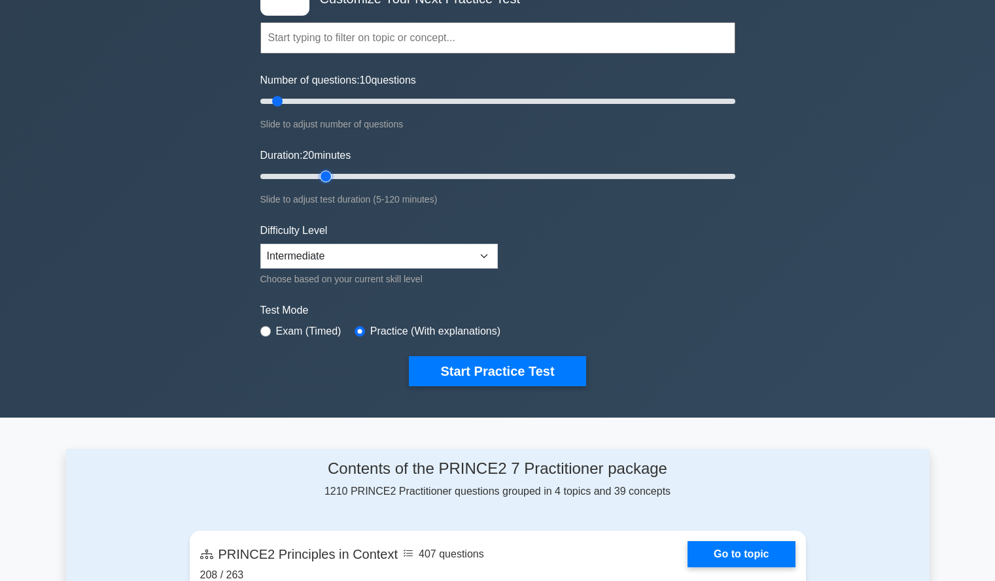
scroll to position [107, 0]
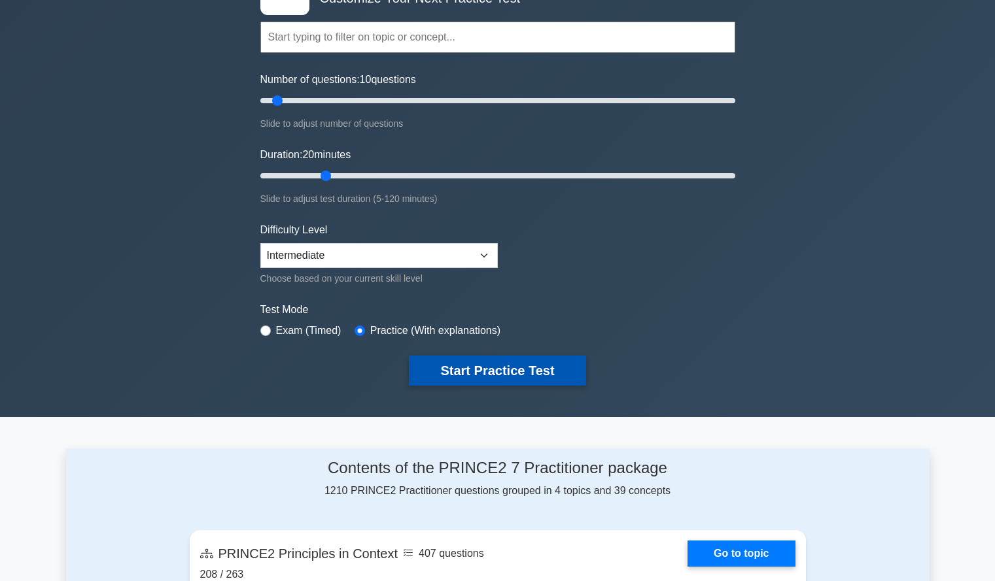
click at [497, 375] on button "Start Practice Test" at bounding box center [497, 371] width 177 height 30
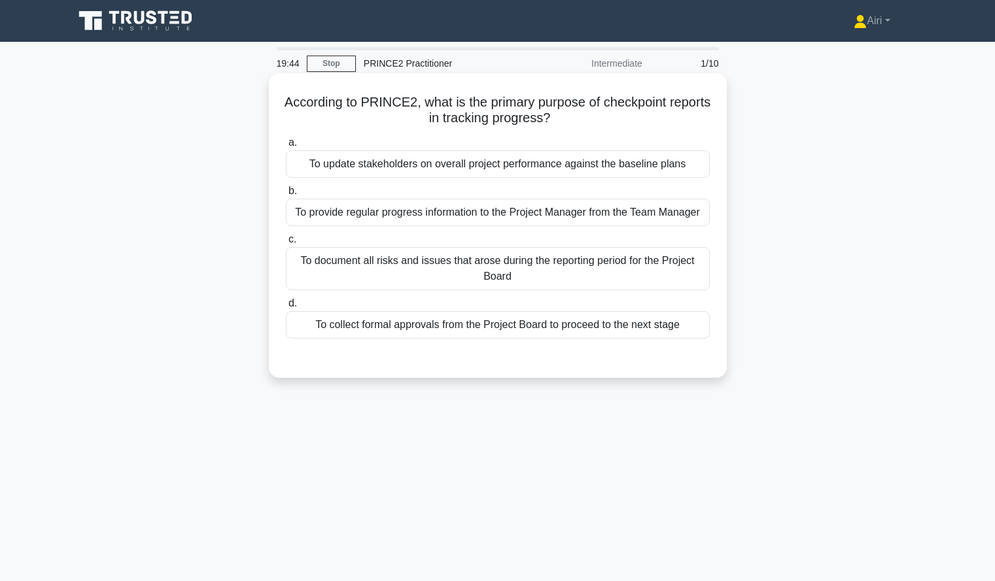
click at [662, 213] on div "To provide regular progress information to the Project Manager from the Team Ma…" at bounding box center [498, 212] width 424 height 27
click at [286, 196] on input "b. To provide regular progress information to the Project Manager from the Team…" at bounding box center [286, 191] width 0 height 9
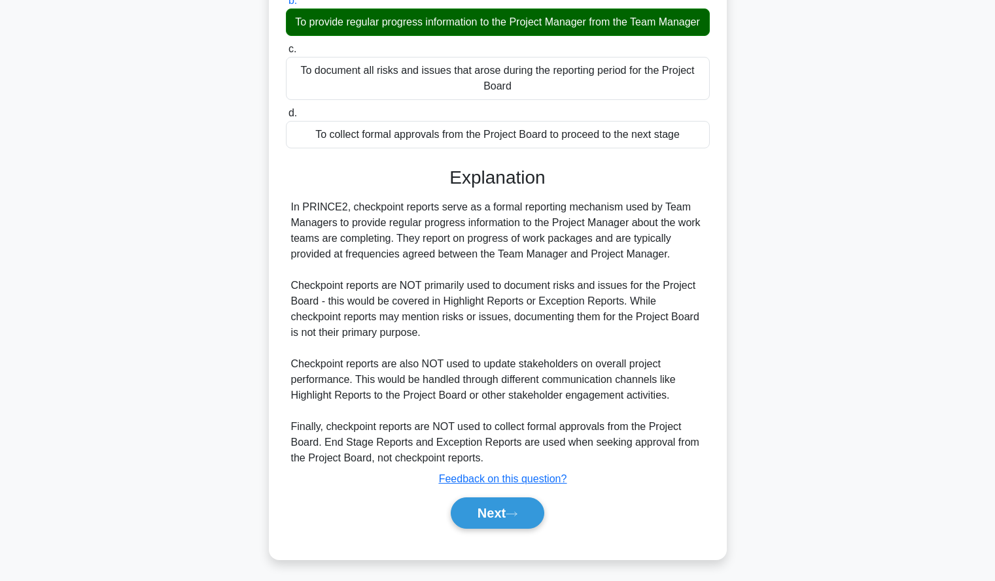
scroll to position [210, 0]
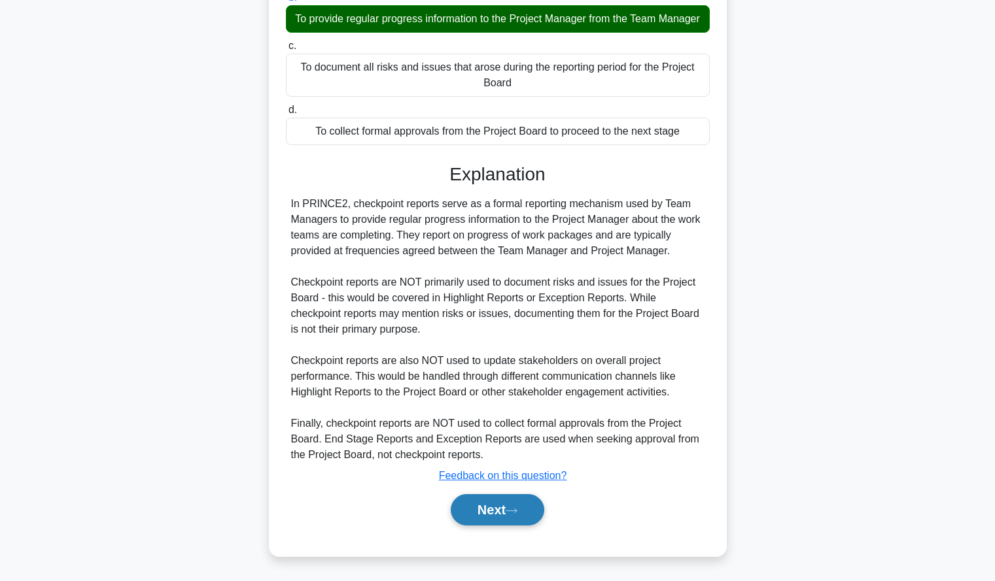
click at [481, 508] on button "Next" at bounding box center [498, 509] width 94 height 31
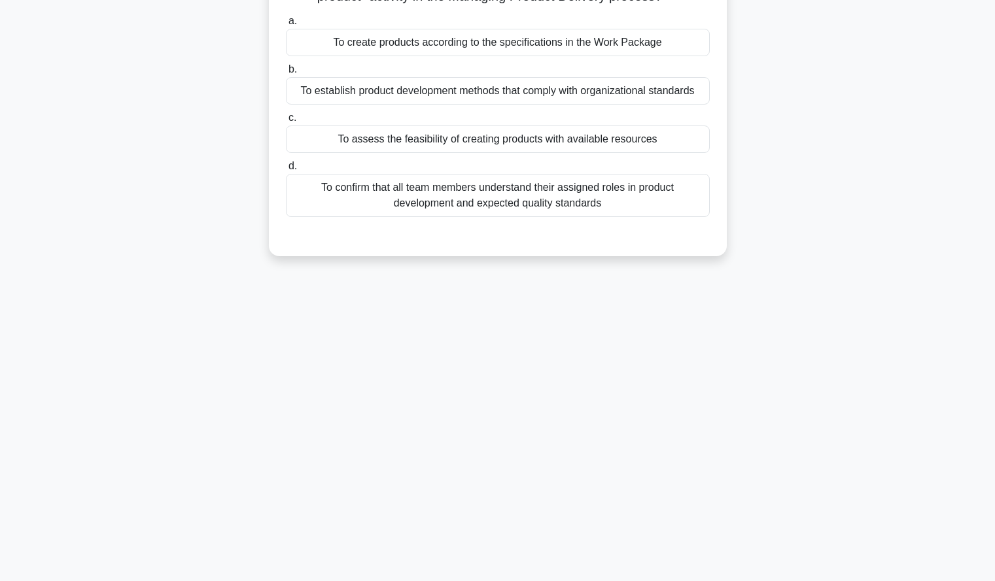
scroll to position [0, 0]
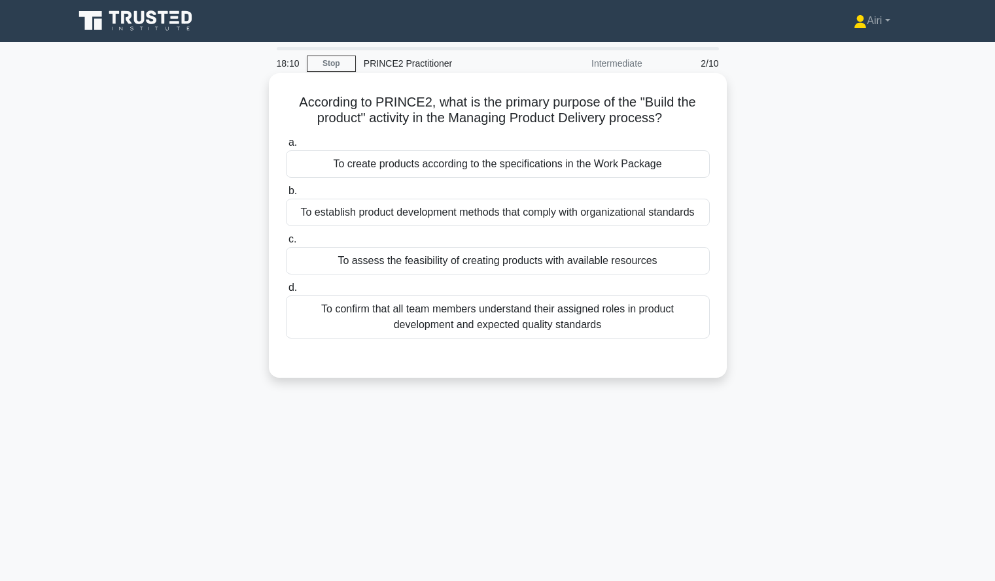
click at [675, 162] on div "To create products according to the specifications in the Work Package" at bounding box center [498, 163] width 424 height 27
click at [286, 147] on input "a. To create products according to the specifications in the Work Package" at bounding box center [286, 143] width 0 height 9
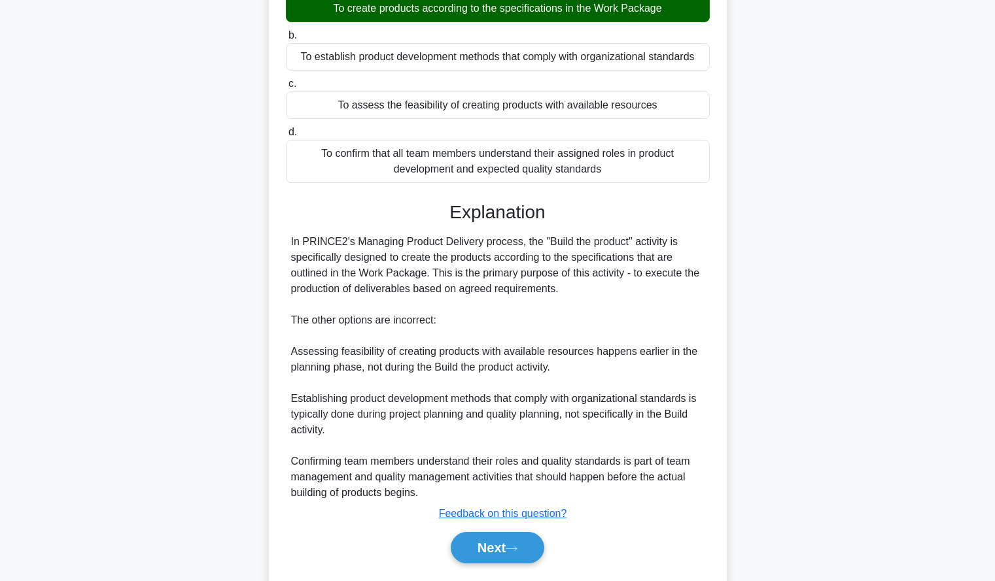
scroll to position [194, 0]
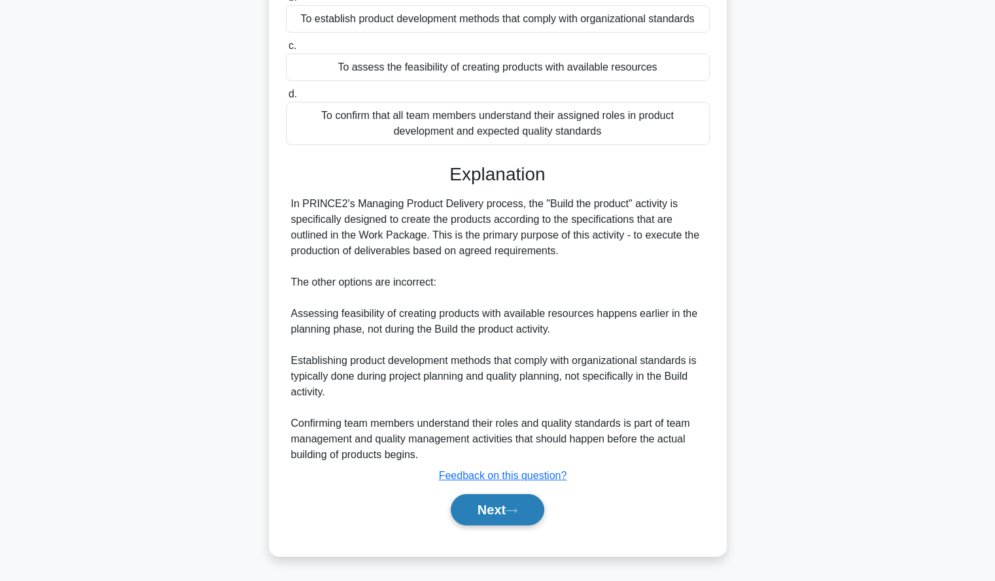
click at [472, 508] on button "Next" at bounding box center [498, 509] width 94 height 31
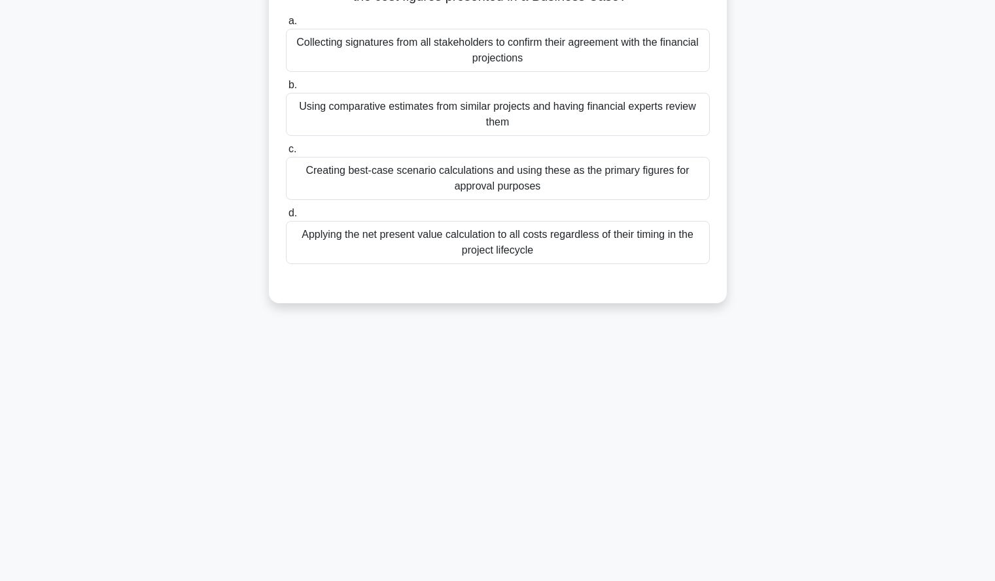
scroll to position [0, 0]
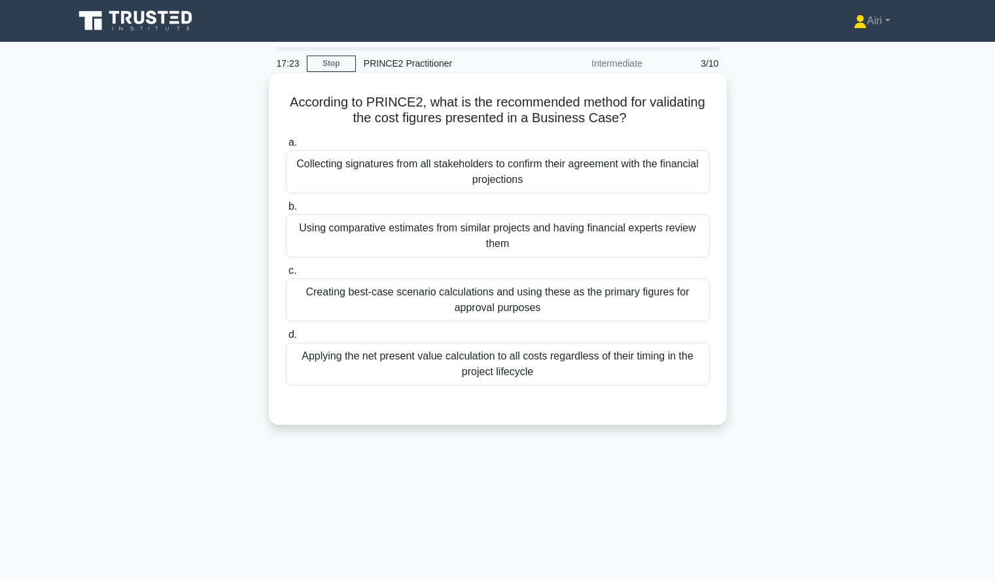
click at [682, 235] on div "Using comparative estimates from similar projects and having financial experts …" at bounding box center [498, 236] width 424 height 43
click at [286, 211] on input "b. Using comparative estimates from similar projects and having financial exper…" at bounding box center [286, 207] width 0 height 9
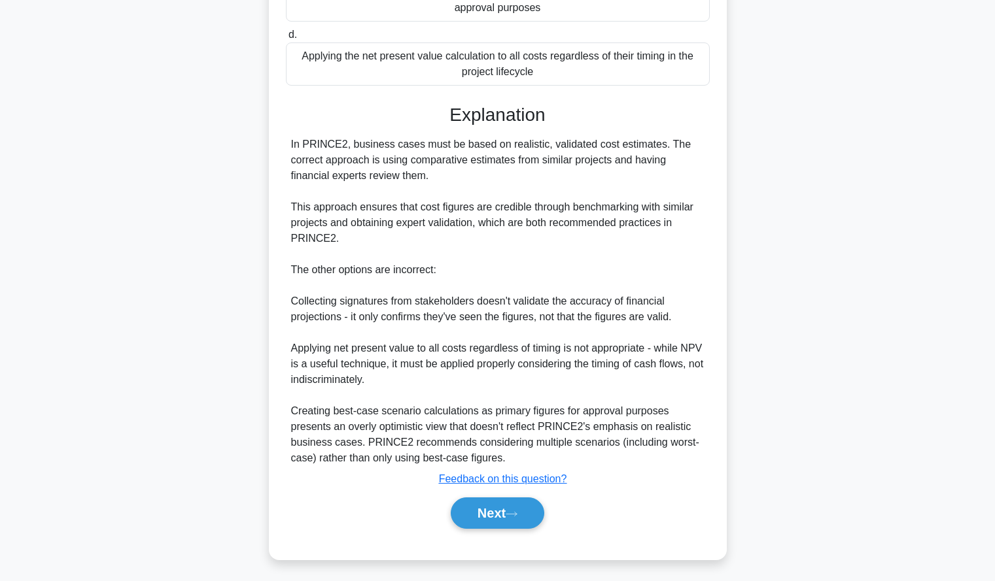
scroll to position [304, 0]
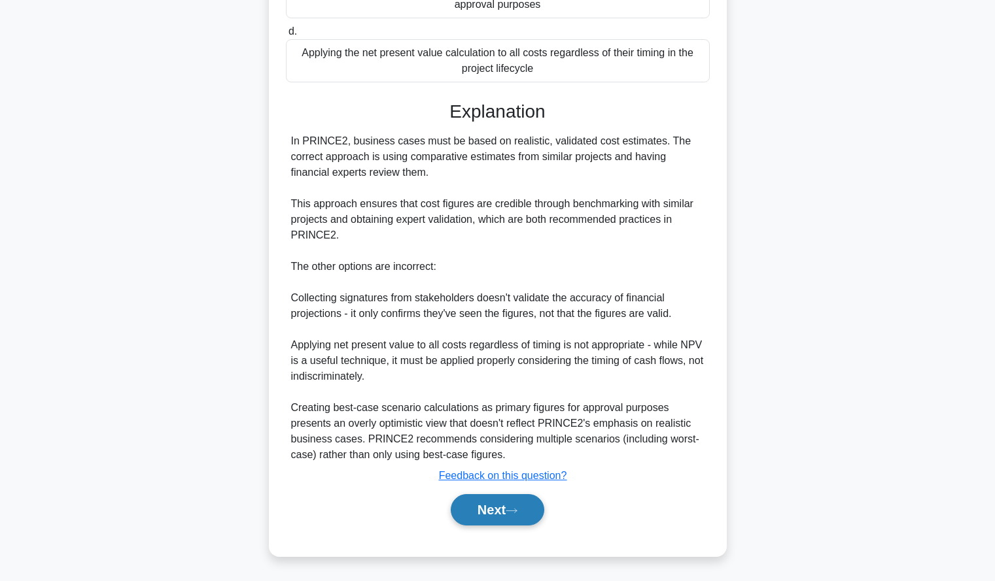
click at [476, 511] on button "Next" at bounding box center [498, 509] width 94 height 31
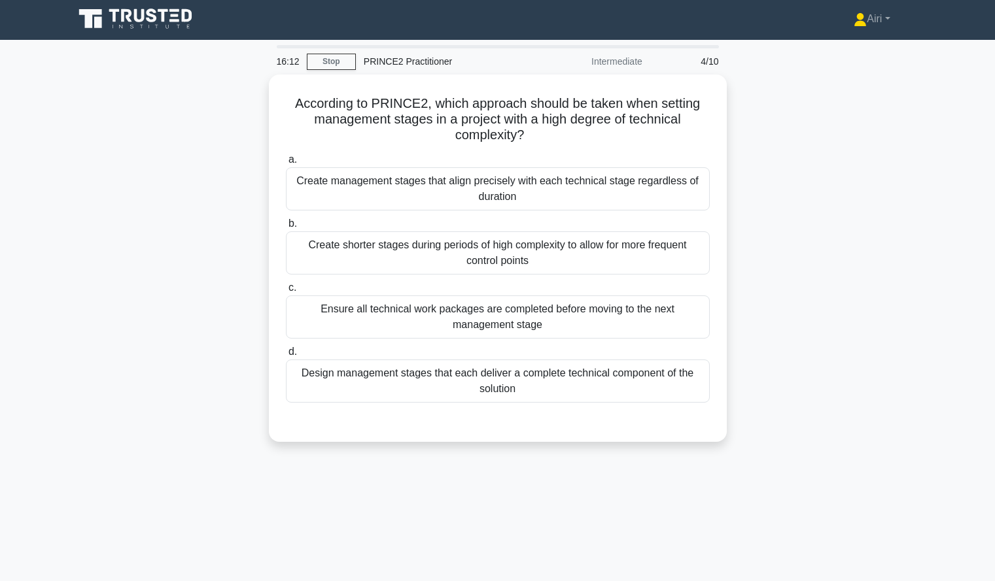
scroll to position [3, 0]
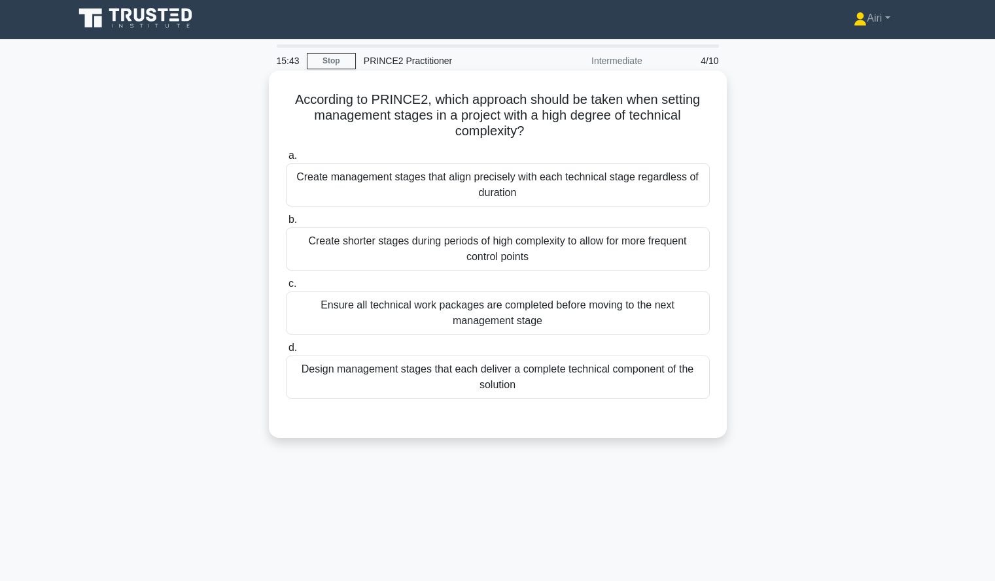
click at [615, 250] on div "Create shorter stages during periods of high complexity to allow for more frequ…" at bounding box center [498, 249] width 424 height 43
click at [286, 224] on input "b. Create shorter stages during periods of high complexity to allow for more fr…" at bounding box center [286, 220] width 0 height 9
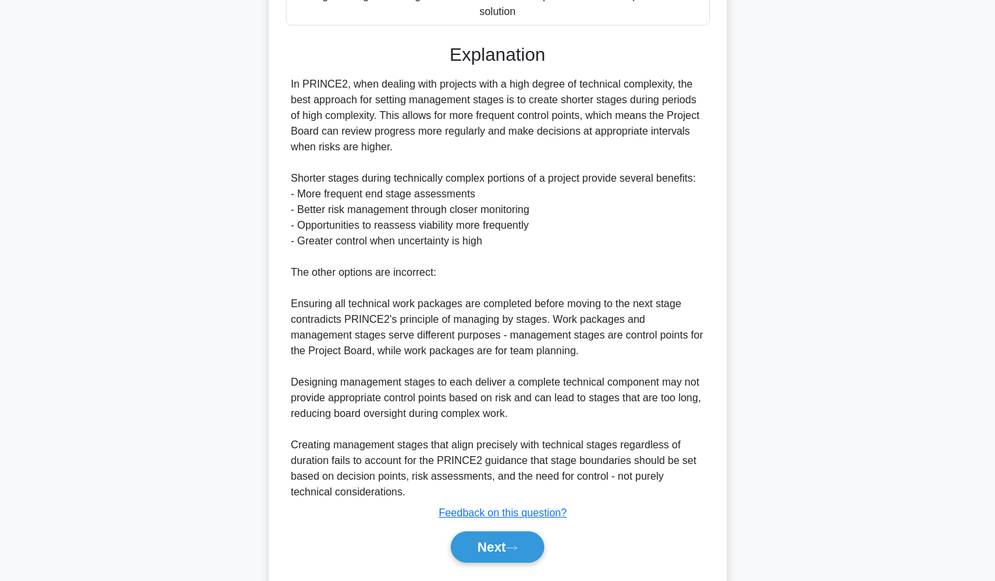
scroll to position [414, 0]
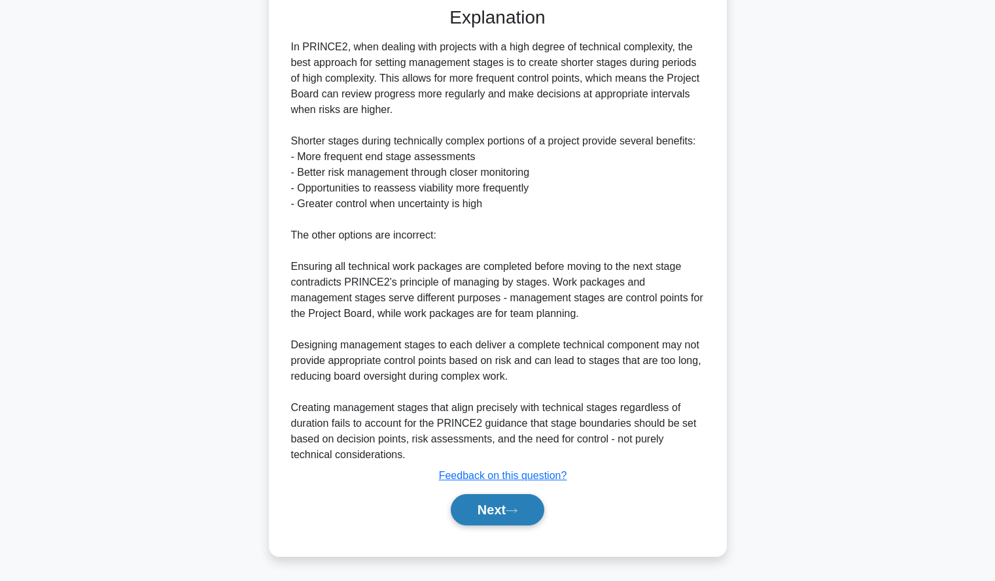
click at [481, 509] on button "Next" at bounding box center [498, 509] width 94 height 31
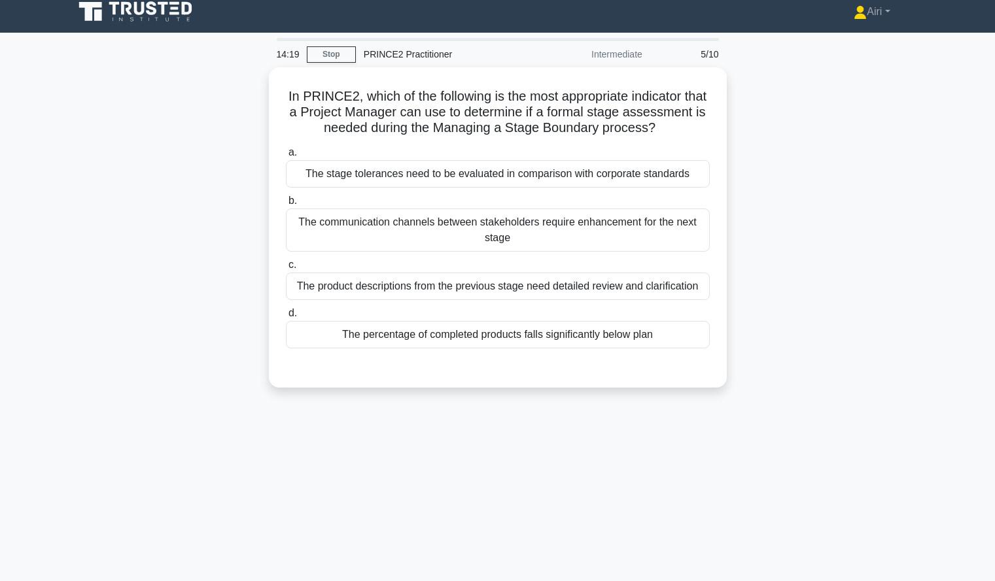
scroll to position [13, 0]
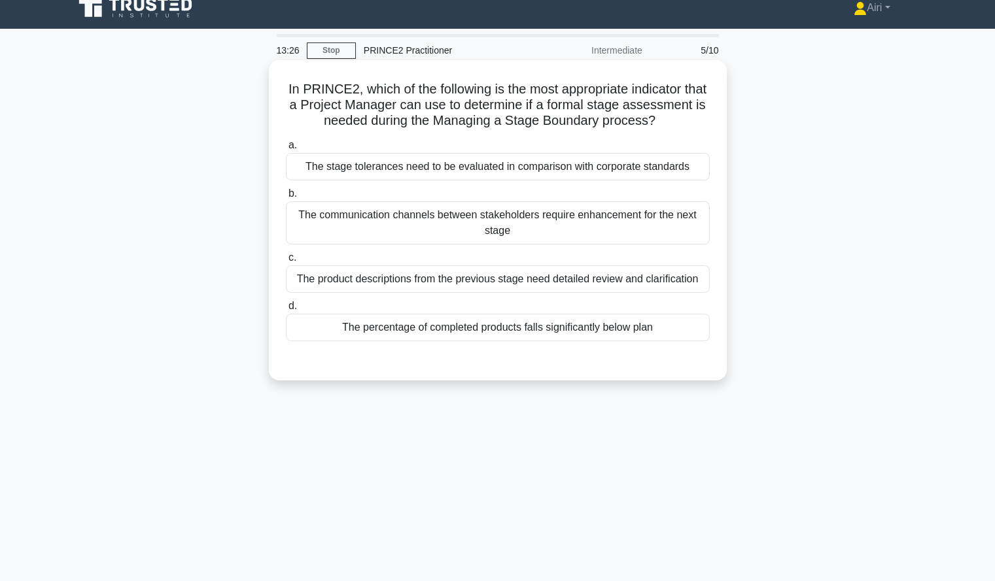
click at [459, 341] on div "The percentage of completed products falls significantly below plan" at bounding box center [498, 327] width 424 height 27
click at [286, 311] on input "d. The percentage of completed products falls significantly below plan" at bounding box center [286, 306] width 0 height 9
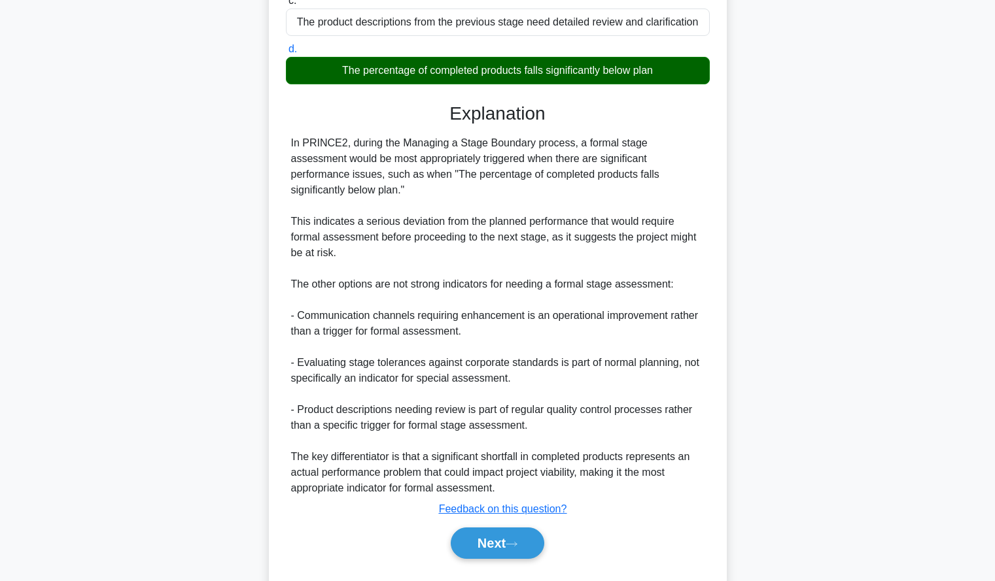
scroll to position [304, 0]
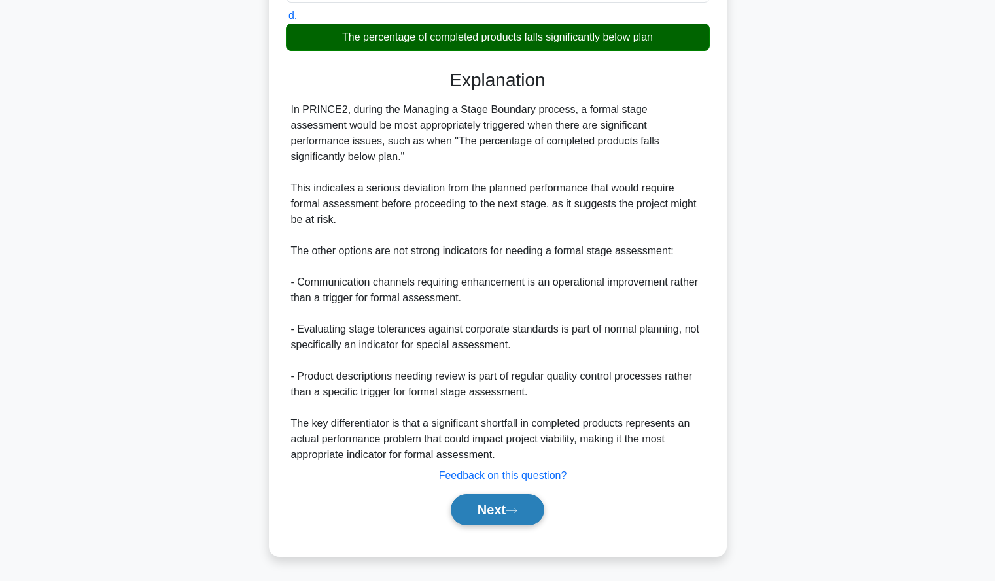
click at [452, 508] on button "Next" at bounding box center [498, 509] width 94 height 31
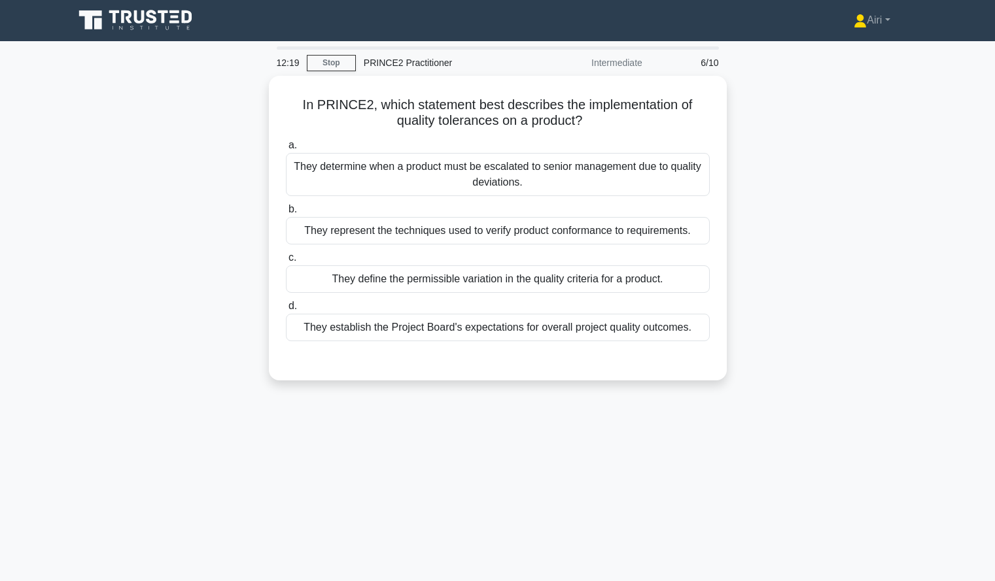
scroll to position [1, 0]
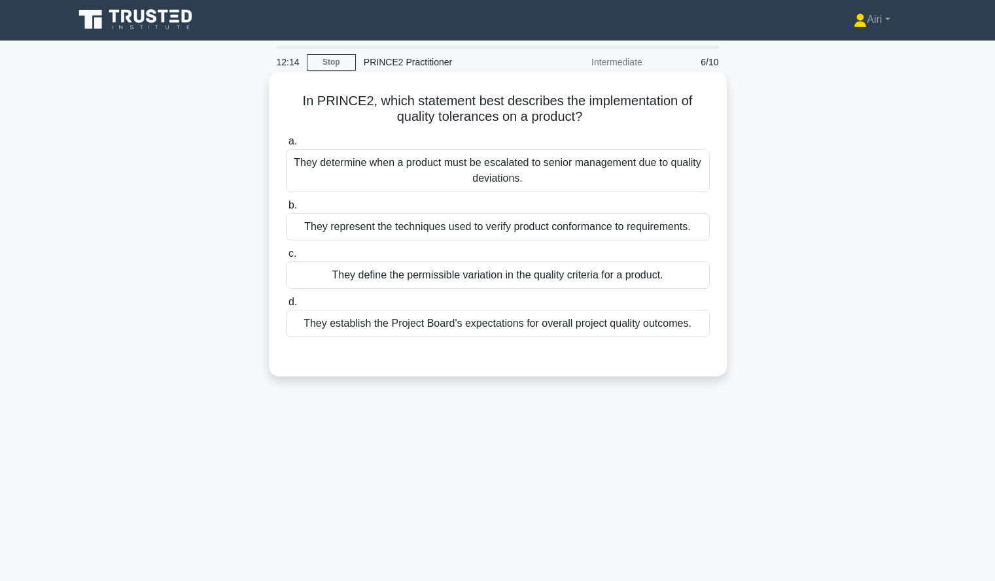
click at [674, 173] on div "They determine when a product must be escalated to senior management due to qua…" at bounding box center [498, 170] width 424 height 43
click at [286, 146] on input "a. They determine when a product must be escalated to senior management due to …" at bounding box center [286, 141] width 0 height 9
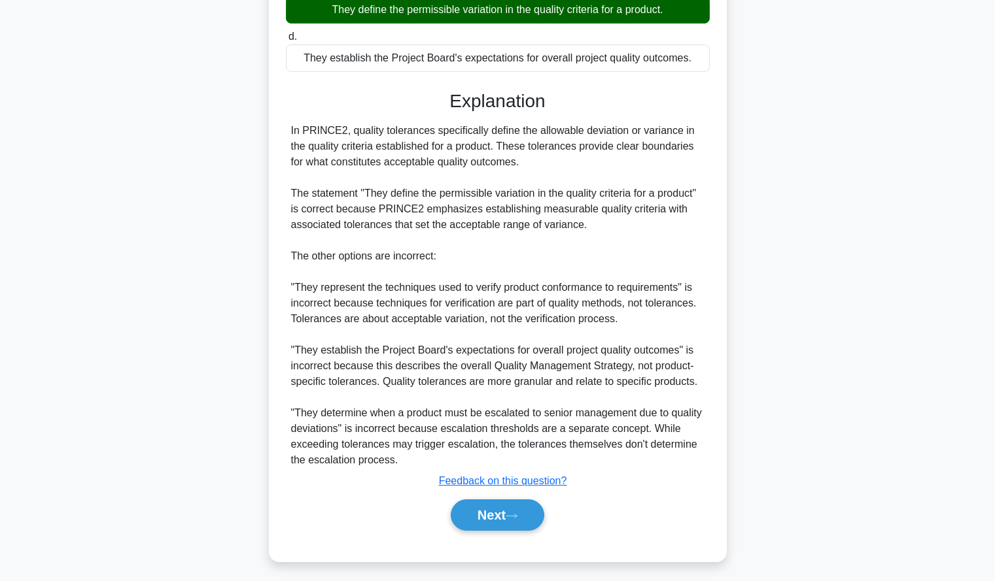
scroll to position [271, 0]
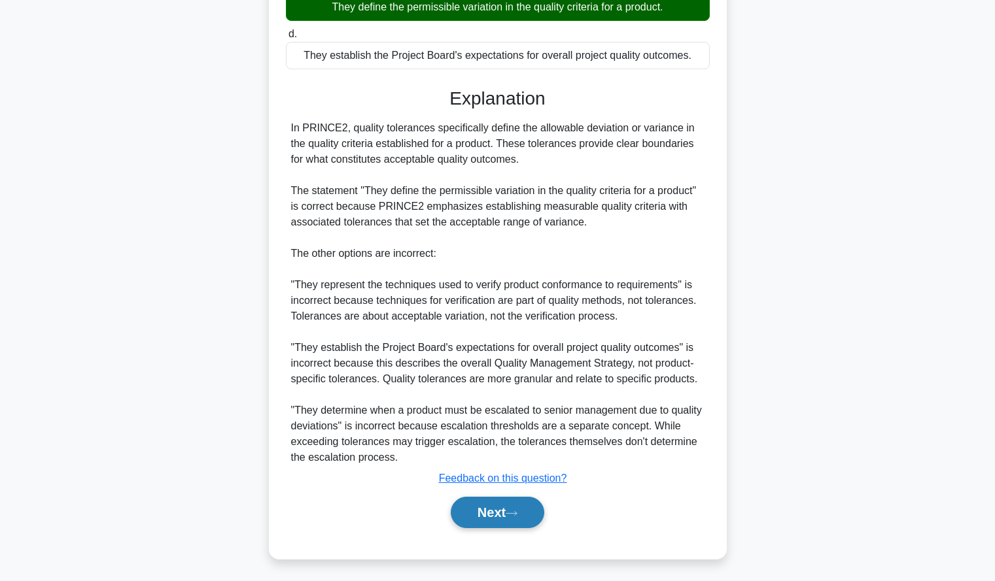
click at [489, 521] on button "Next" at bounding box center [498, 512] width 94 height 31
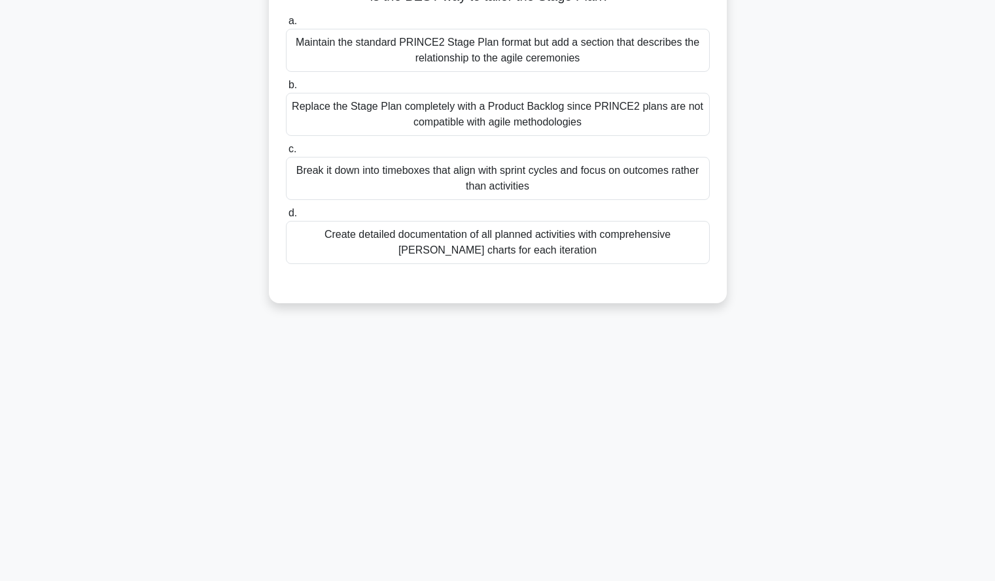
scroll to position [0, 0]
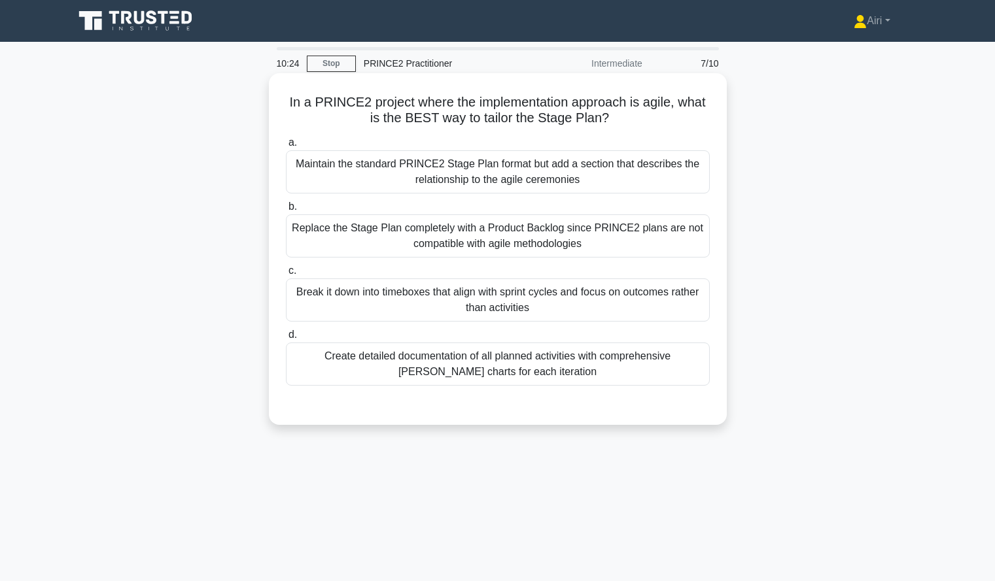
click at [339, 179] on div "Maintain the standard PRINCE2 Stage Plan format but add a section that describe…" at bounding box center [498, 171] width 424 height 43
click at [286, 147] on input "a. Maintain the standard PRINCE2 Stage Plan format but add a section that descr…" at bounding box center [286, 143] width 0 height 9
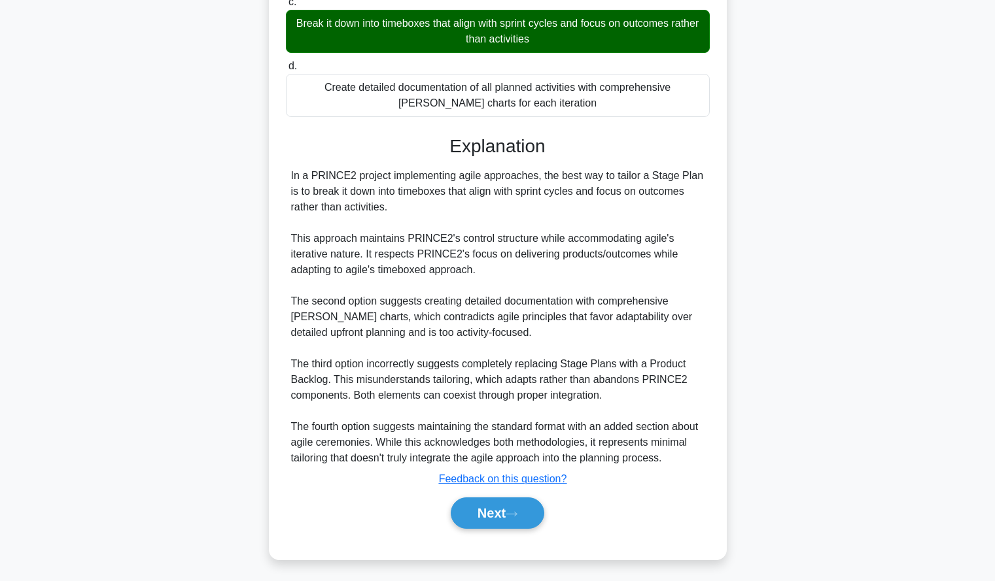
scroll to position [274, 0]
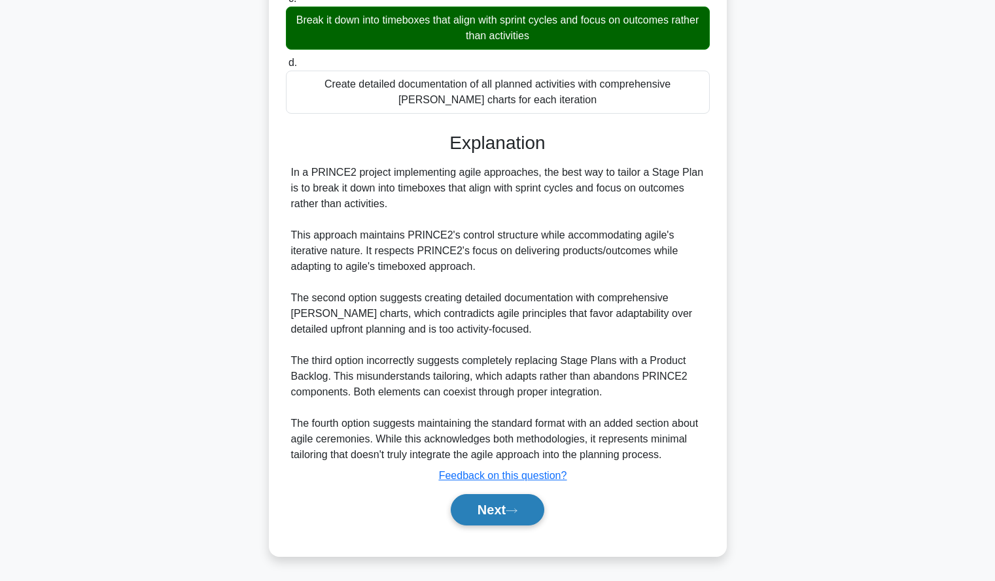
click at [483, 510] on button "Next" at bounding box center [498, 509] width 94 height 31
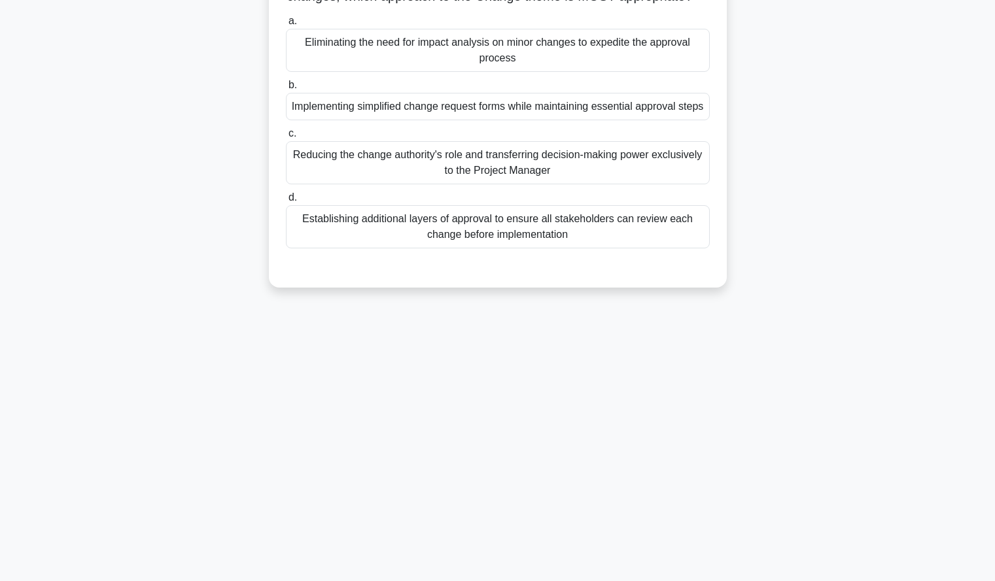
scroll to position [0, 0]
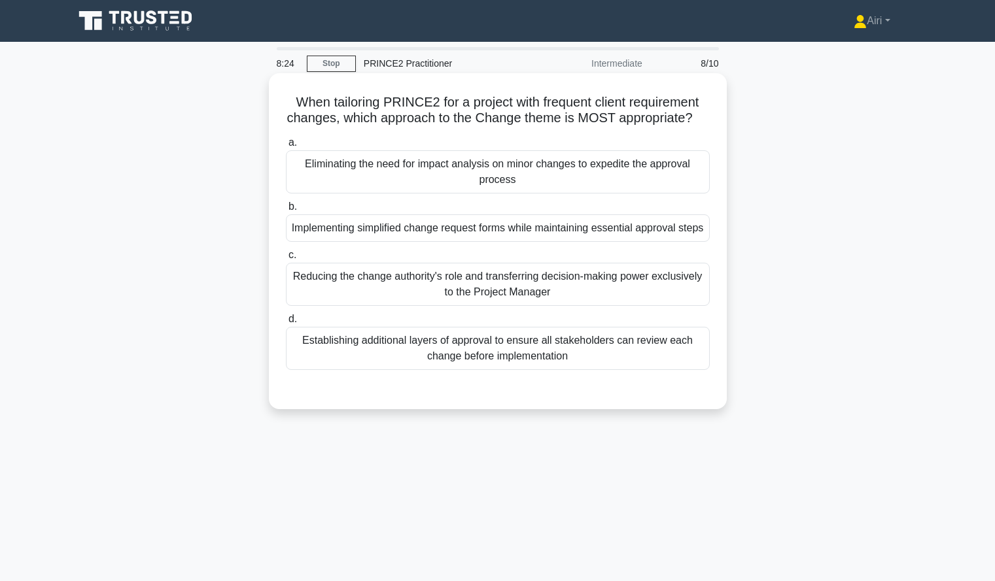
click at [593, 242] on div "Implementing simplified change request forms while maintaining essential approv…" at bounding box center [498, 228] width 424 height 27
click at [286, 211] on input "b. Implementing simplified change request forms while maintaining essential app…" at bounding box center [286, 207] width 0 height 9
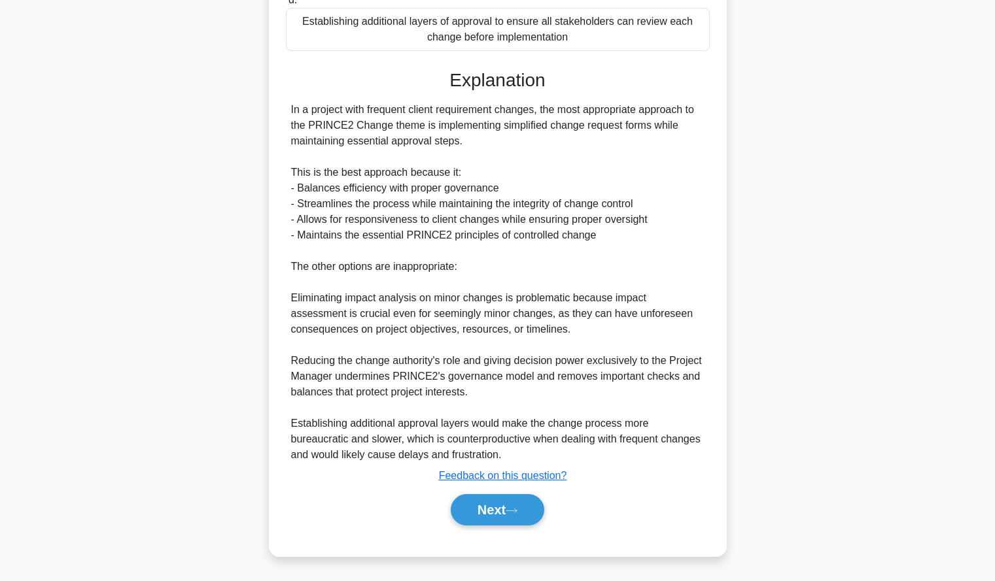
scroll to position [351, 0]
click at [475, 511] on button "Next" at bounding box center [498, 509] width 94 height 31
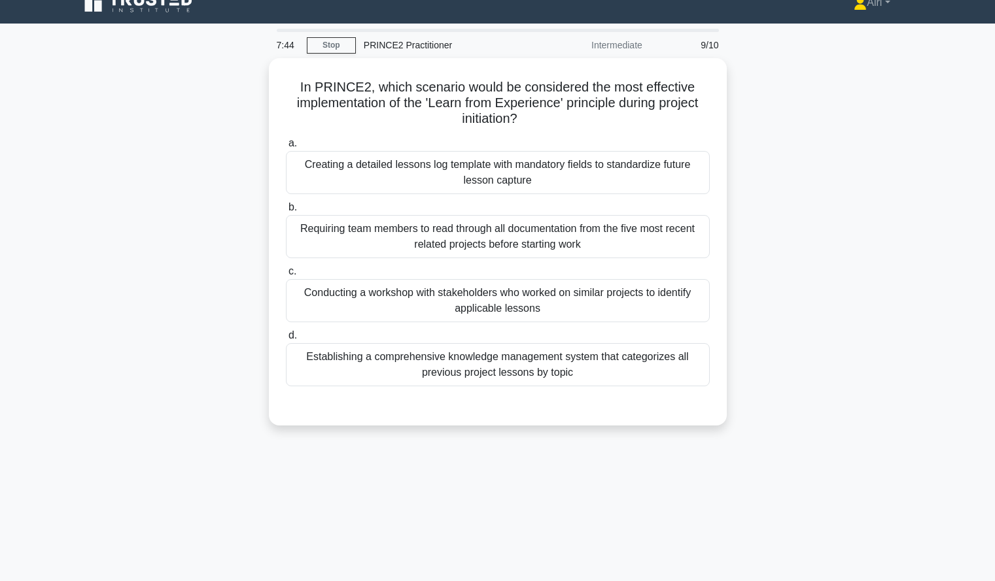
scroll to position [0, 0]
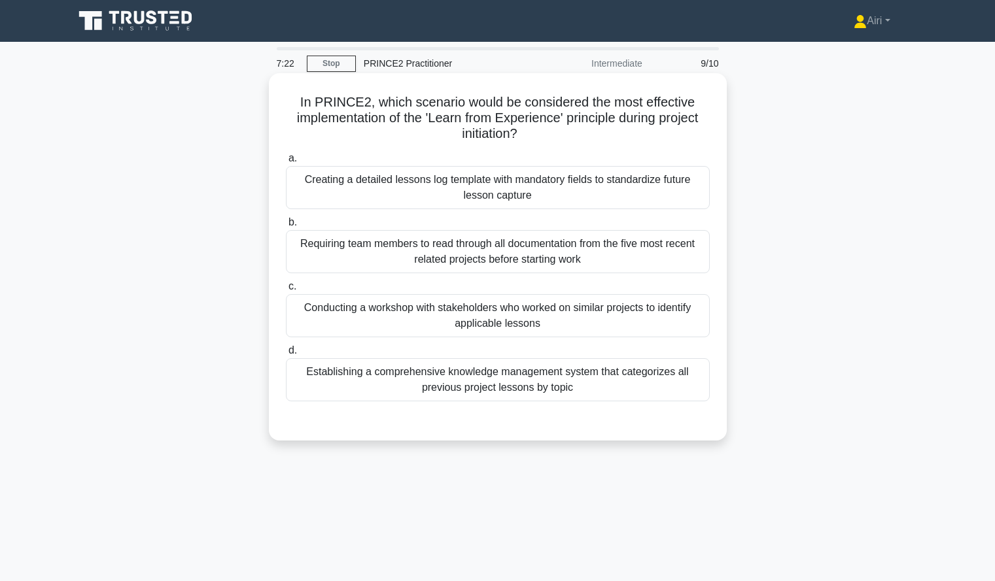
click at [645, 306] on div "Conducting a workshop with stakeholders who worked on similar projects to ident…" at bounding box center [498, 315] width 424 height 43
click at [286, 291] on input "c. Conducting a workshop with stakeholders who worked on similar projects to id…" at bounding box center [286, 287] width 0 height 9
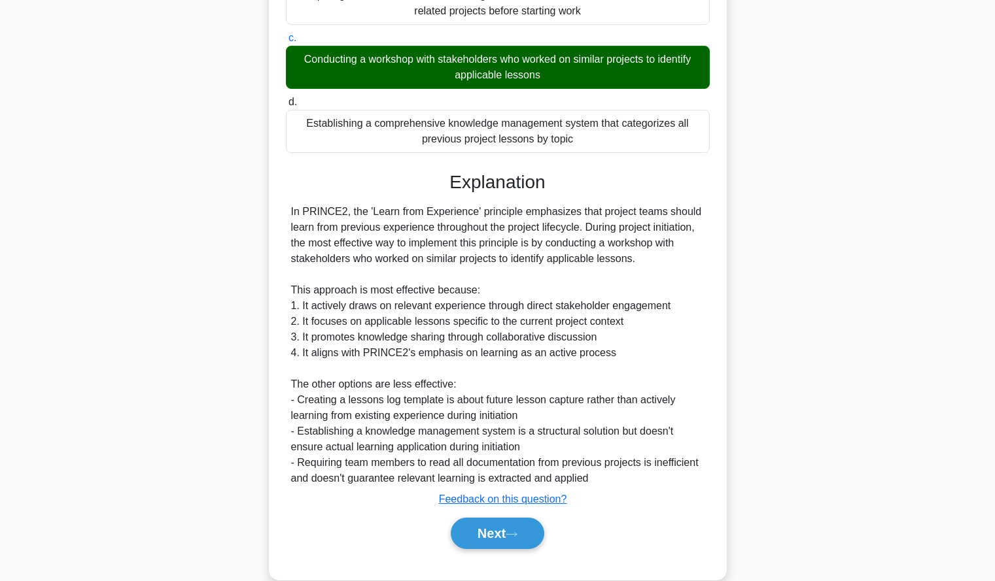
scroll to position [273, 0]
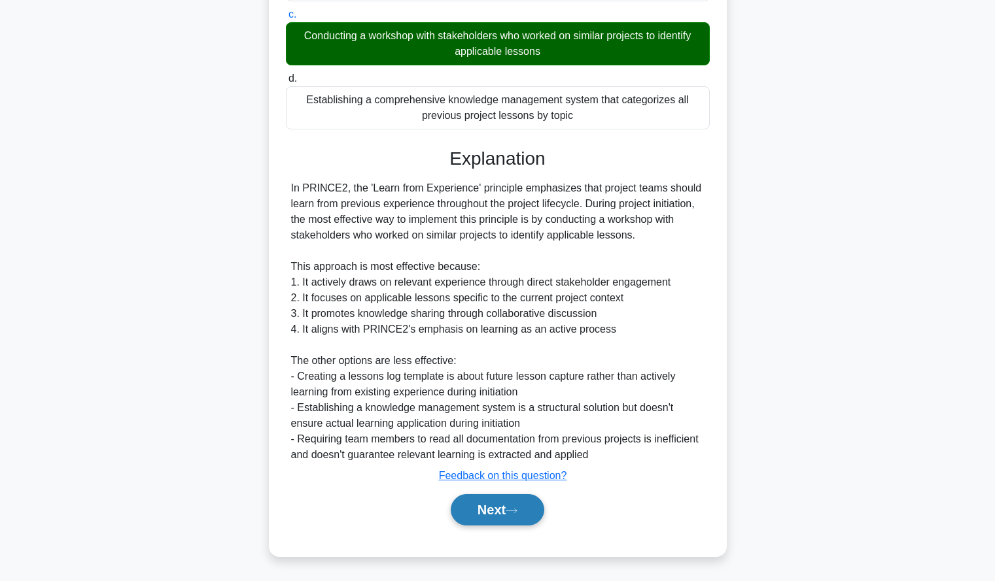
click at [506, 522] on button "Next" at bounding box center [498, 509] width 94 height 31
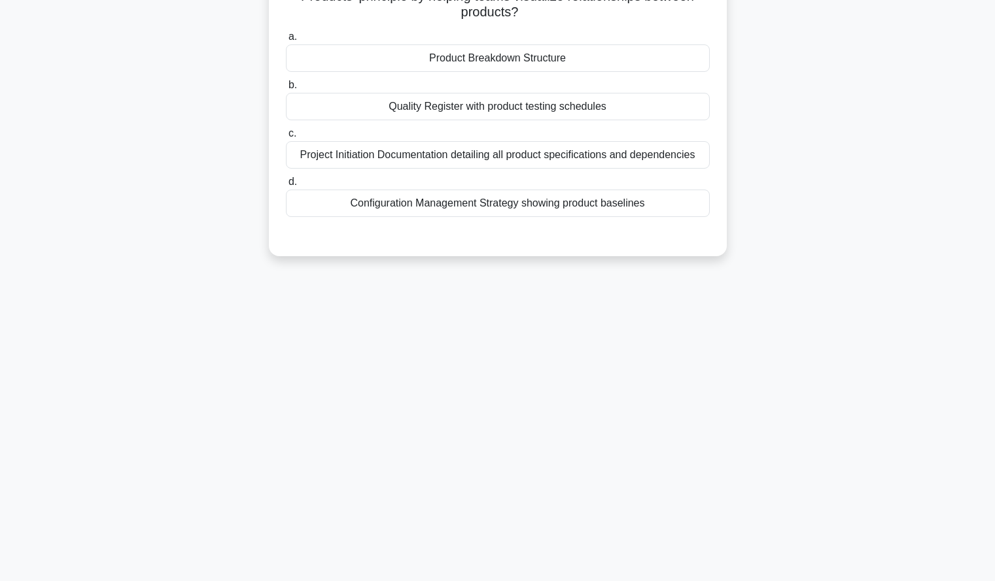
scroll to position [0, 0]
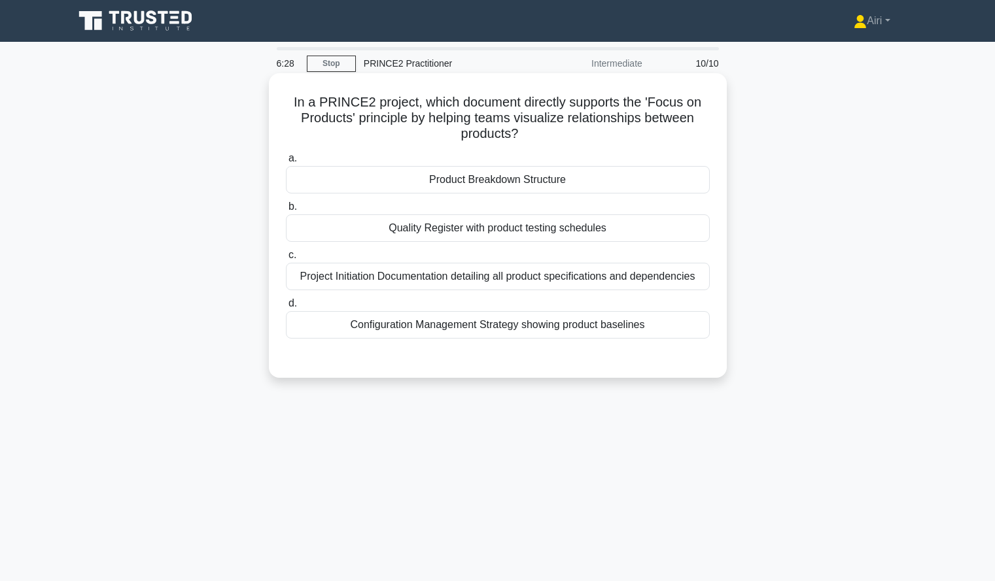
click at [598, 179] on div "Product Breakdown Structure" at bounding box center [498, 179] width 424 height 27
click at [286, 163] on input "a. Product Breakdown Structure" at bounding box center [286, 158] width 0 height 9
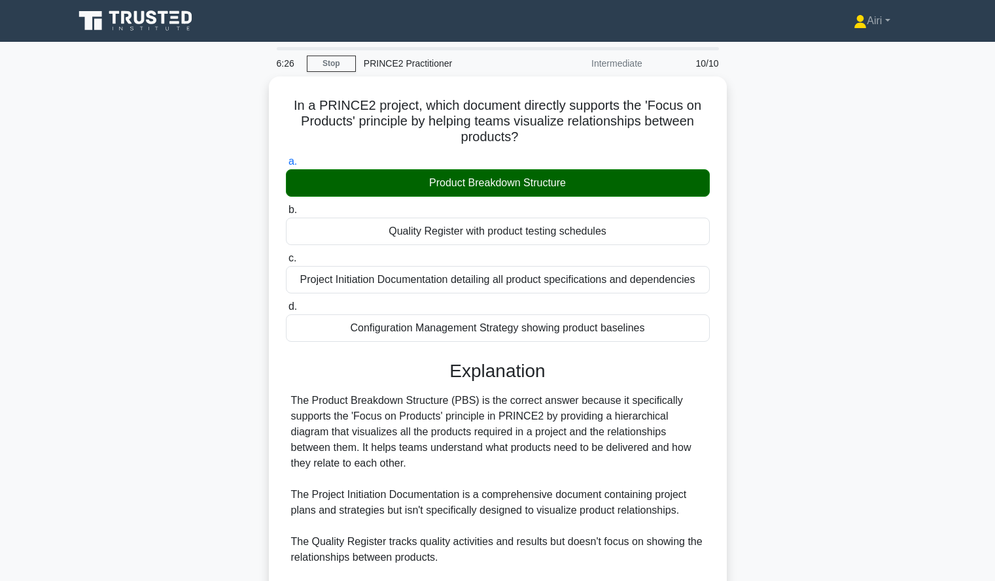
scroll to position [163, 0]
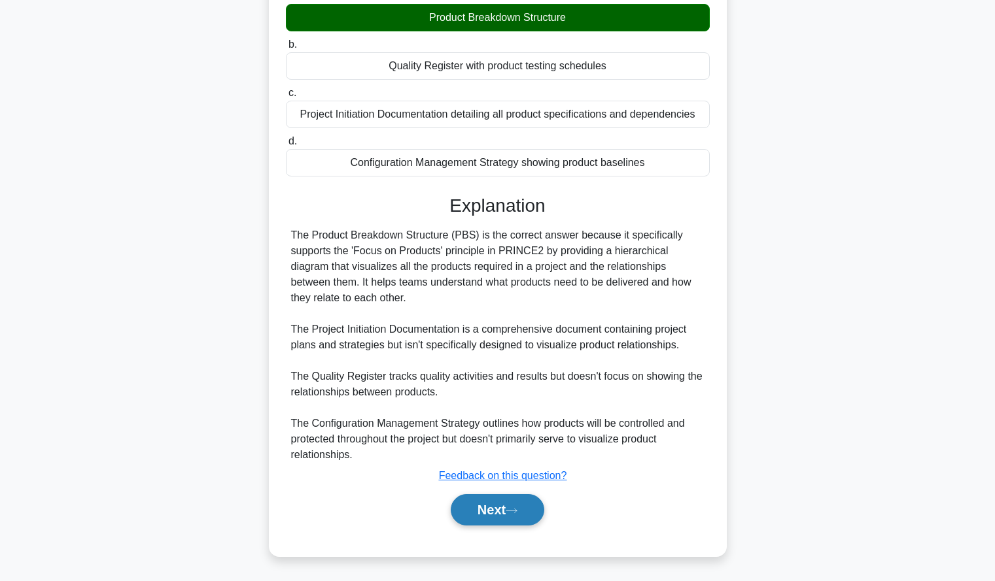
click at [488, 500] on button "Next" at bounding box center [498, 509] width 94 height 31
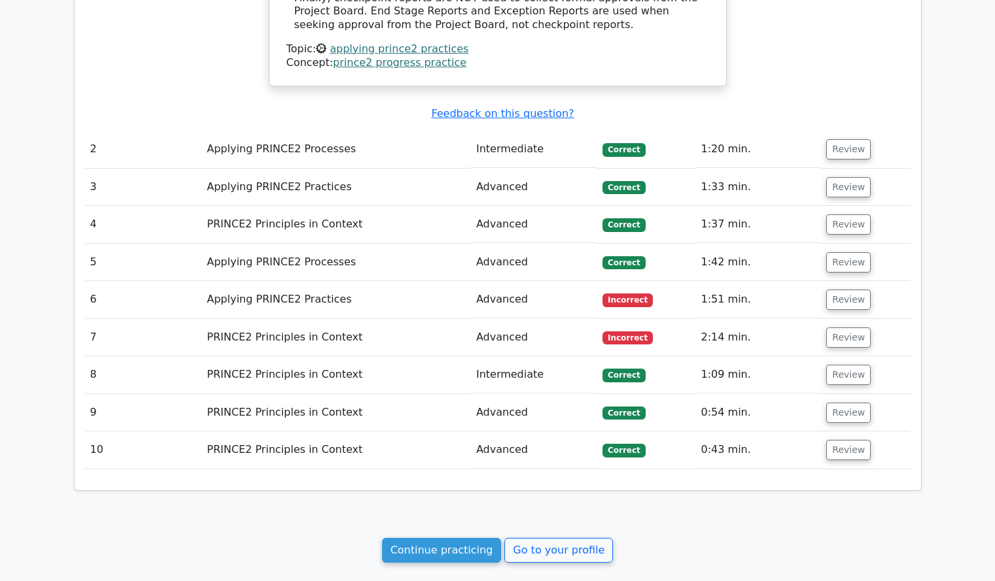
scroll to position [1274, 0]
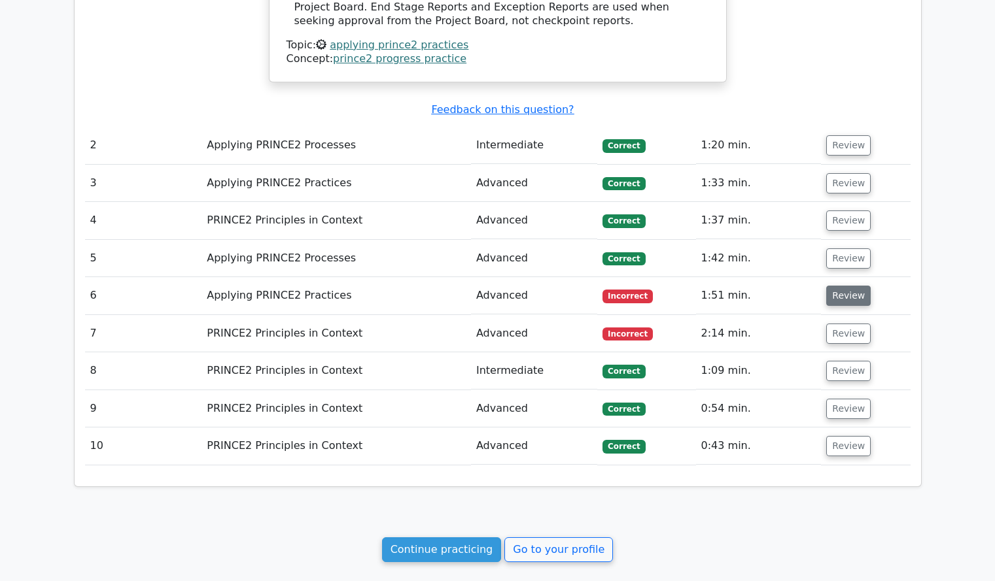
click at [855, 286] on button "Review" at bounding box center [848, 296] width 44 height 20
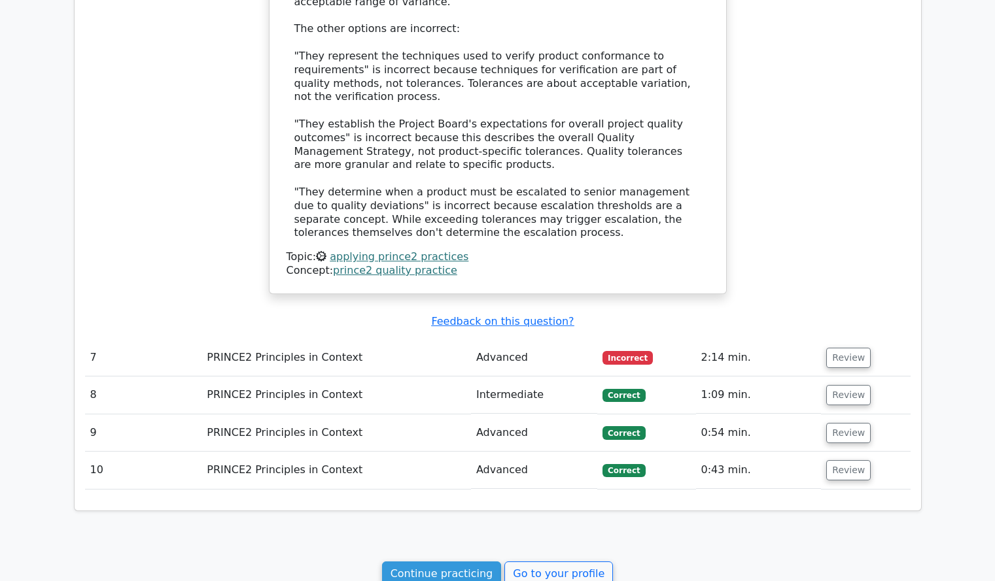
scroll to position [2014, 0]
click at [855, 347] on button "Review" at bounding box center [848, 357] width 44 height 20
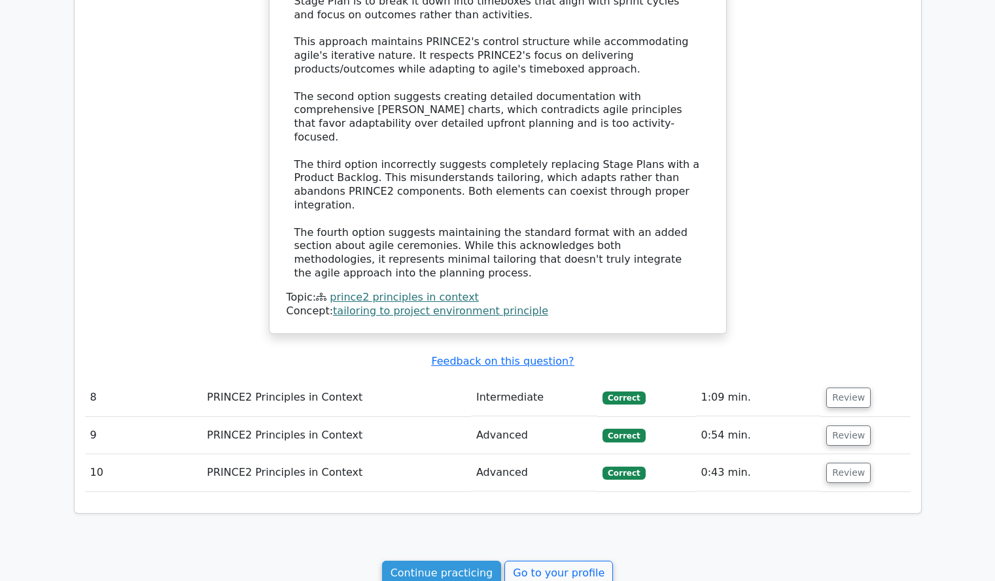
scroll to position [2801, 0]
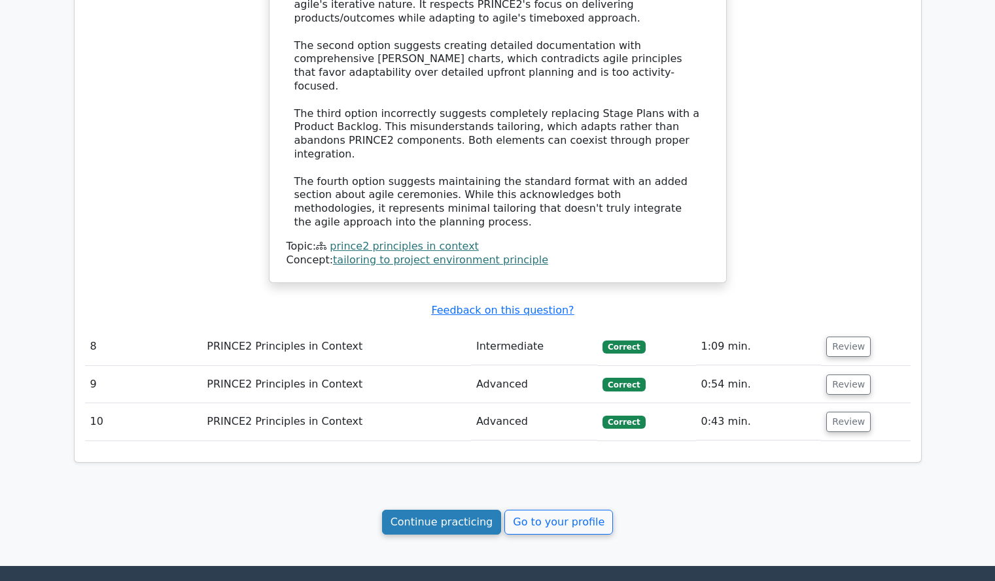
click at [468, 510] on link "Continue practicing" at bounding box center [442, 522] width 120 height 25
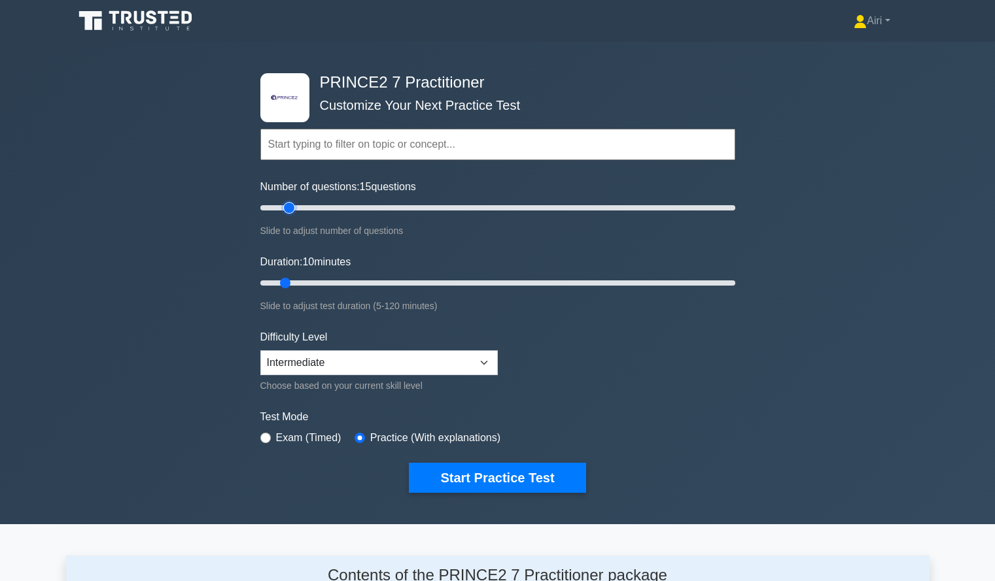
type input "15"
click at [288, 207] on input "Number of questions: 15 questions" at bounding box center [497, 208] width 475 height 16
click at [329, 282] on input "Duration: 10 minutes" at bounding box center [497, 283] width 475 height 16
click at [341, 281] on input "Duration: 20 minutes" at bounding box center [497, 283] width 475 height 16
type input "30"
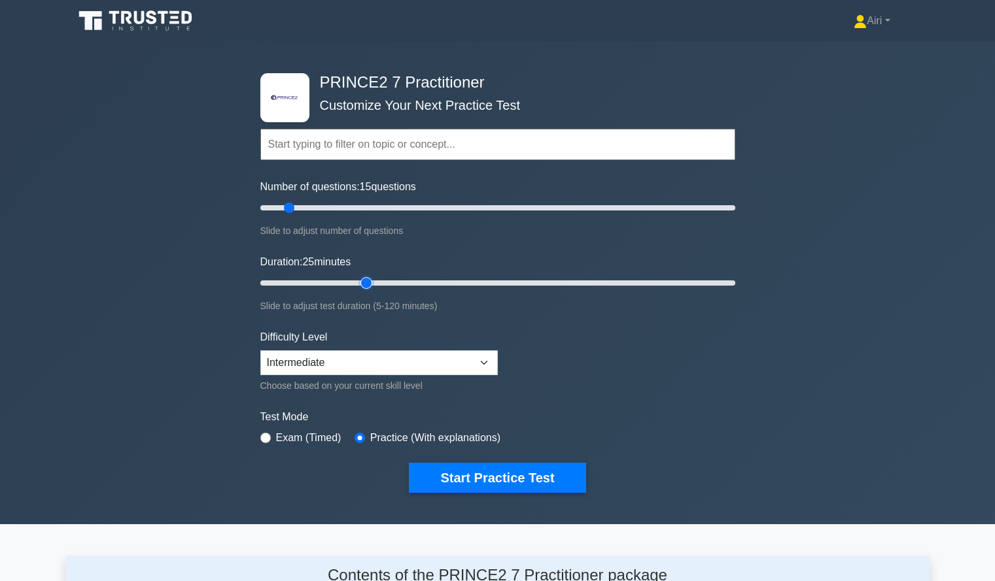
click at [359, 281] on input "Duration: 25 minutes" at bounding box center [497, 283] width 475 height 16
click at [521, 472] on button "Start Practice Test" at bounding box center [497, 478] width 177 height 30
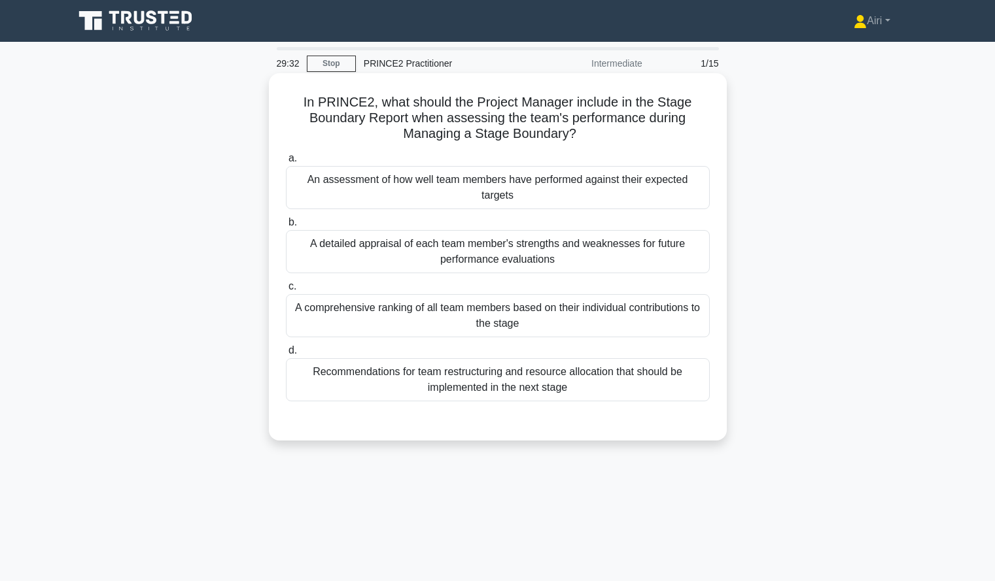
click at [665, 174] on div "An assessment of how well team members have performed against their expected ta…" at bounding box center [498, 187] width 424 height 43
click at [286, 163] on input "a. An assessment of how well team members have performed against their expected…" at bounding box center [286, 158] width 0 height 9
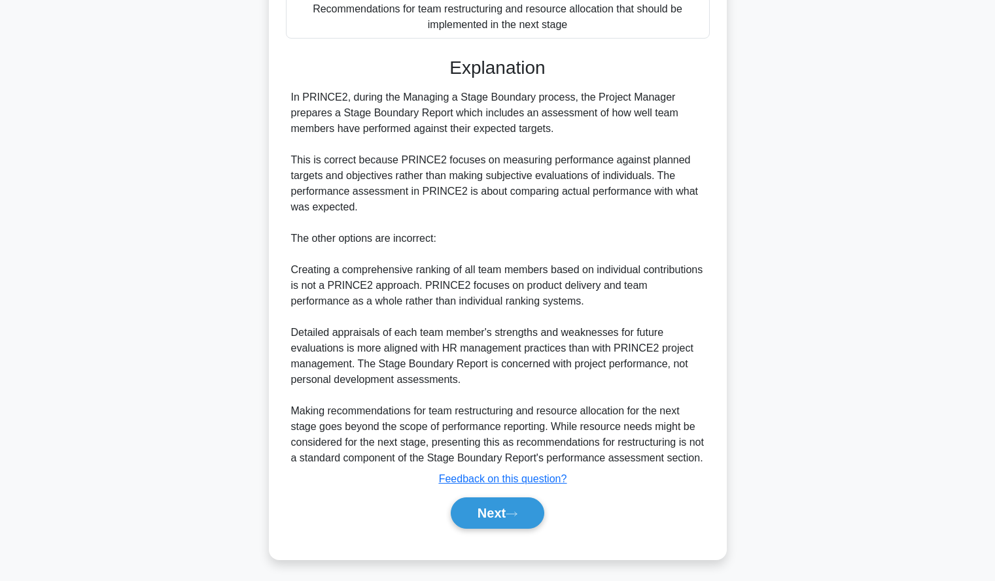
scroll to position [383, 0]
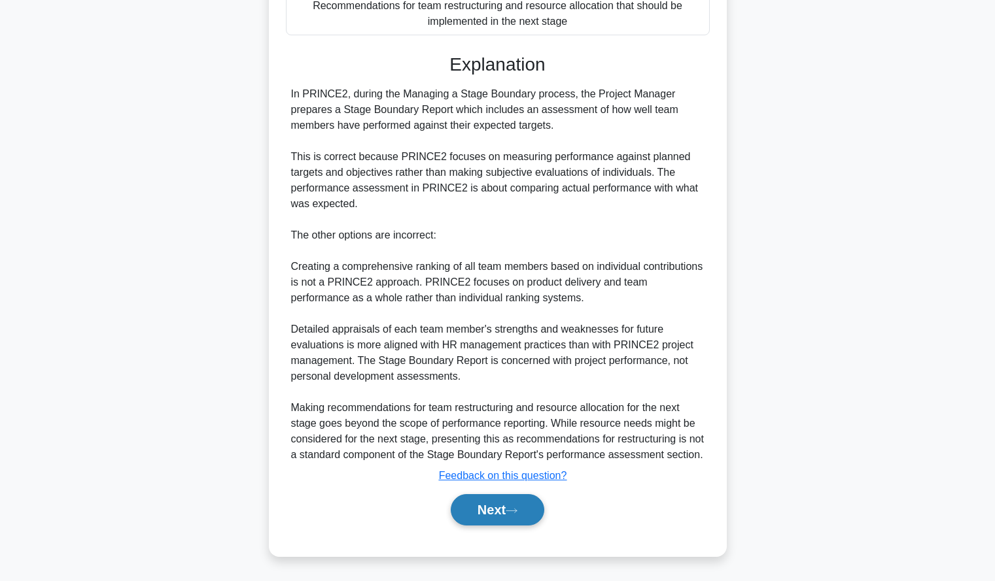
click at [460, 498] on button "Next" at bounding box center [498, 509] width 94 height 31
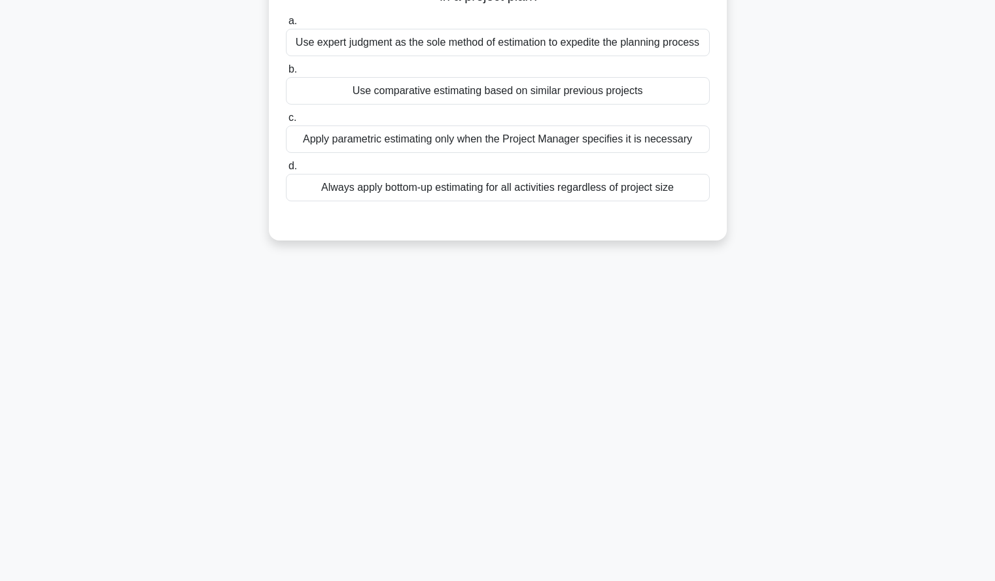
scroll to position [0, 0]
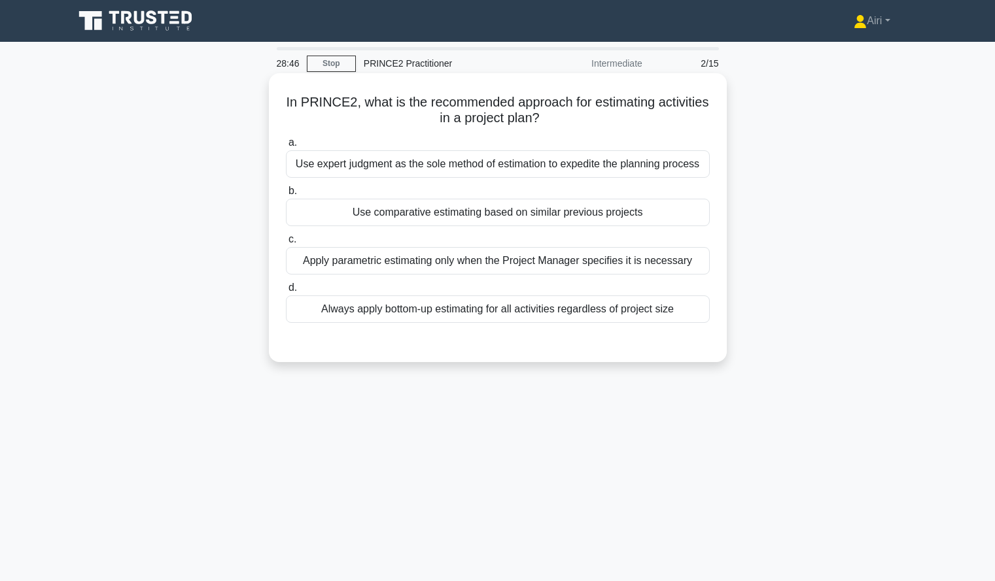
click at [677, 209] on div "Use comparative estimating based on similar previous projects" at bounding box center [498, 212] width 424 height 27
click at [286, 196] on input "b. Use comparative estimating based on similar previous projects" at bounding box center [286, 191] width 0 height 9
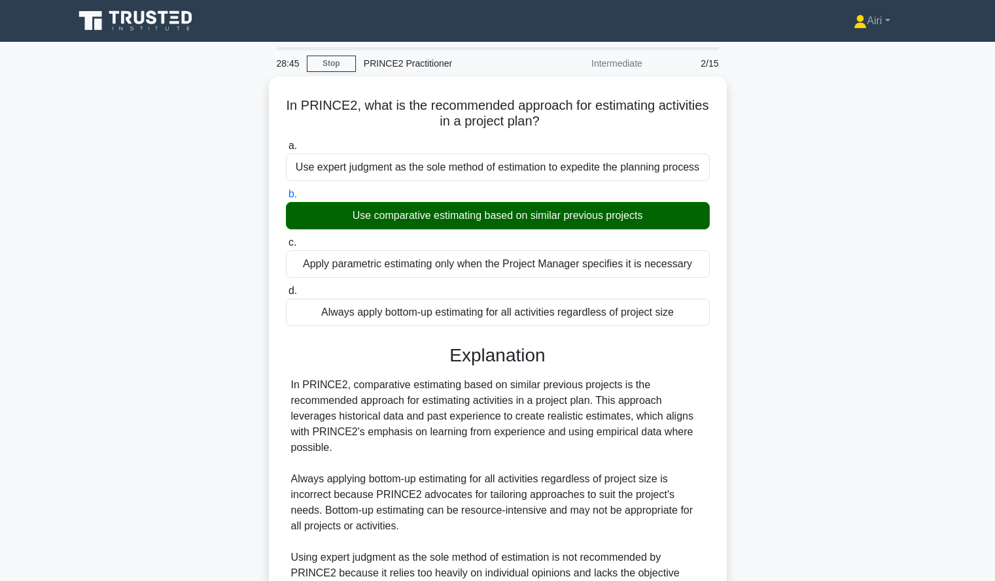
scroll to position [241, 0]
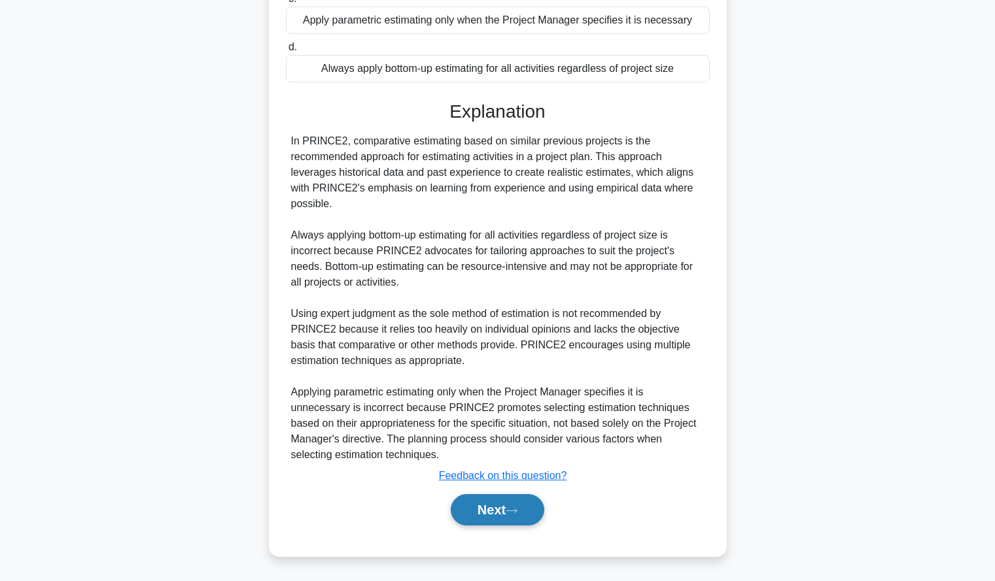
click at [512, 513] on icon at bounding box center [512, 511] width 12 height 7
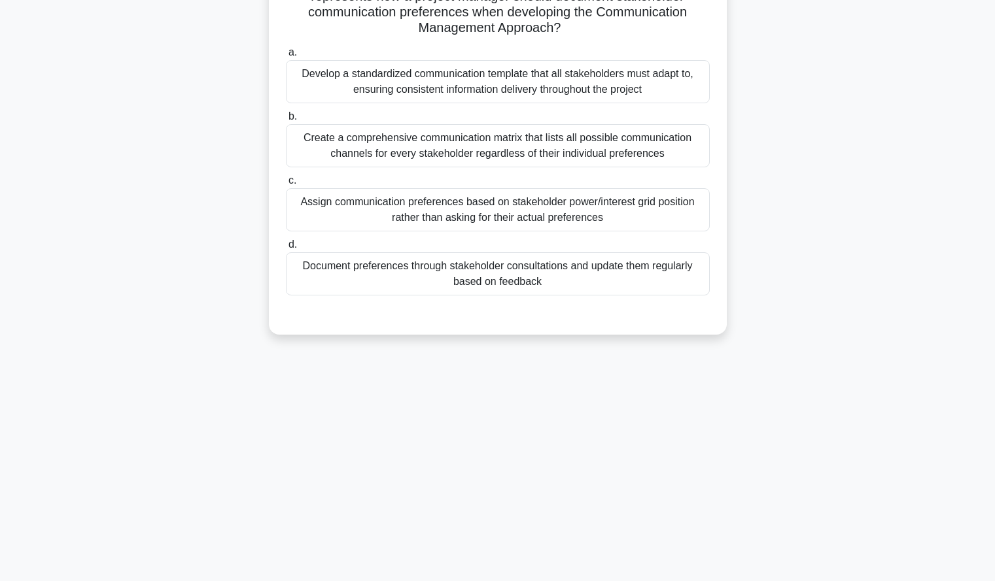
scroll to position [0, 0]
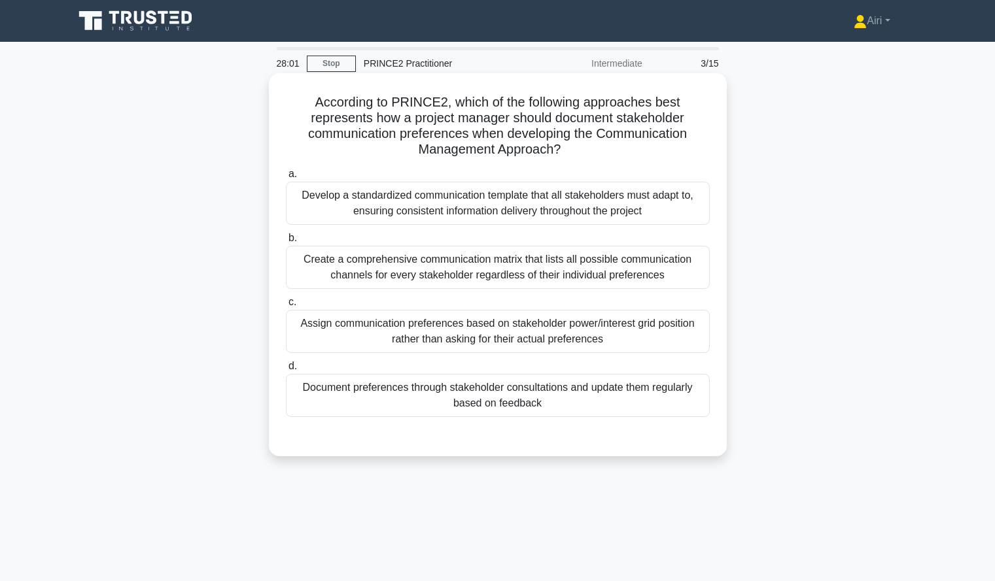
click at [658, 402] on div "Document preferences through stakeholder consultations and update them regularl…" at bounding box center [498, 395] width 424 height 43
click at [286, 371] on input "d. Document preferences through stakeholder consultations and update them regul…" at bounding box center [286, 366] width 0 height 9
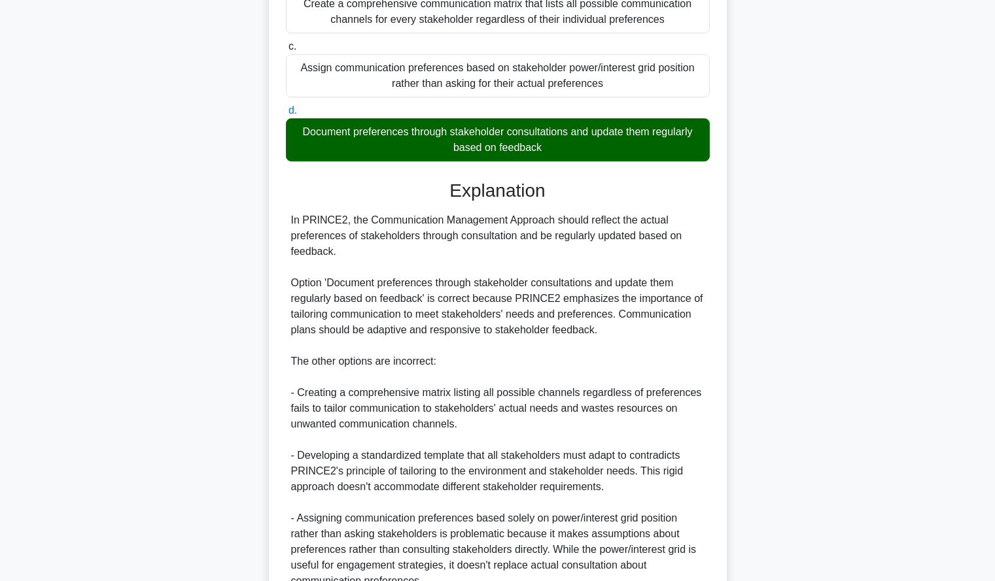
scroll to position [383, 0]
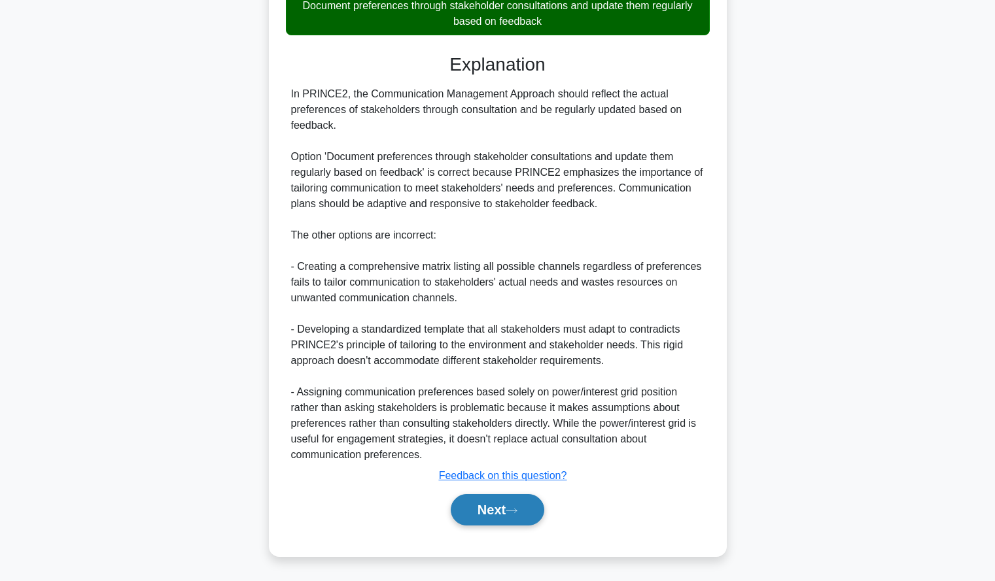
click at [477, 515] on button "Next" at bounding box center [498, 509] width 94 height 31
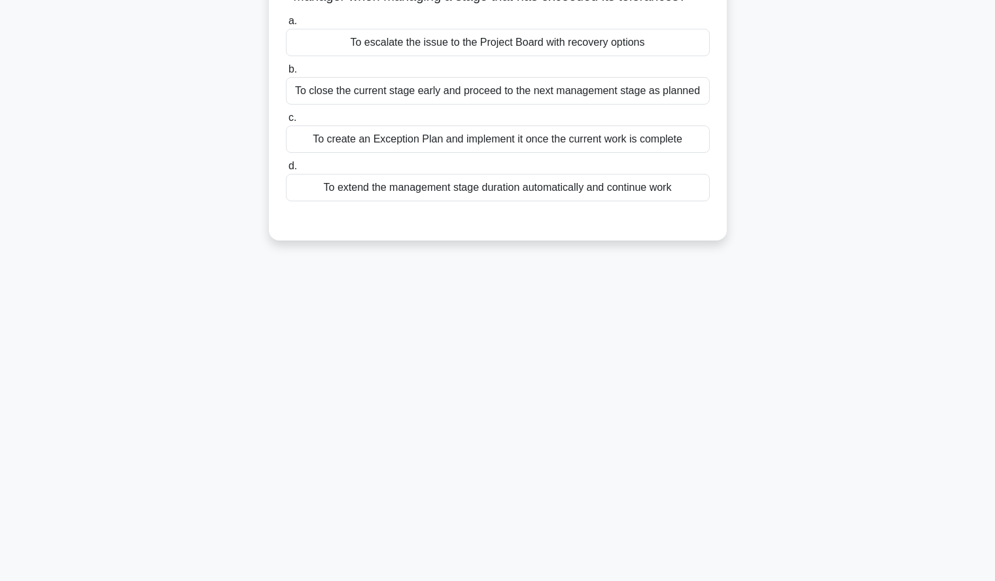
scroll to position [0, 0]
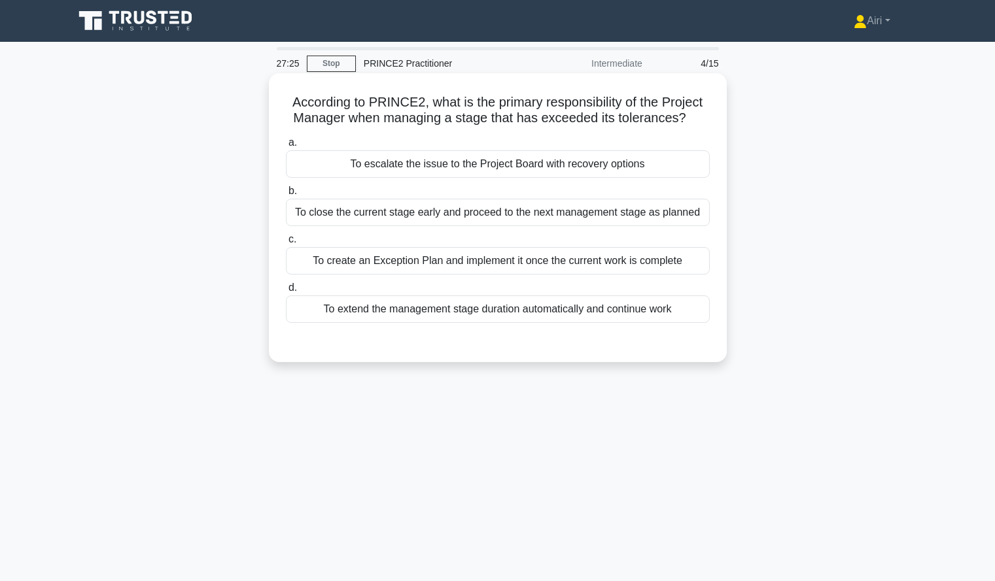
click at [665, 160] on div "To escalate the issue to the Project Board with recovery options" at bounding box center [498, 163] width 424 height 27
click at [286, 147] on input "a. To escalate the issue to the Project Board with recovery options" at bounding box center [286, 143] width 0 height 9
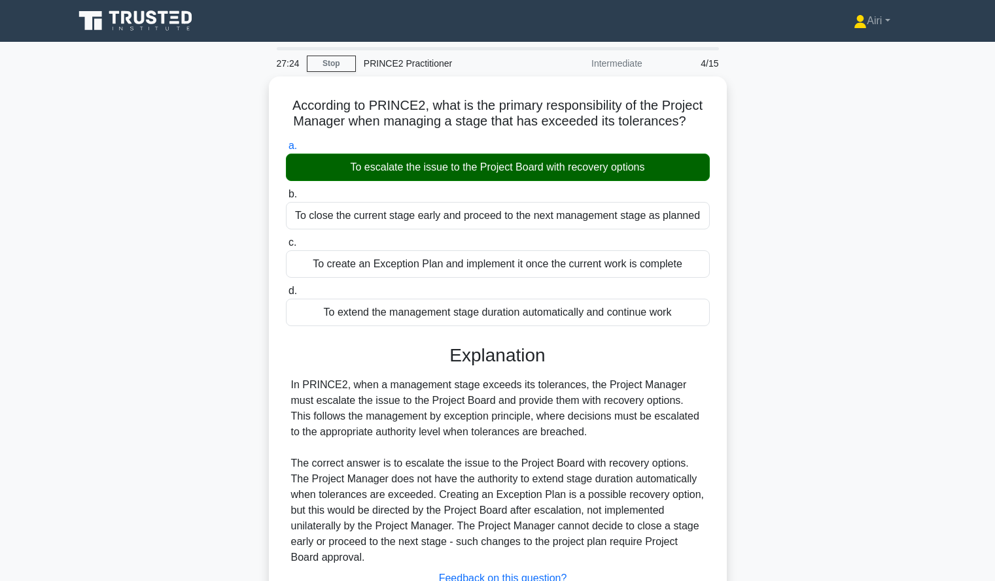
scroll to position [125, 0]
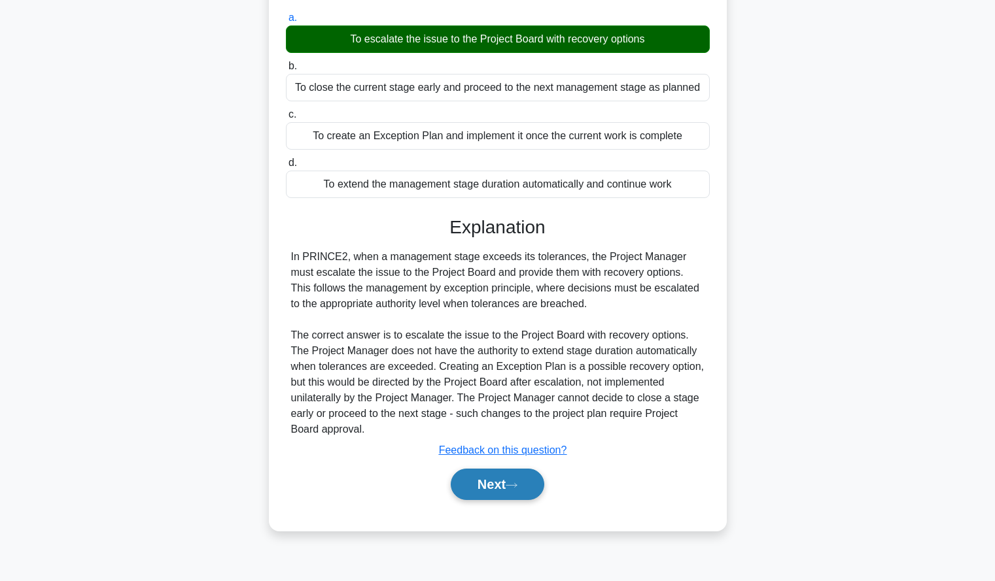
click at [477, 484] on button "Next" at bounding box center [498, 484] width 94 height 31
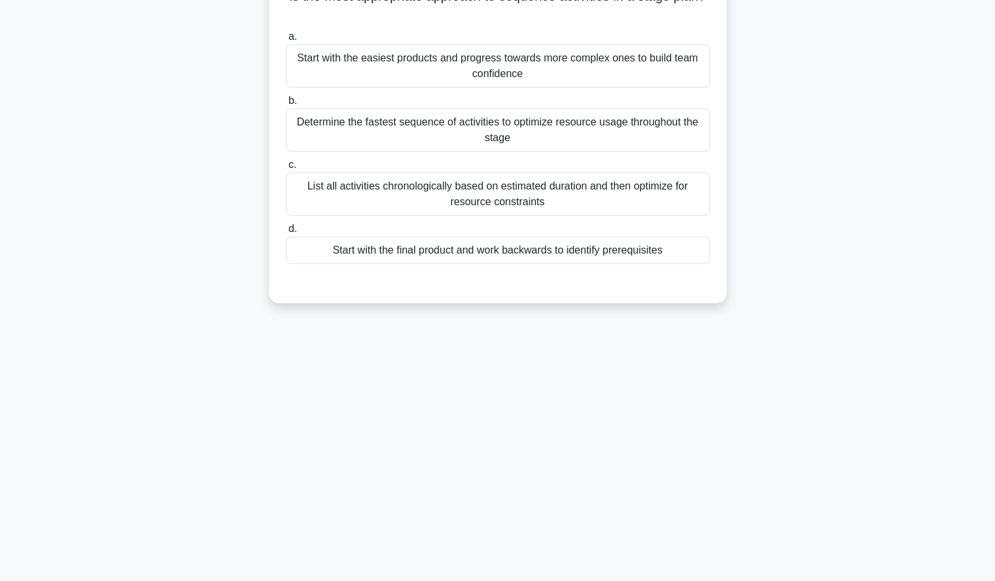
scroll to position [0, 0]
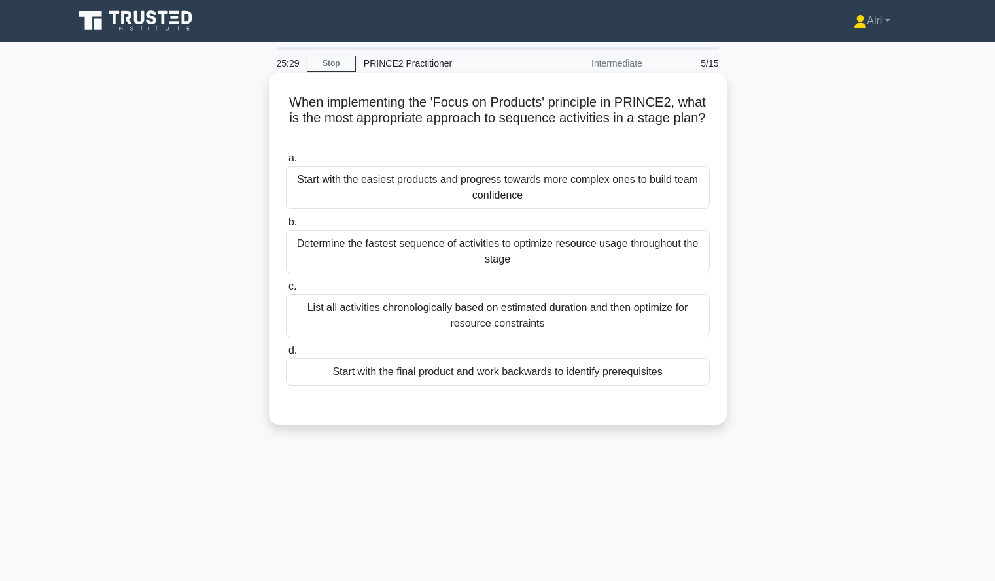
click at [629, 257] on div "Determine the fastest sequence of activities to optimize resource usage through…" at bounding box center [498, 251] width 424 height 43
click at [286, 227] on input "b. Determine the fastest sequence of activities to optimize resource usage thro…" at bounding box center [286, 222] width 0 height 9
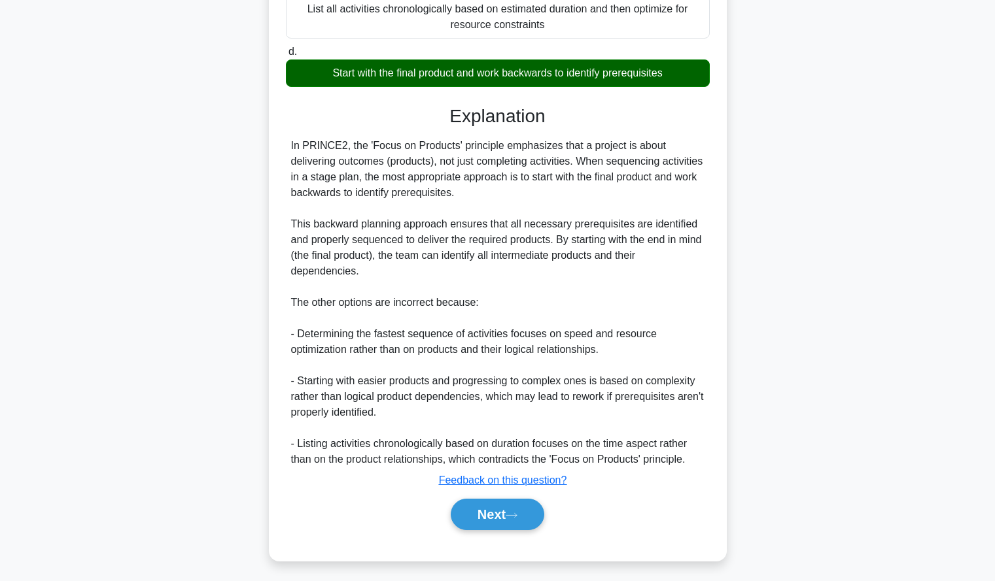
scroll to position [305, 0]
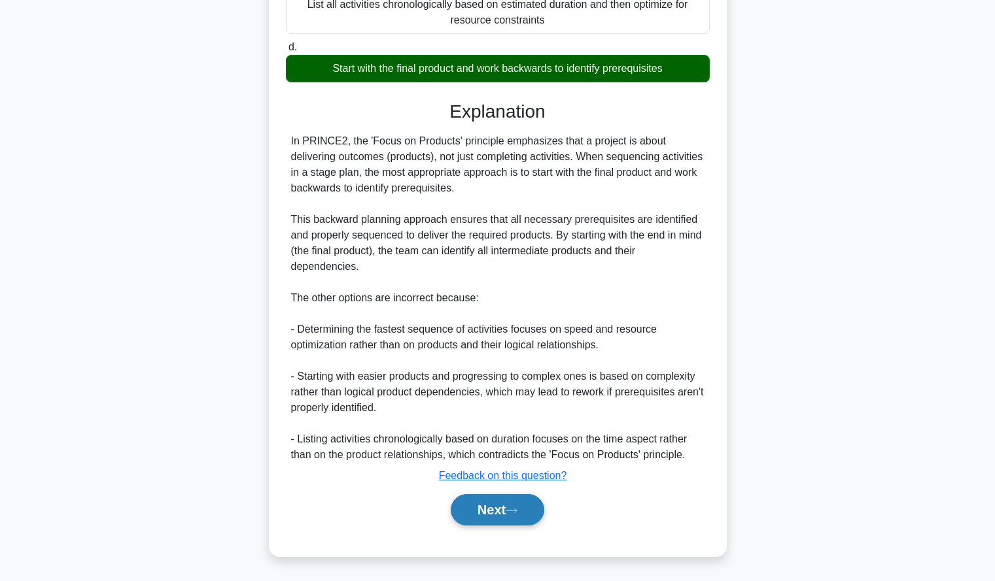
click at [479, 504] on button "Next" at bounding box center [498, 509] width 94 height 31
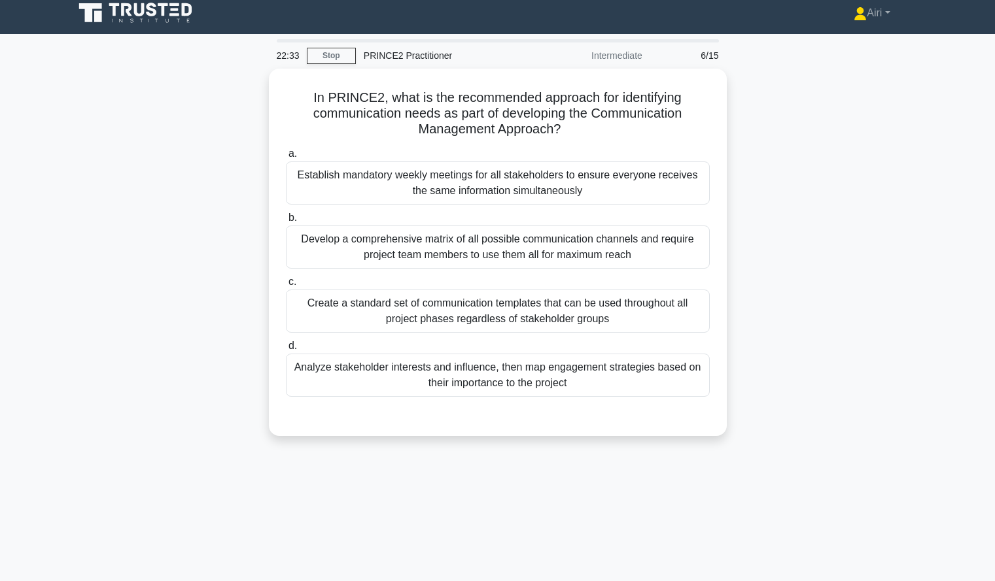
scroll to position [9, 0]
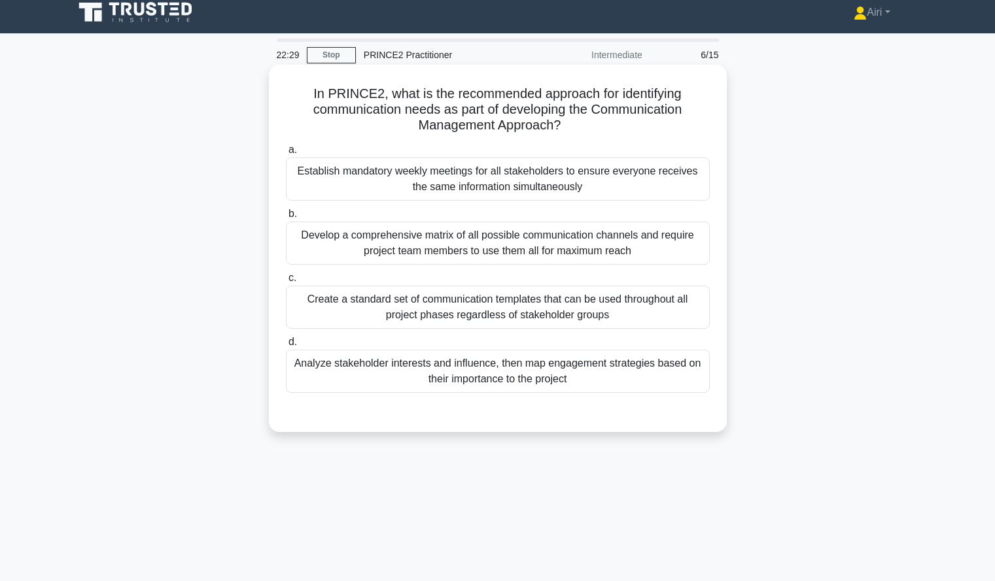
click at [659, 375] on div "Analyze stakeholder interests and influence, then map engagement strategies bas…" at bounding box center [498, 371] width 424 height 43
click at [286, 347] on input "d. Analyze stakeholder interests and influence, then map engagement strategies …" at bounding box center [286, 342] width 0 height 9
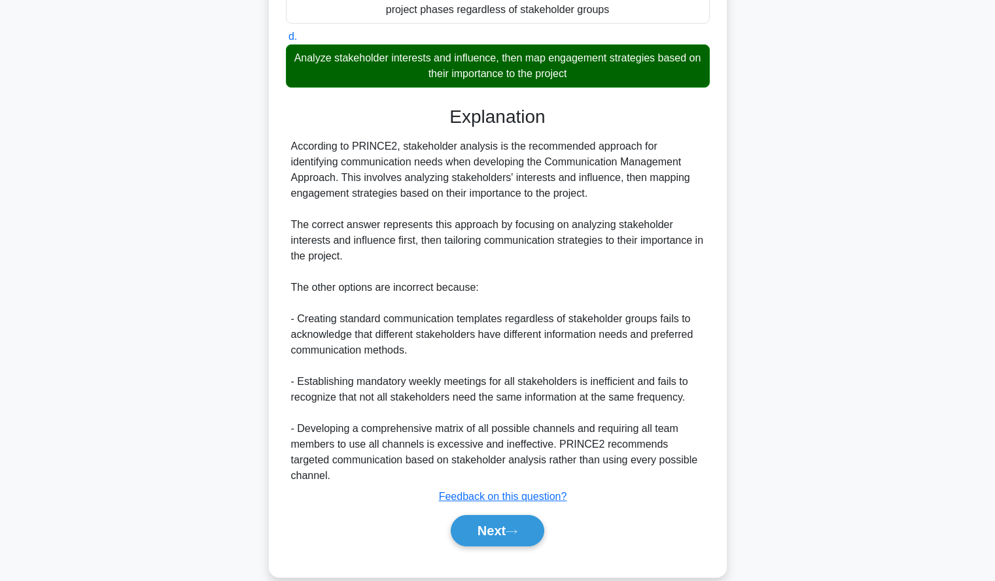
scroll to position [320, 0]
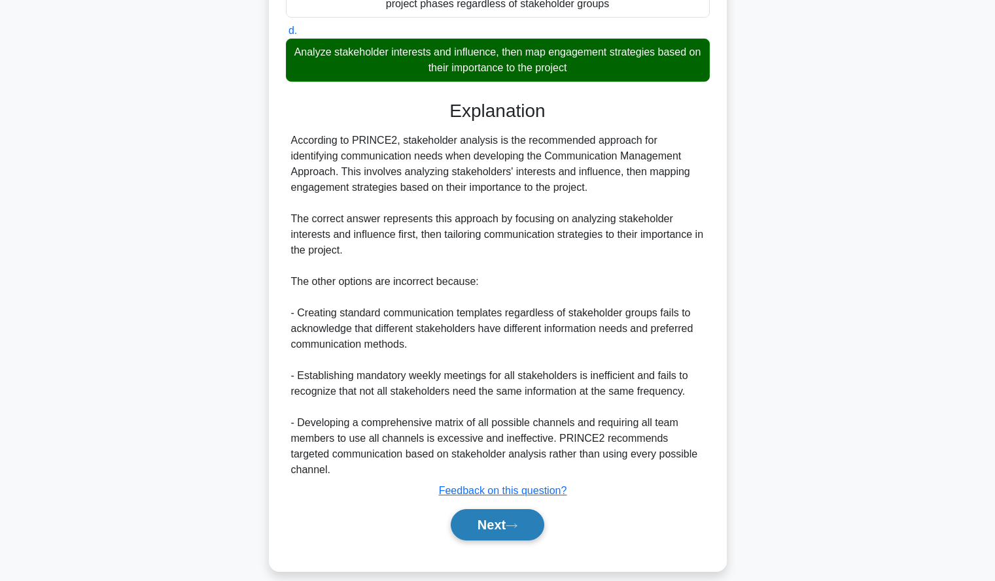
click at [474, 509] on button "Next" at bounding box center [498, 524] width 94 height 31
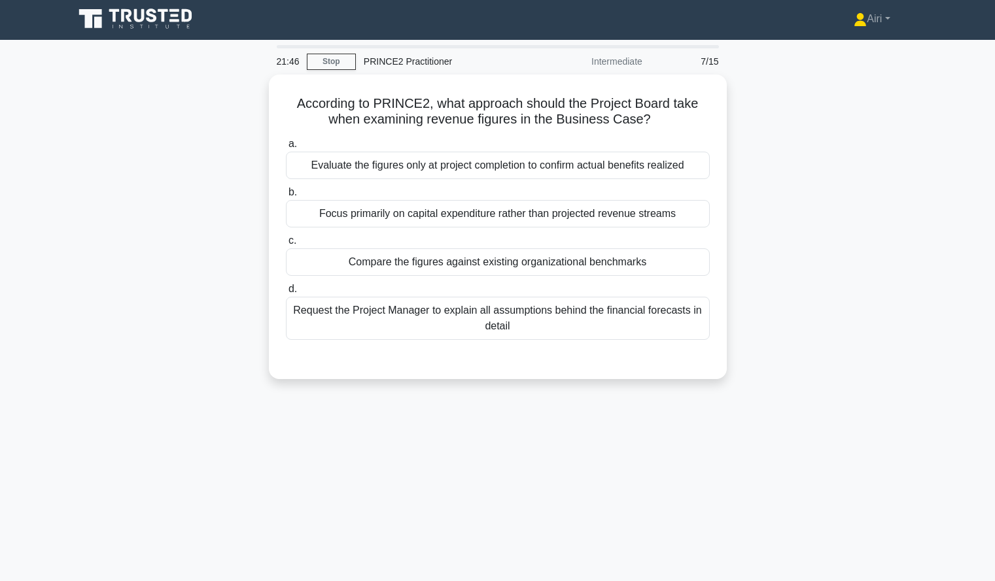
scroll to position [0, 0]
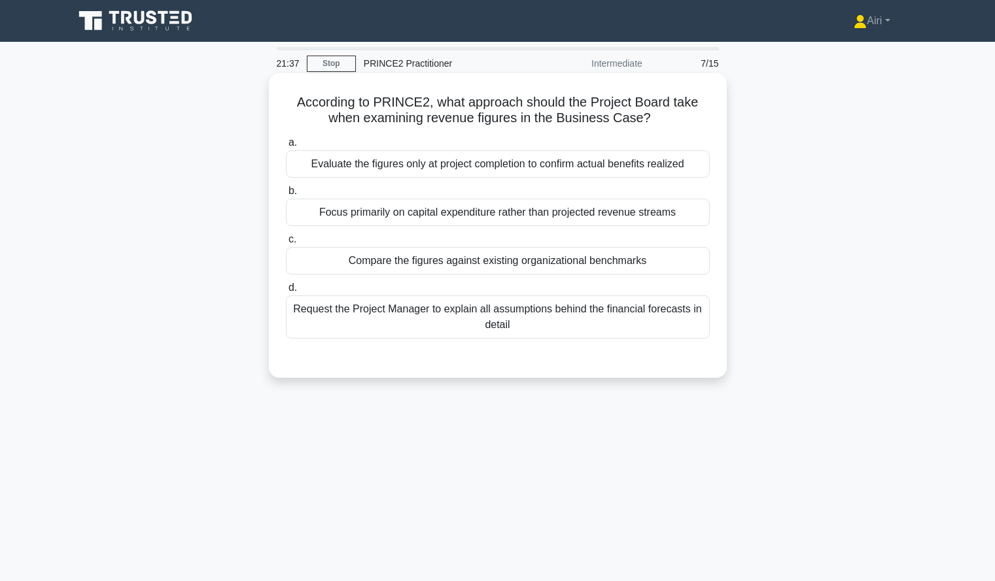
click at [330, 264] on div "Compare the figures against existing organizational benchmarks" at bounding box center [498, 260] width 424 height 27
click at [286, 244] on input "c. Compare the figures against existing organizational benchmarks" at bounding box center [286, 239] width 0 height 9
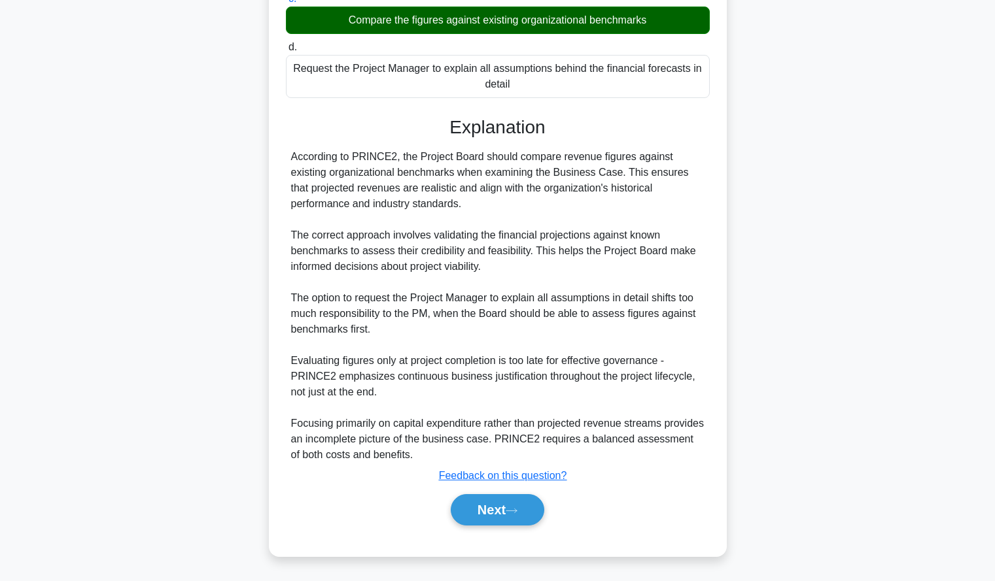
scroll to position [241, 0]
click at [470, 502] on button "Next" at bounding box center [498, 509] width 94 height 31
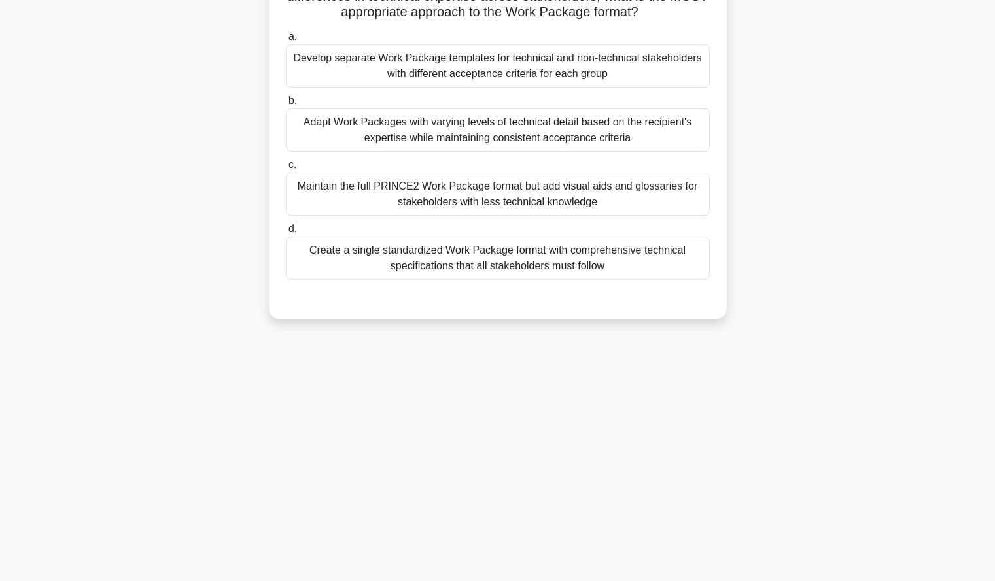
scroll to position [0, 0]
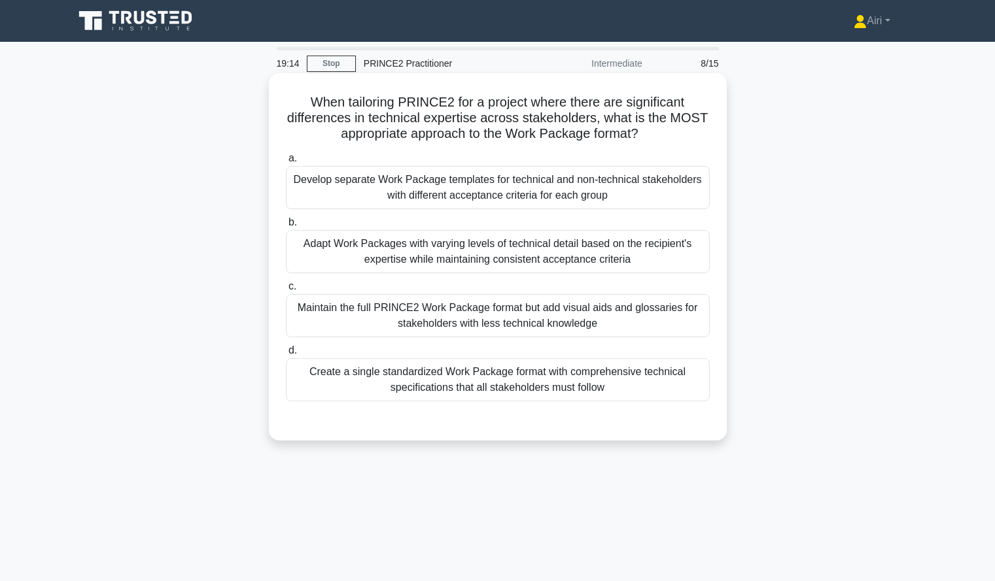
click at [691, 326] on div "Maintain the full PRINCE2 Work Package format but add visual aids and glossarie…" at bounding box center [498, 315] width 424 height 43
click at [286, 291] on input "c. Maintain the full PRINCE2 Work Package format but add visual aids and glossa…" at bounding box center [286, 287] width 0 height 9
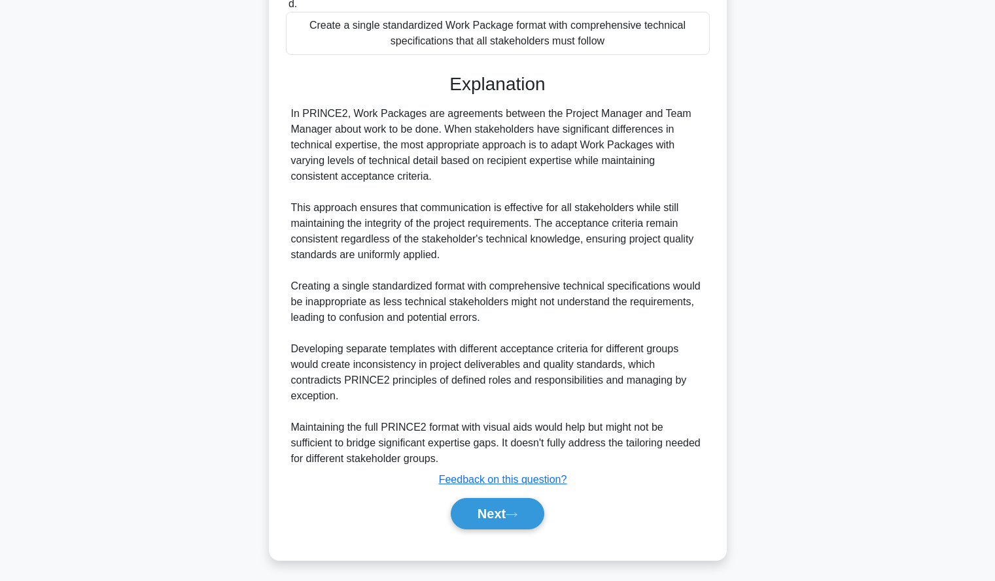
scroll to position [353, 0]
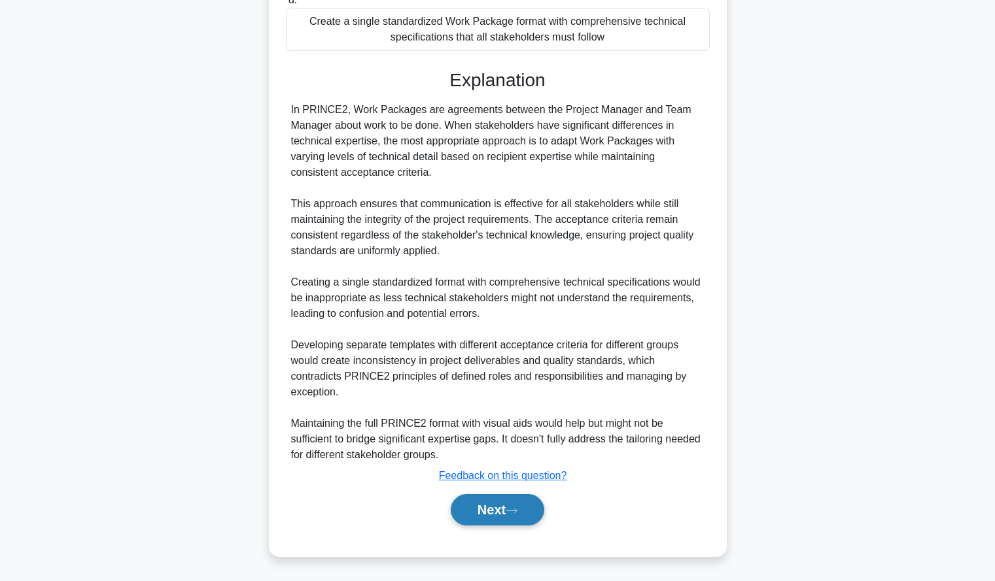
click at [476, 499] on button "Next" at bounding box center [498, 509] width 94 height 31
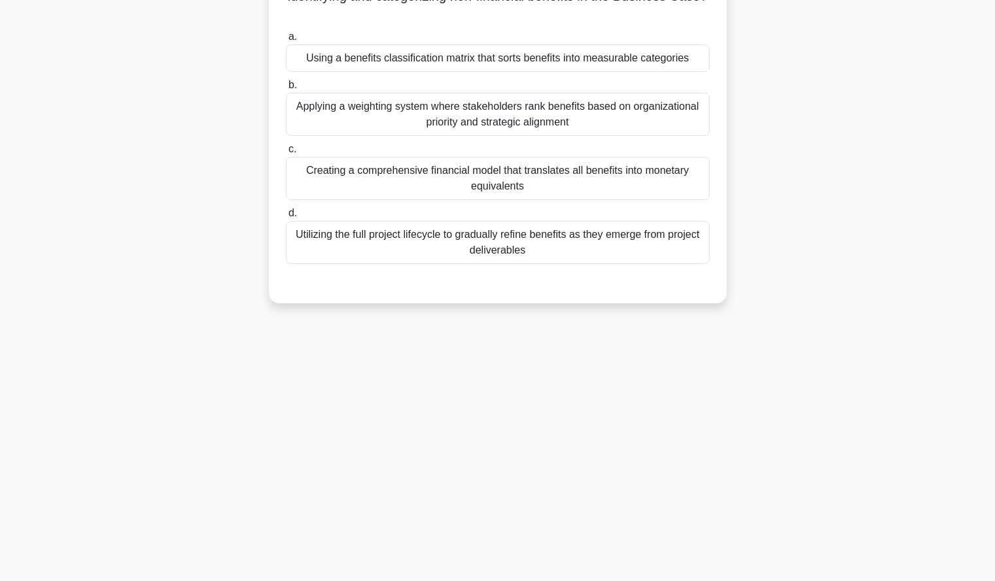
scroll to position [0, 0]
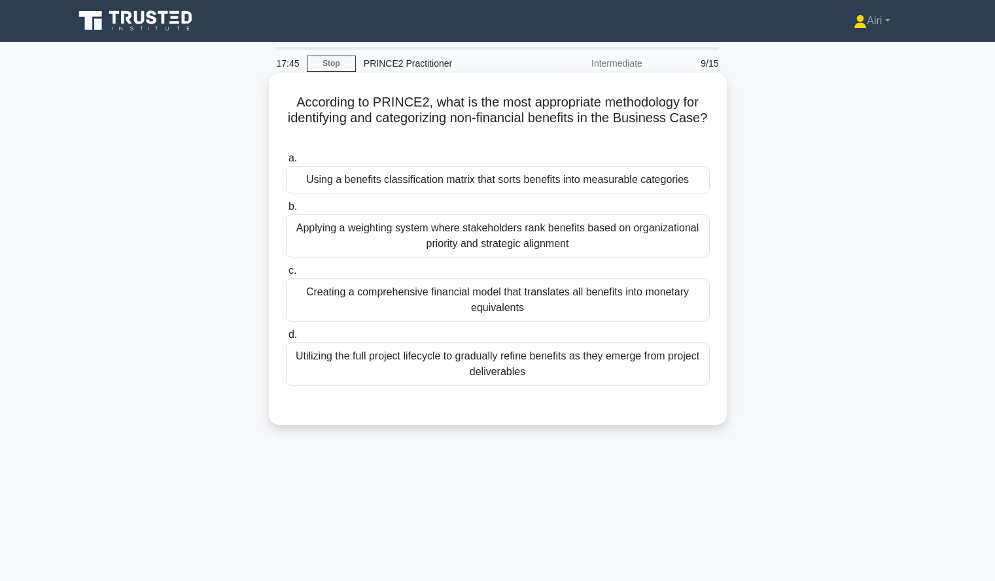
click at [622, 192] on div "Using a benefits classification matrix that sorts benefits into measurable cate…" at bounding box center [498, 179] width 424 height 27
click at [286, 163] on input "a. Using a benefits classification matrix that sorts benefits into measurable c…" at bounding box center [286, 158] width 0 height 9
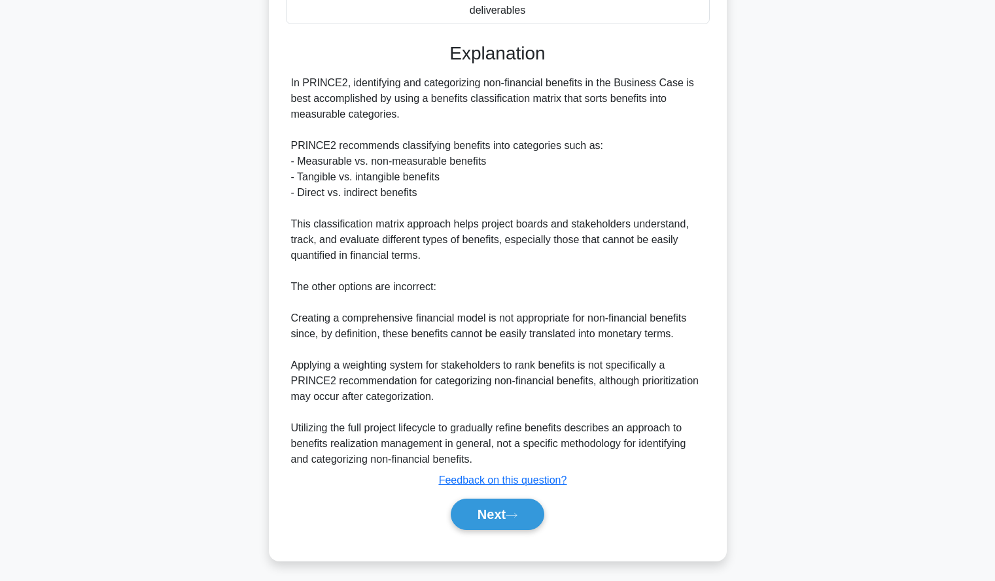
scroll to position [367, 0]
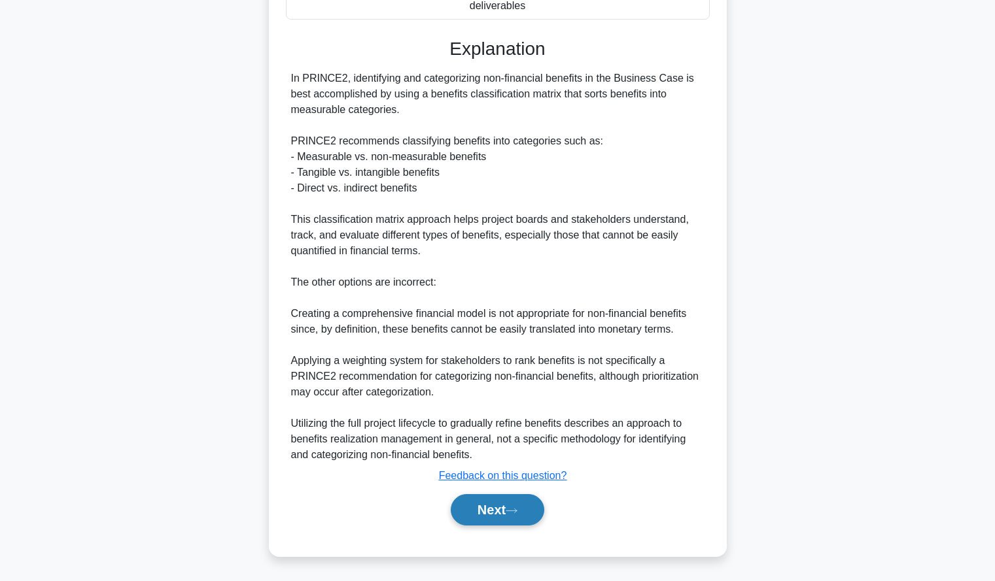
click at [481, 508] on button "Next" at bounding box center [498, 509] width 94 height 31
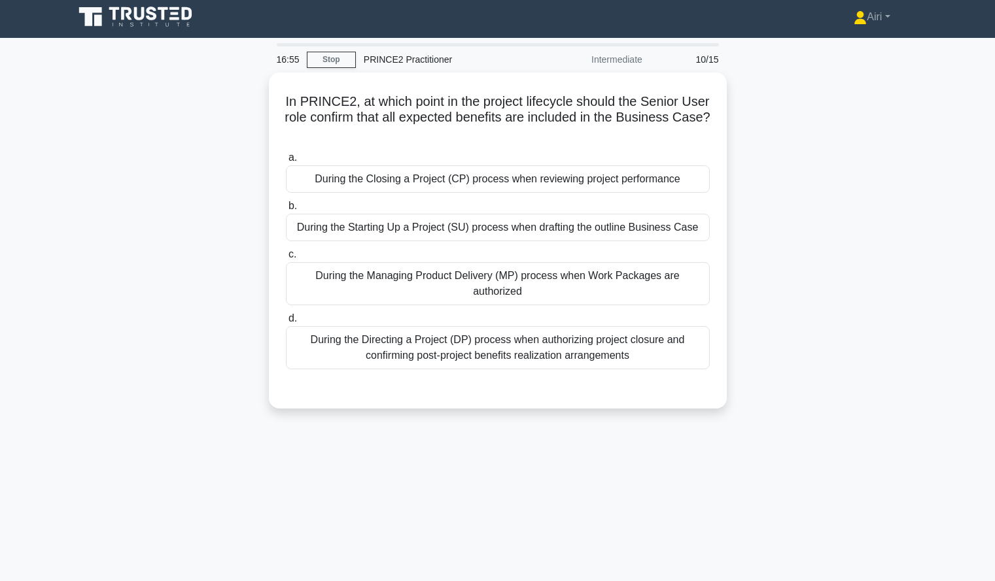
scroll to position [5, 0]
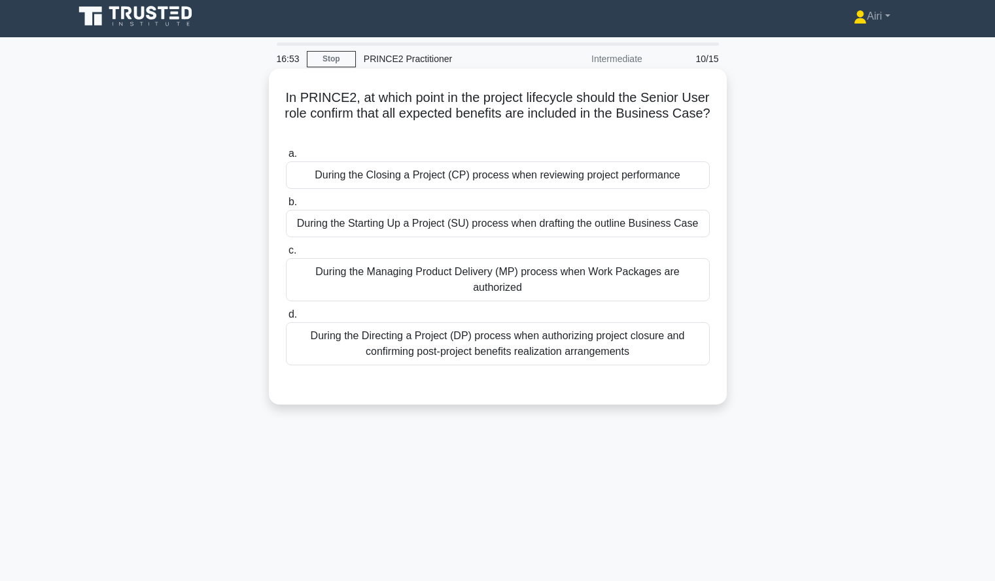
click at [693, 224] on div "During the Starting Up a Project (SU) process when drafting the outline Busines…" at bounding box center [498, 223] width 424 height 27
click at [286, 207] on input "b. During the Starting Up a Project (SU) process when drafting the outline Busi…" at bounding box center [286, 202] width 0 height 9
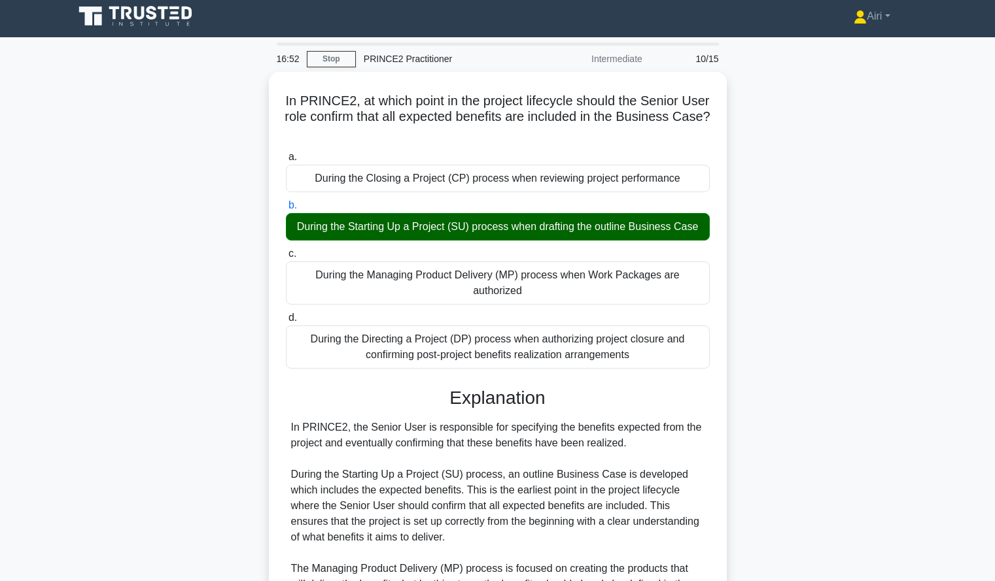
scroll to position [257, 0]
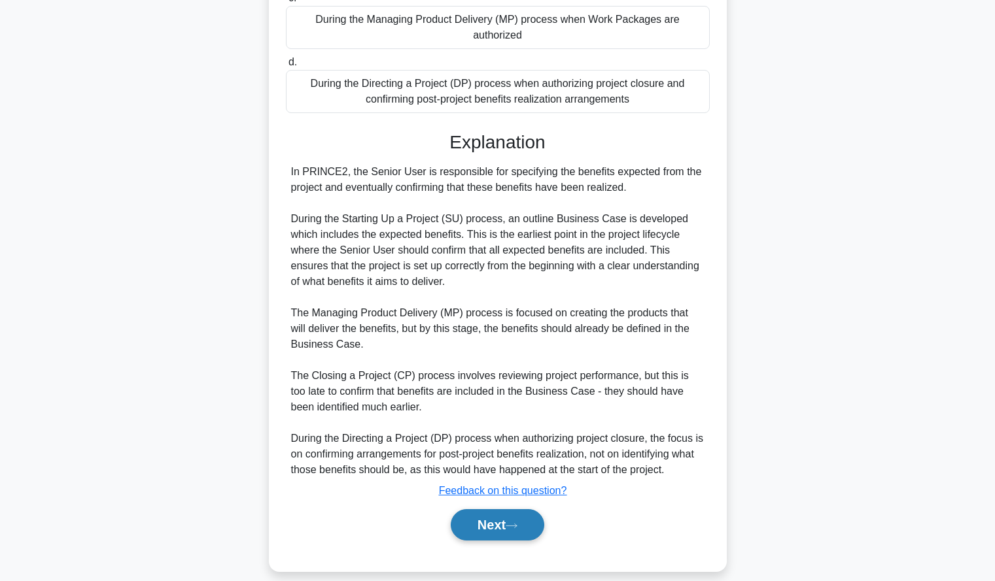
click at [523, 509] on button "Next" at bounding box center [498, 524] width 94 height 31
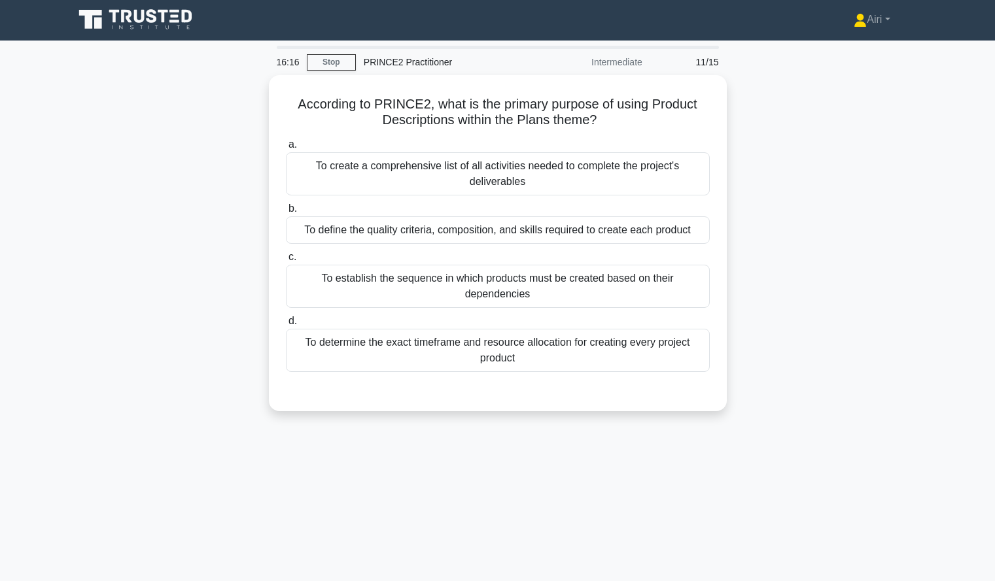
scroll to position [1, 0]
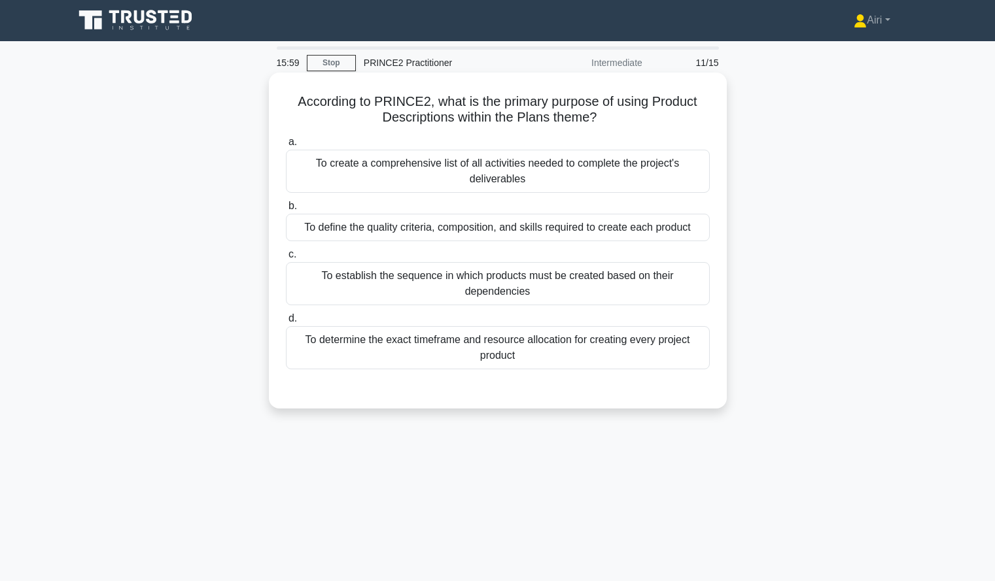
click at [687, 236] on div "To define the quality criteria, composition, and skills required to create each…" at bounding box center [498, 227] width 424 height 27
click at [286, 211] on input "b. To define the quality criteria, composition, and skills required to create e…" at bounding box center [286, 206] width 0 height 9
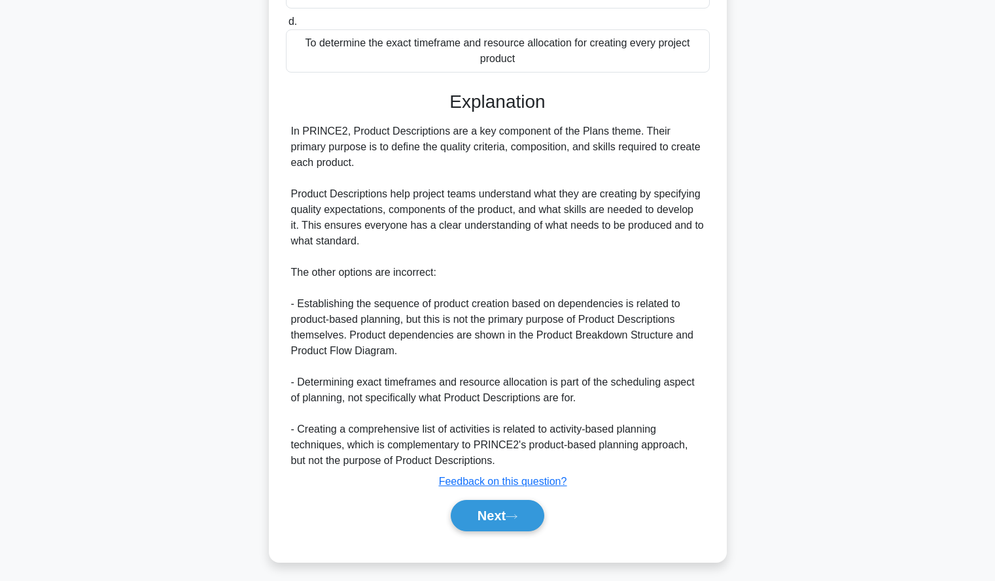
scroll to position [304, 0]
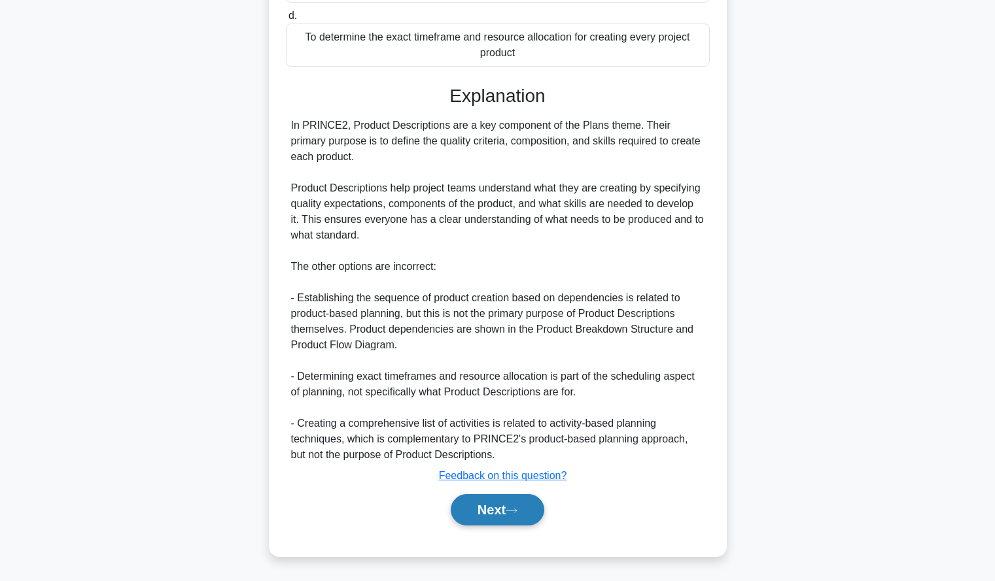
click at [493, 504] on button "Next" at bounding box center [498, 509] width 94 height 31
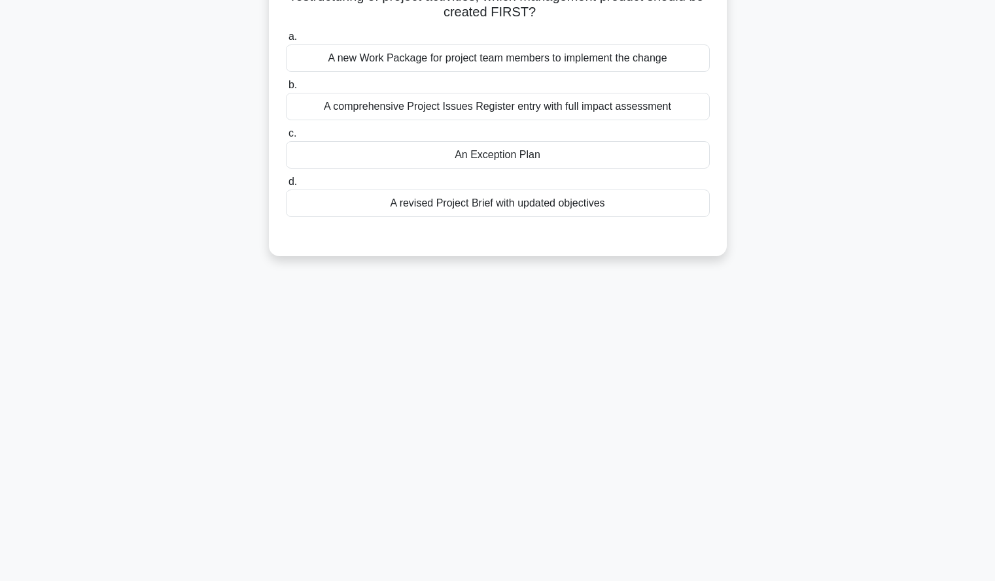
scroll to position [0, 0]
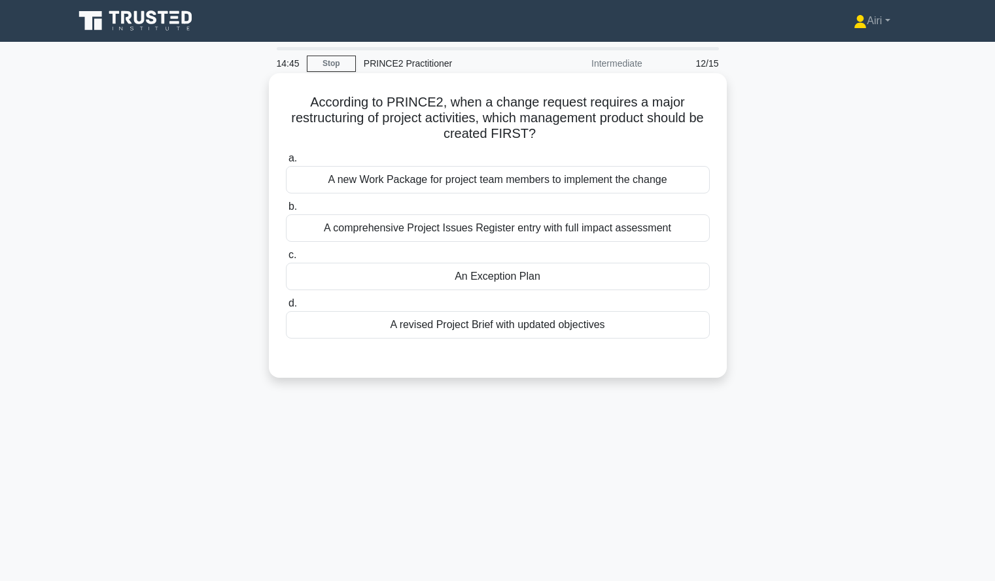
click at [674, 277] on div "An Exception Plan" at bounding box center [498, 276] width 424 height 27
click at [286, 260] on input "c. An Exception Plan" at bounding box center [286, 255] width 0 height 9
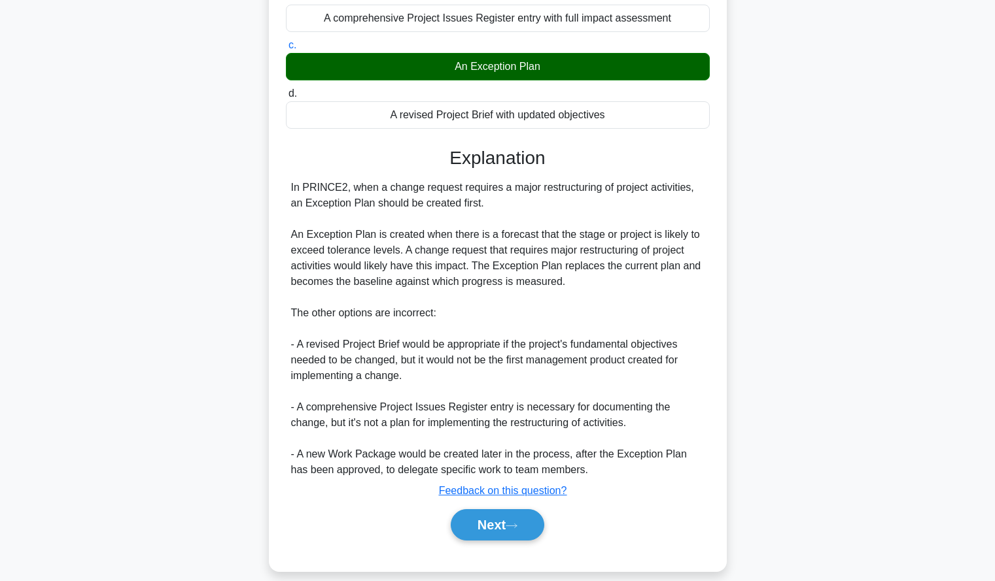
scroll to position [215, 0]
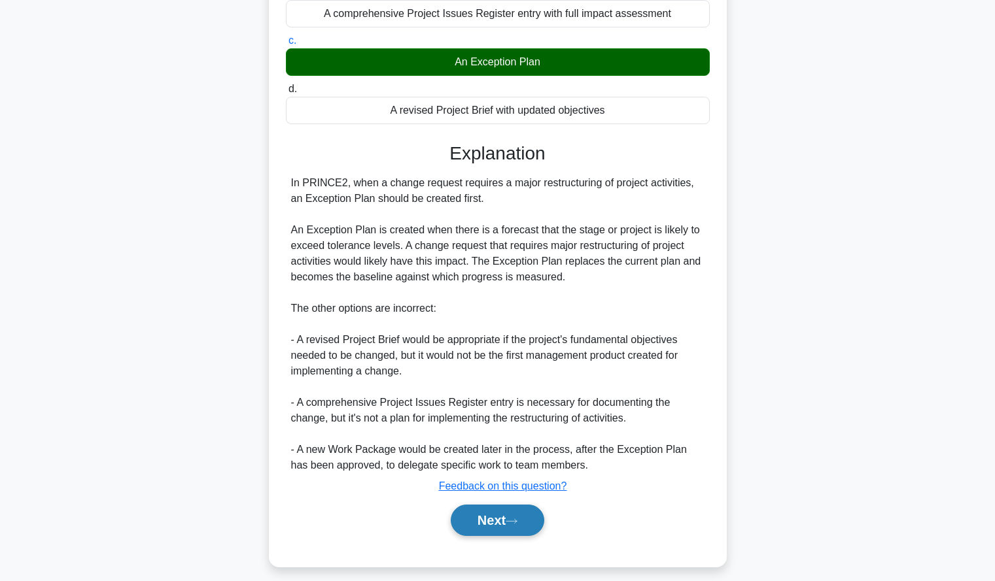
click at [479, 520] on button "Next" at bounding box center [498, 520] width 94 height 31
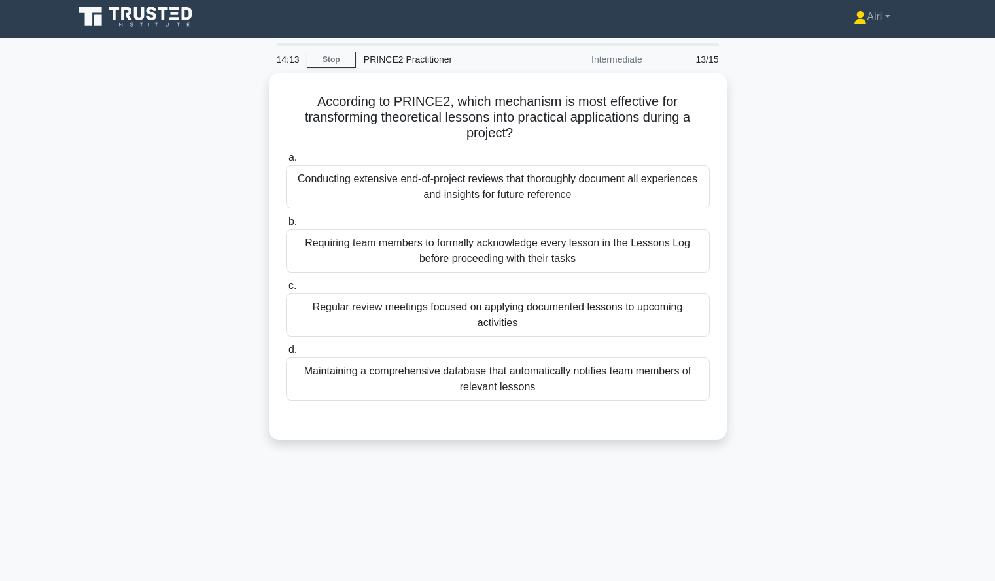
scroll to position [5, 0]
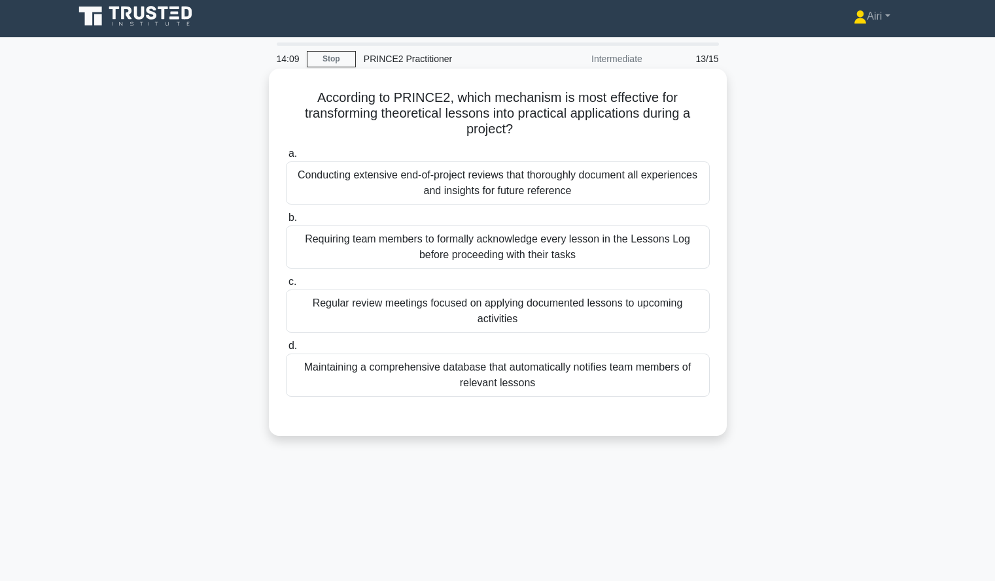
click at [664, 314] on div "Regular review meetings focused on applying documented lessons to upcoming acti…" at bounding box center [498, 311] width 424 height 43
click at [286, 286] on input "c. Regular review meetings focused on applying documented lessons to upcoming a…" at bounding box center [286, 282] width 0 height 9
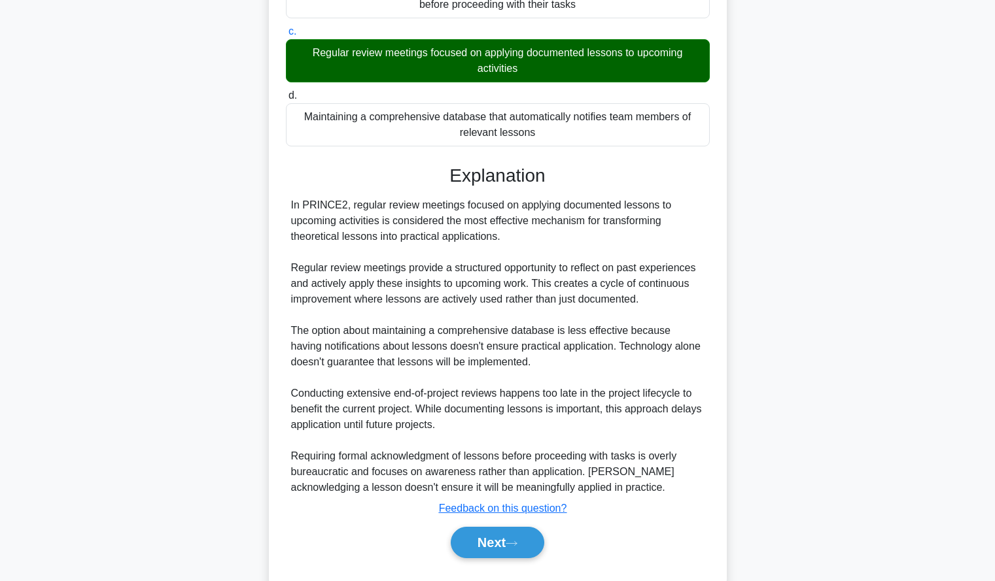
scroll to position [288, 0]
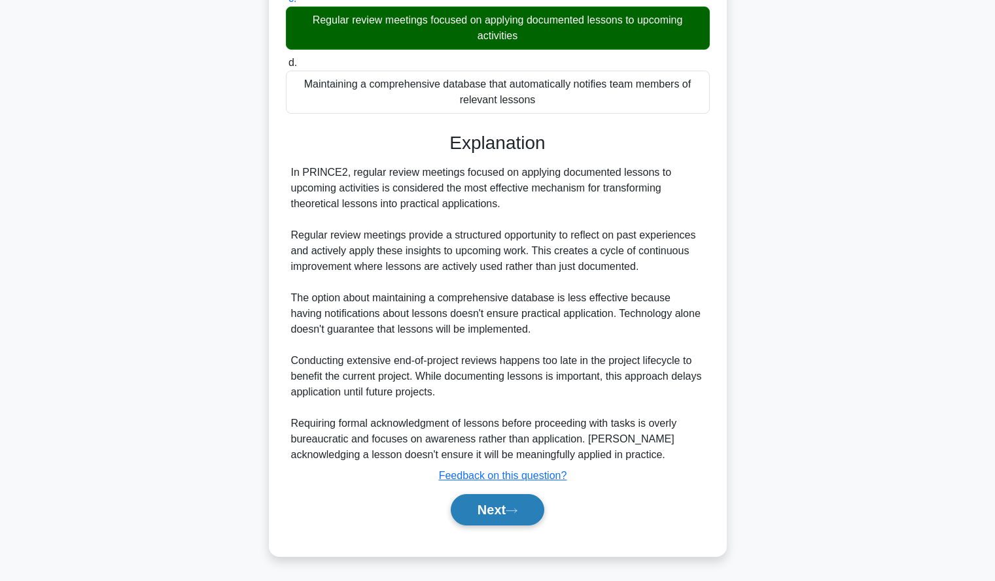
click at [533, 499] on button "Next" at bounding box center [498, 509] width 94 height 31
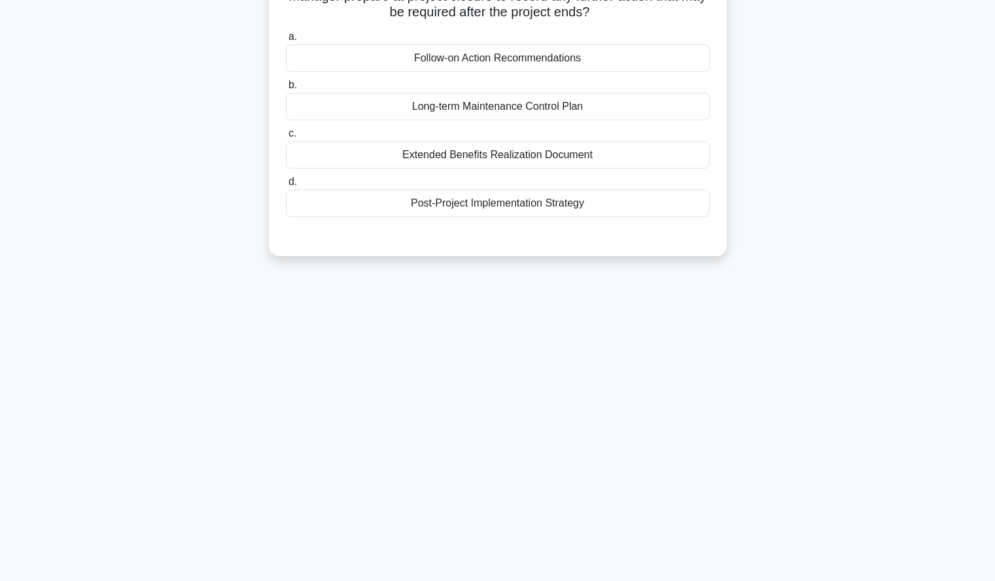
scroll to position [0, 0]
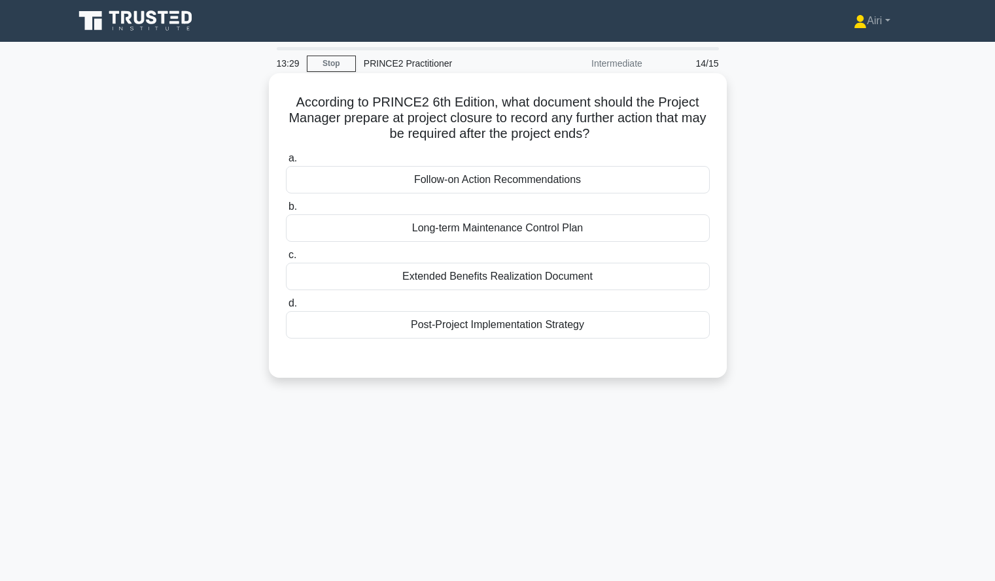
click at [687, 172] on div "Follow-on Action Recommendations" at bounding box center [498, 179] width 424 height 27
click at [286, 163] on input "a. Follow-on Action Recommendations" at bounding box center [286, 158] width 0 height 9
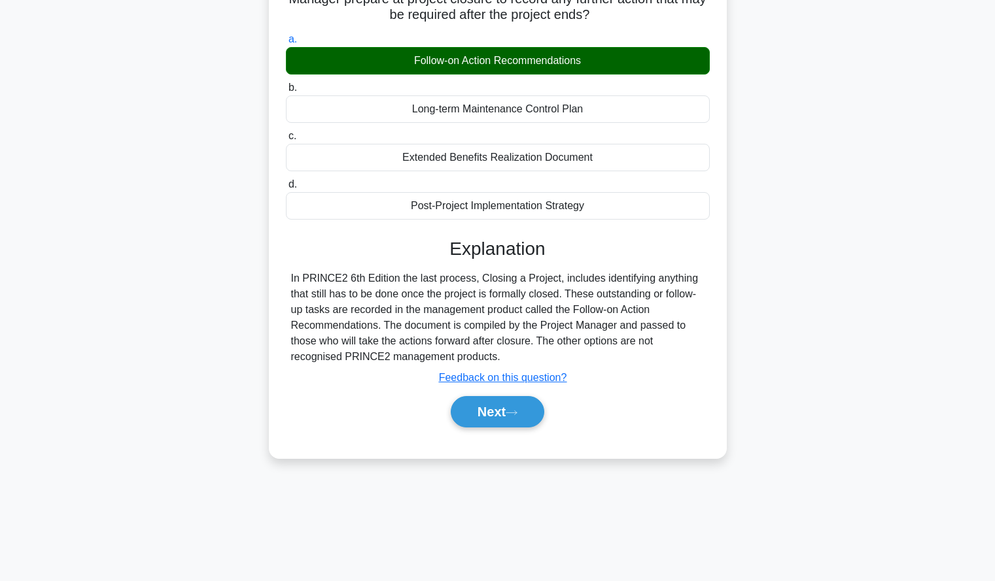
scroll to position [125, 0]
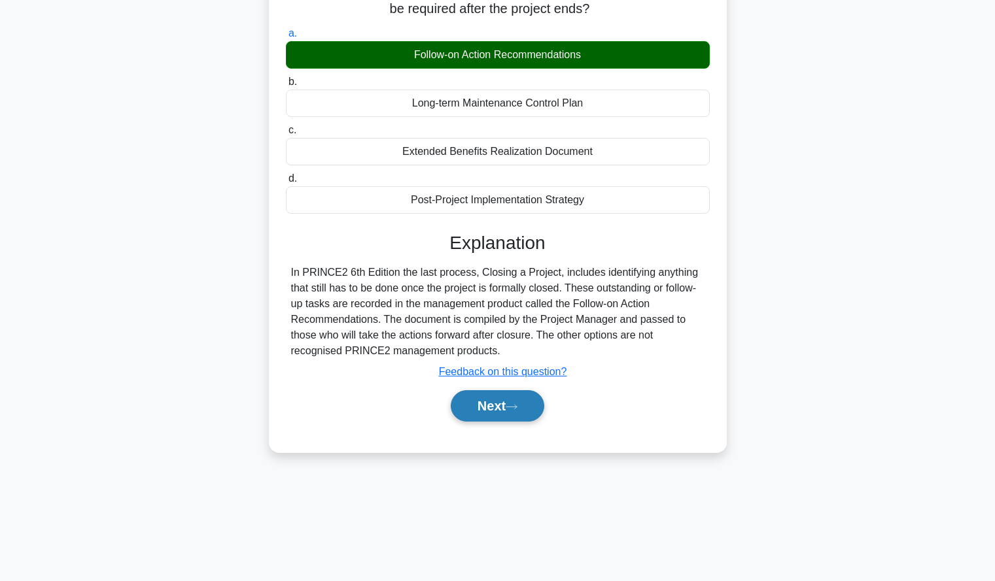
click at [541, 411] on button "Next" at bounding box center [498, 405] width 94 height 31
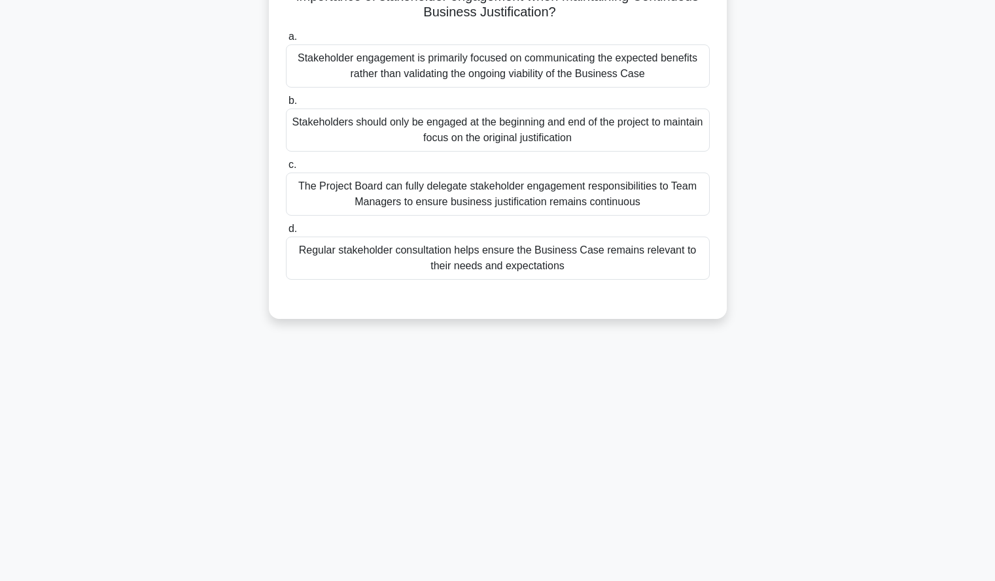
scroll to position [0, 0]
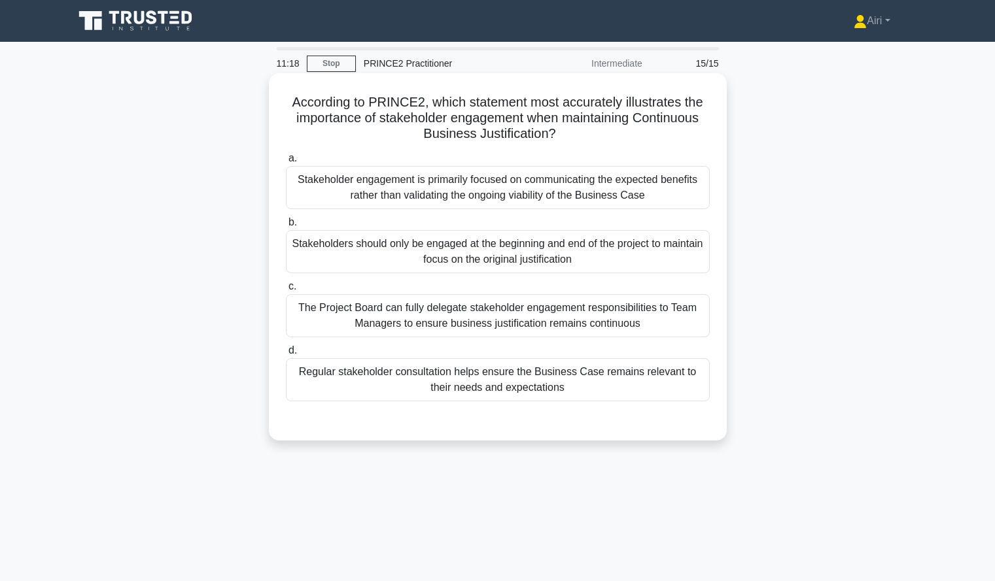
click at [651, 304] on div "The Project Board can fully delegate stakeholder engagement responsibilities to…" at bounding box center [498, 315] width 424 height 43
click at [286, 291] on input "c. The Project Board can fully delegate stakeholder engagement responsibilities…" at bounding box center [286, 287] width 0 height 9
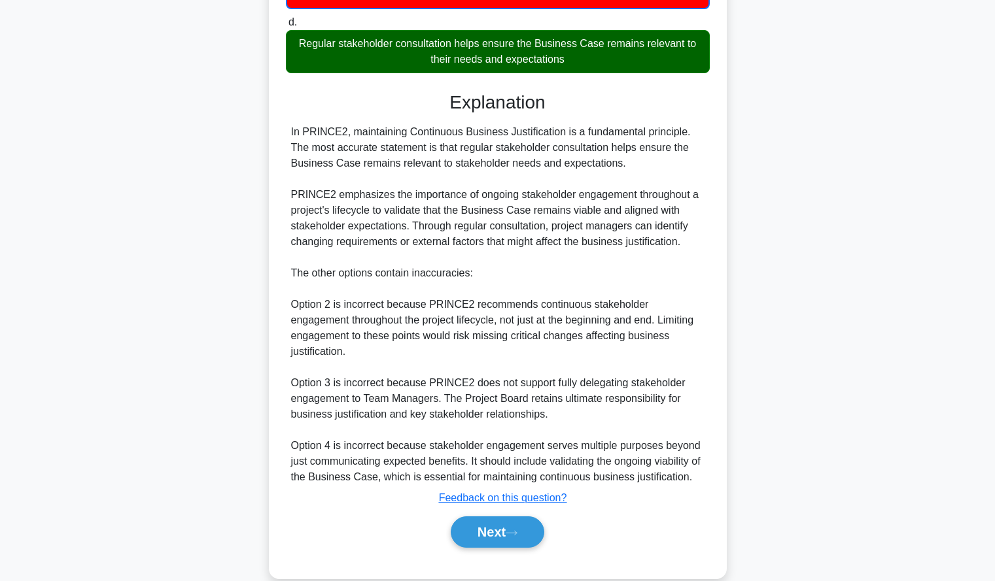
scroll to position [337, 0]
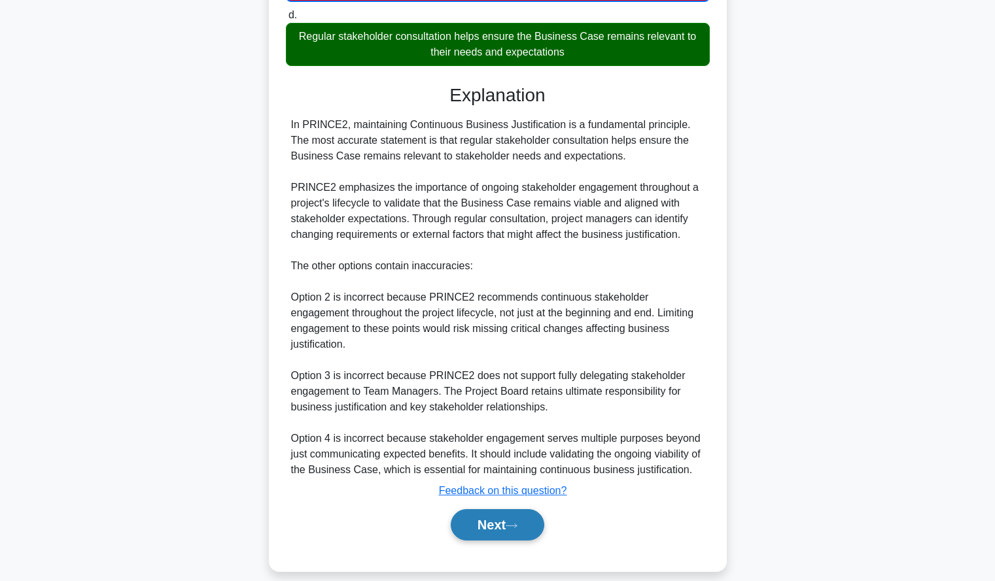
click at [526, 509] on button "Next" at bounding box center [498, 524] width 94 height 31
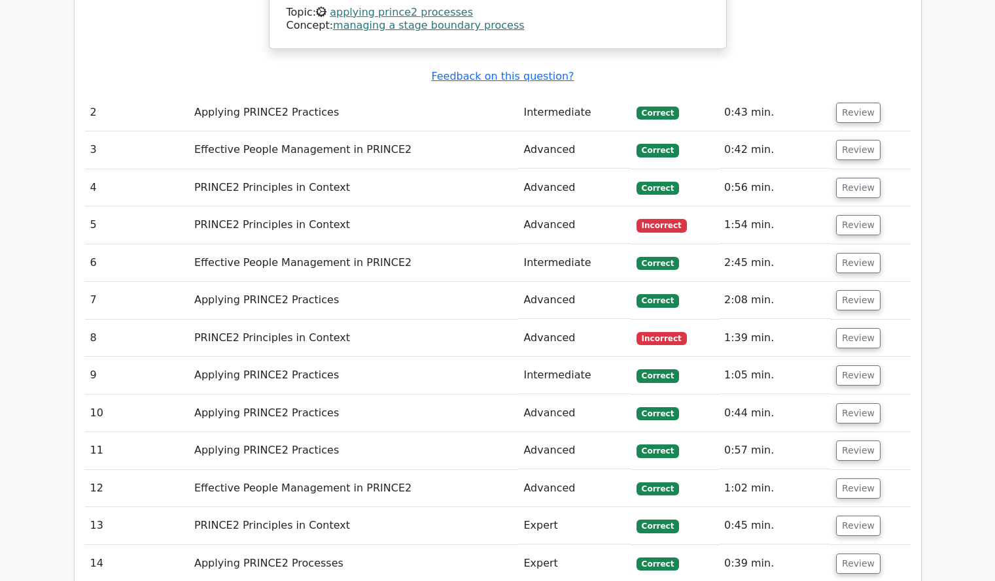
scroll to position [1421, 0]
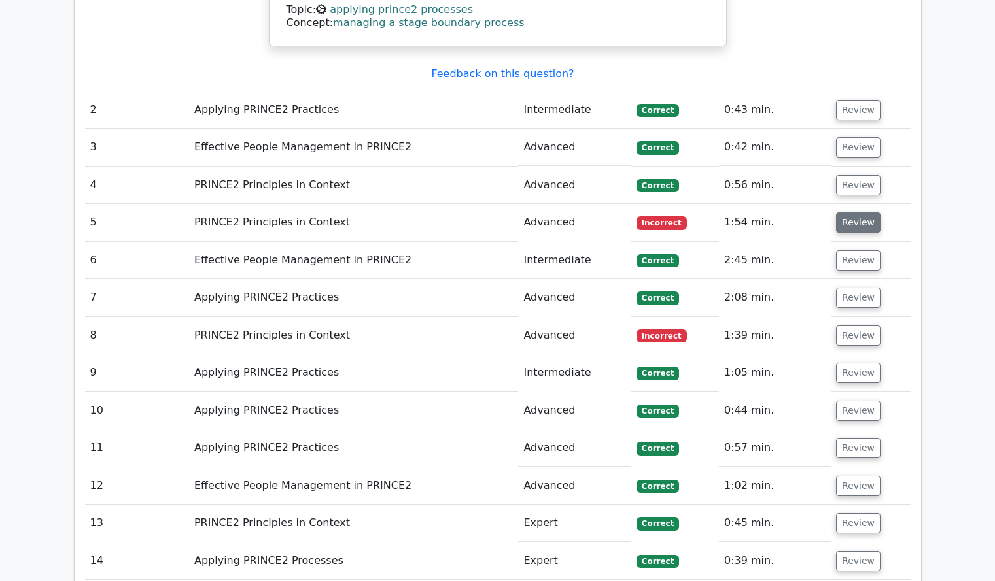
click at [843, 213] on button "Review" at bounding box center [858, 223] width 44 height 20
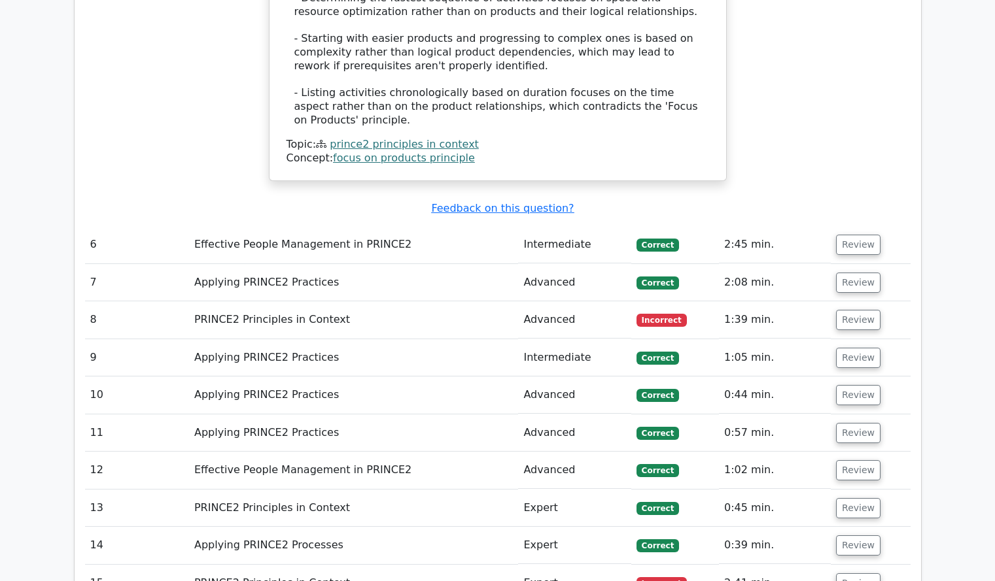
scroll to position [2175, 0]
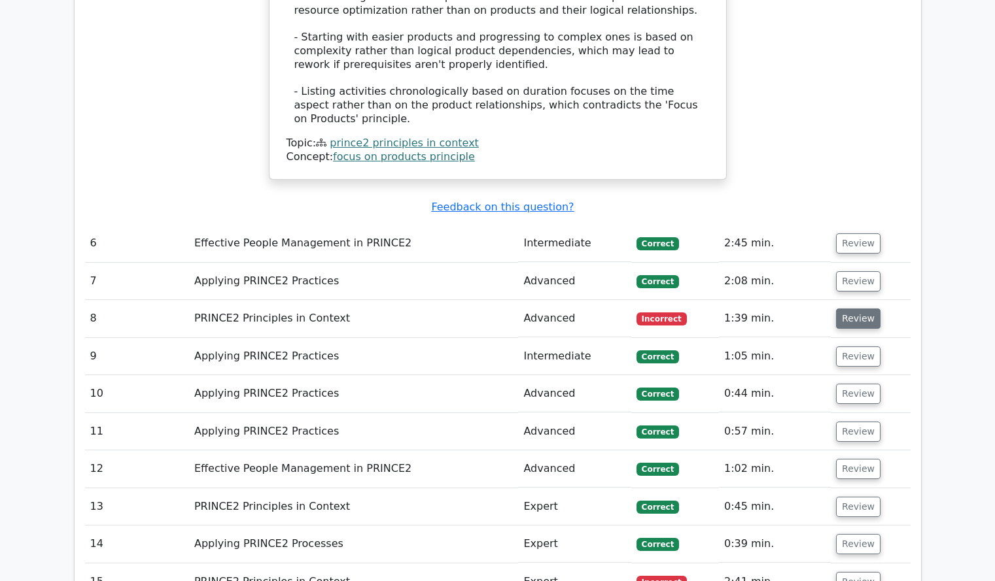
click at [857, 309] on button "Review" at bounding box center [858, 319] width 44 height 20
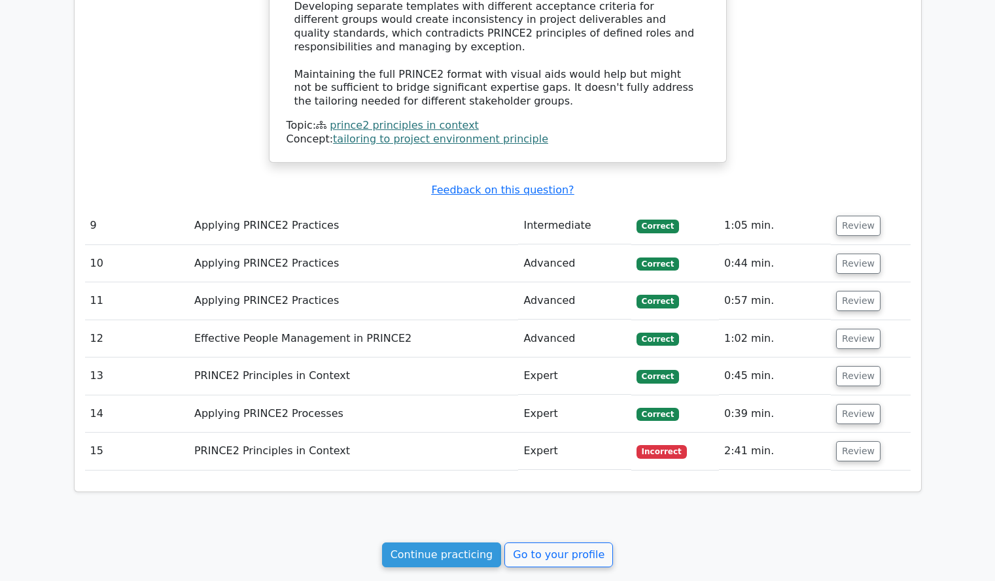
scroll to position [3085, 0]
click at [865, 441] on button "Review" at bounding box center [858, 451] width 44 height 20
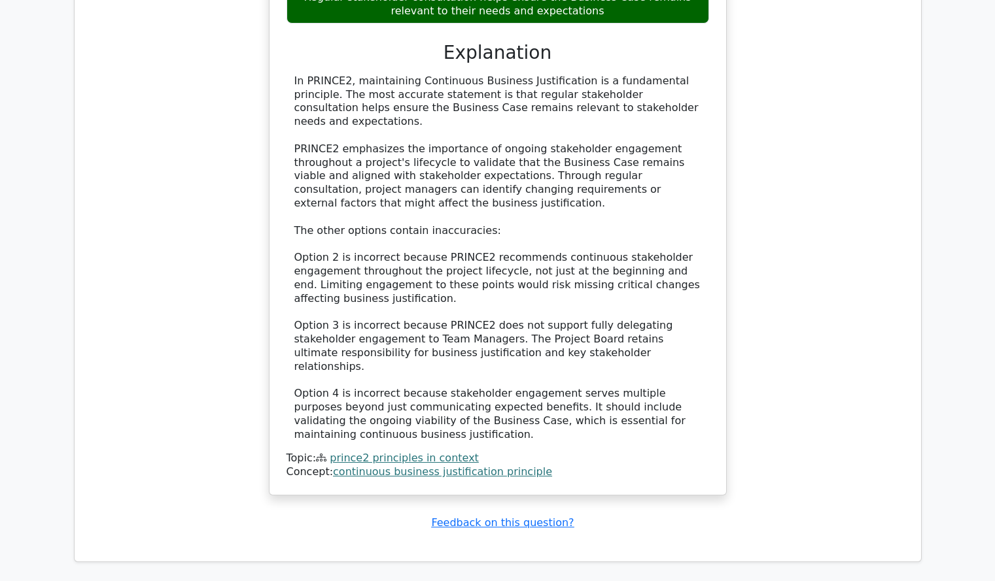
scroll to position [3860, 0]
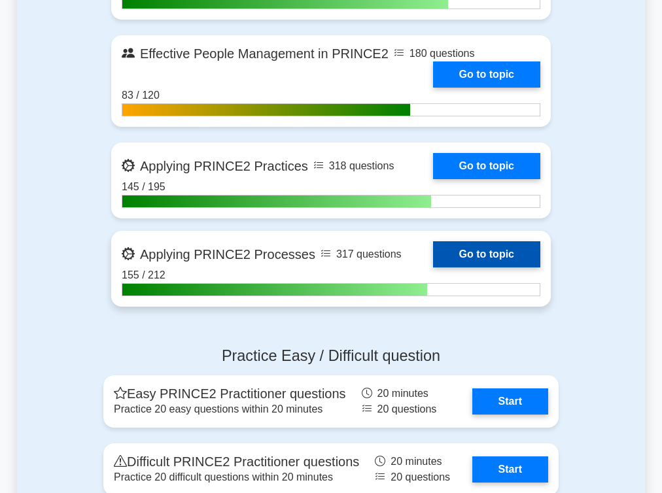
scroll to position [593, 0]
